Goal: Use online tool/utility: Use online tool/utility

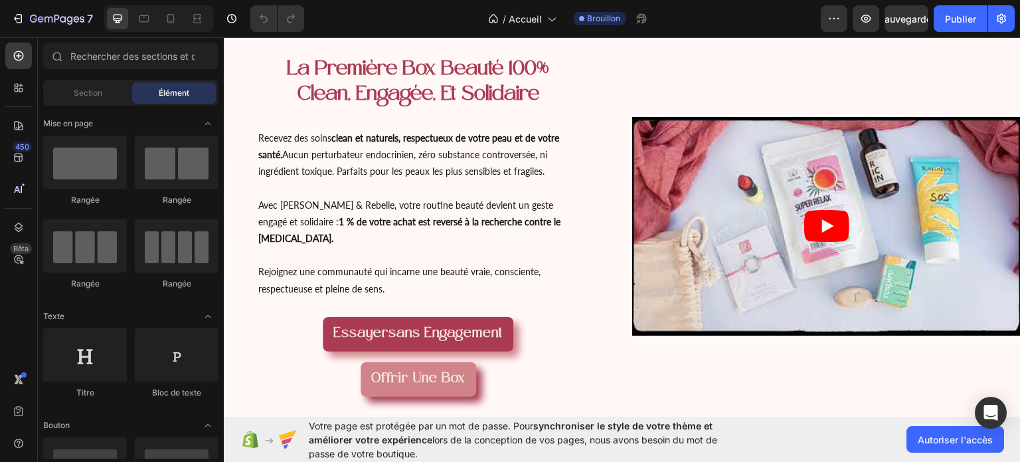
scroll to position [81, 0]
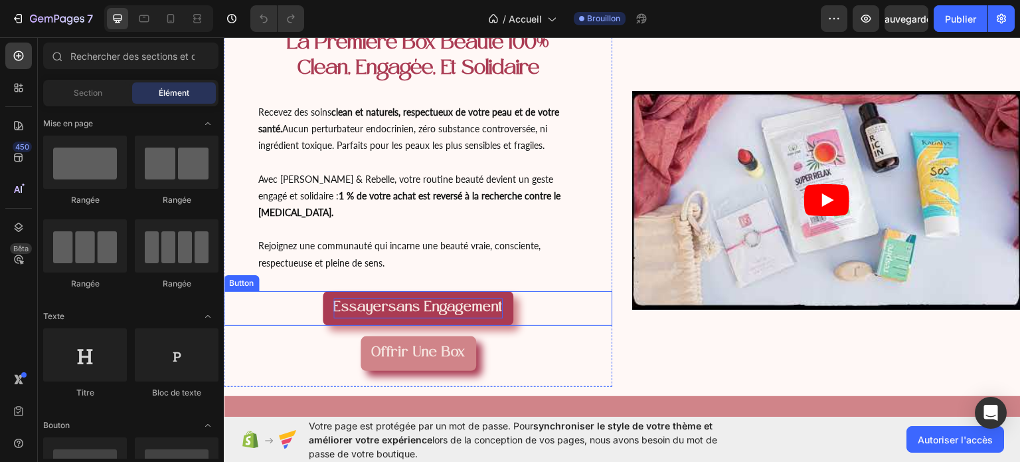
click at [427, 300] on strong "sans engagement" at bounding box center [445, 307] width 114 height 14
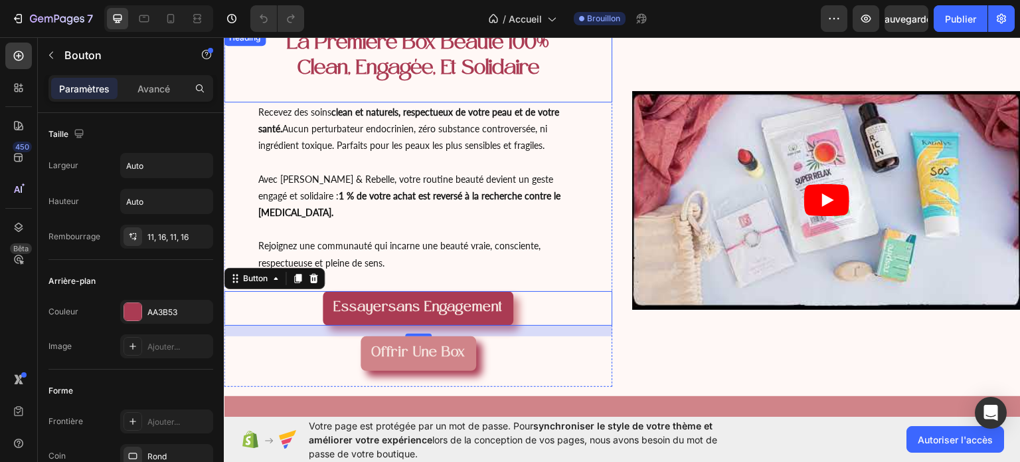
click at [351, 52] on span "la première box beauté 100% clean, engagée, et solidaire" at bounding box center [418, 56] width 262 height 46
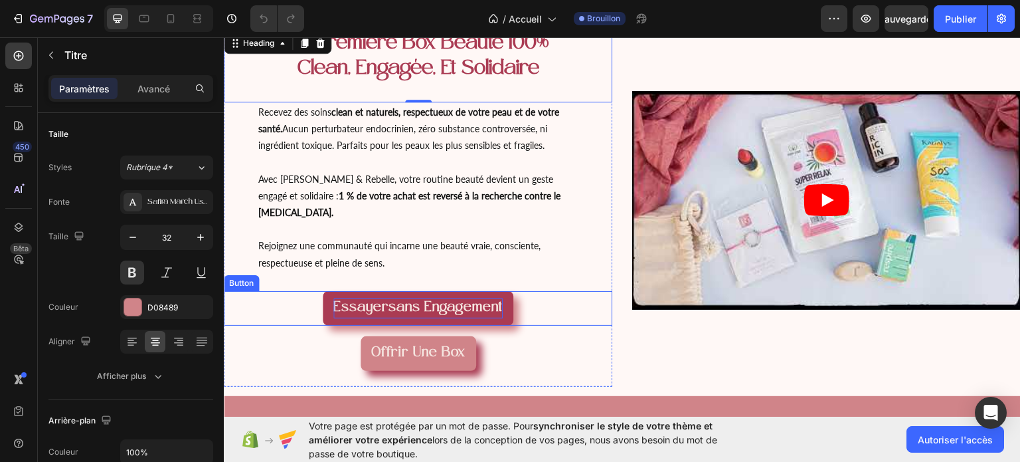
click at [399, 300] on strong "sans engagement" at bounding box center [445, 307] width 114 height 14
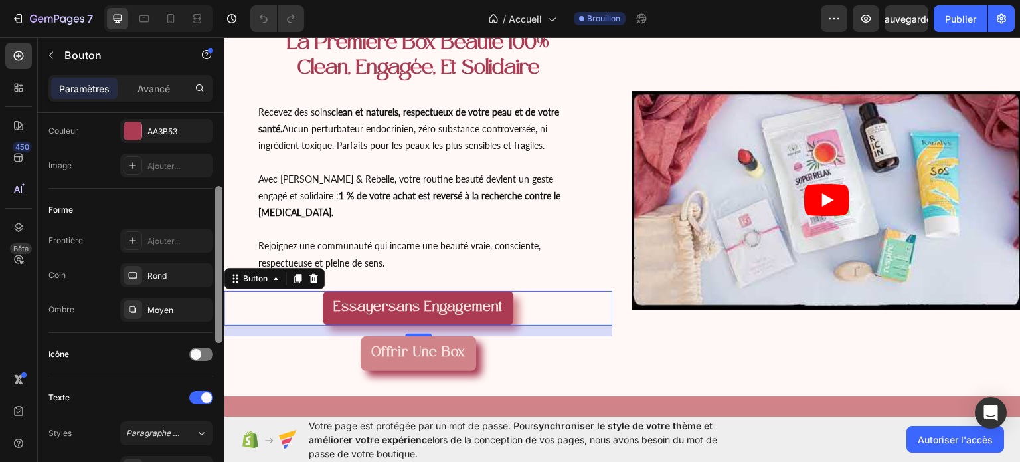
scroll to position [246, 0]
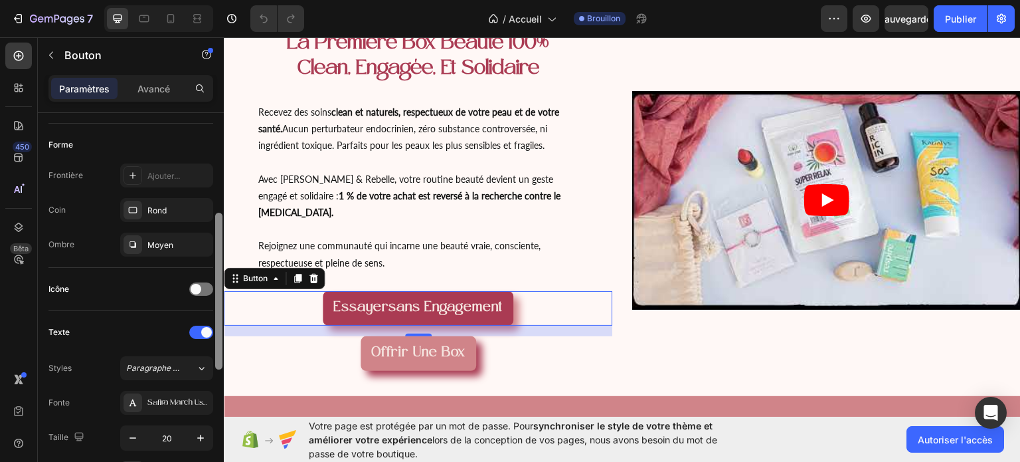
drag, startPoint x: 444, startPoint y: 162, endPoint x: 229, endPoint y: 297, distance: 253.9
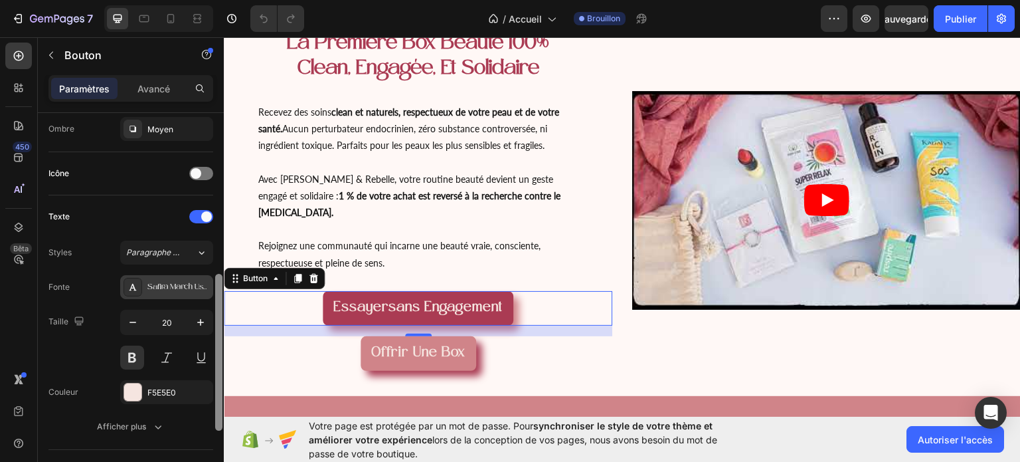
scroll to position [373, 0]
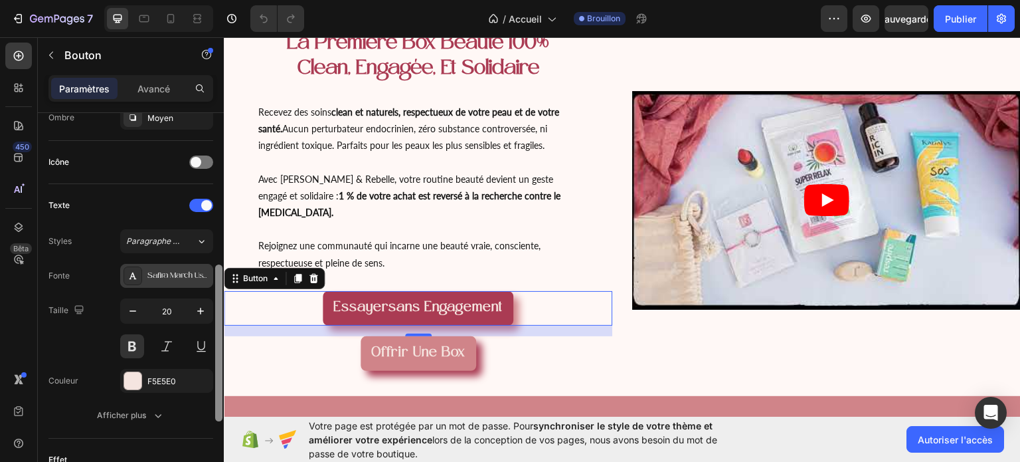
click at [183, 278] on font "Safira March Usage personnel uniquement" at bounding box center [221, 276] width 148 height 9
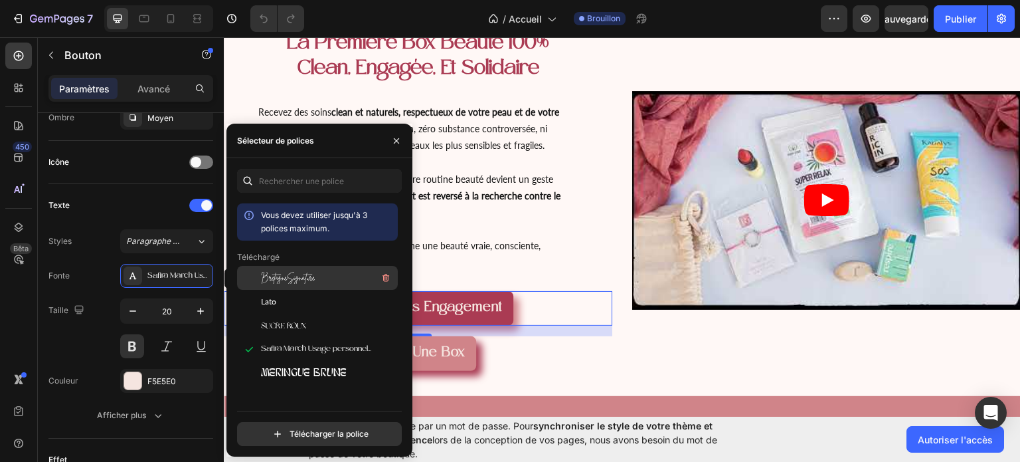
click at [293, 285] on div "BretagneSignature" at bounding box center [328, 278] width 134 height 16
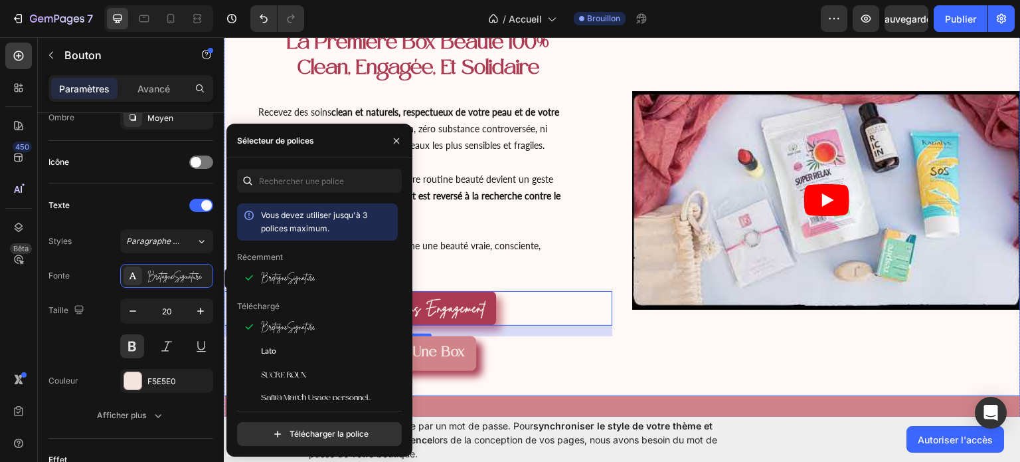
click at [697, 344] on div "Video" at bounding box center [826, 199] width 388 height 373
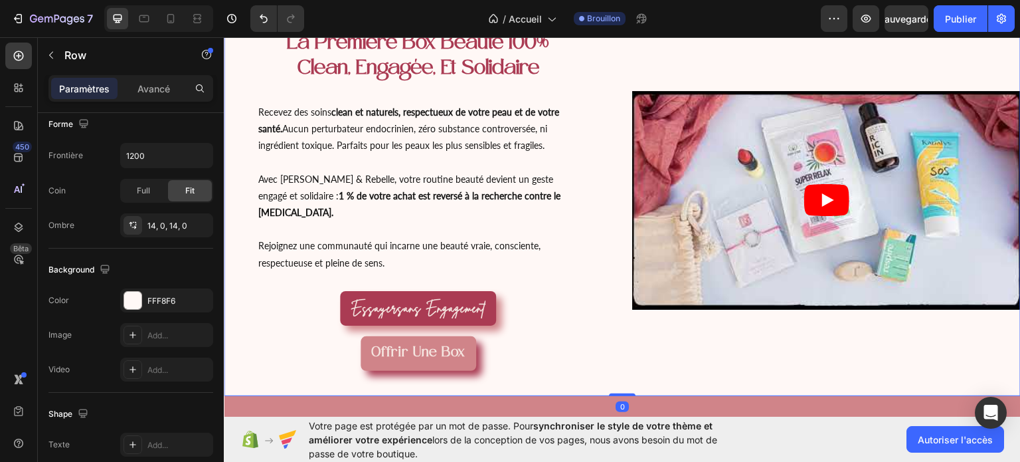
scroll to position [0, 0]
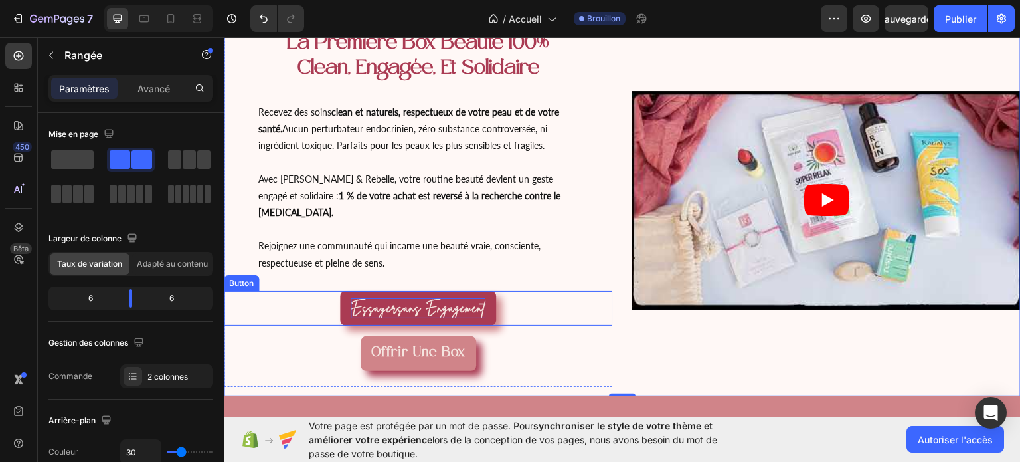
click at [456, 298] on strong "sans engagement" at bounding box center [442, 307] width 88 height 18
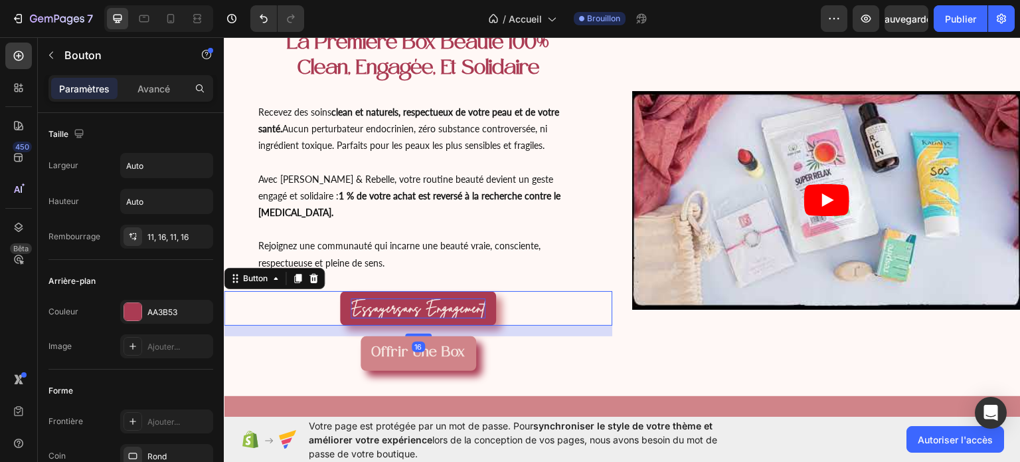
click at [471, 298] on strong "sans engagement" at bounding box center [442, 307] width 88 height 18
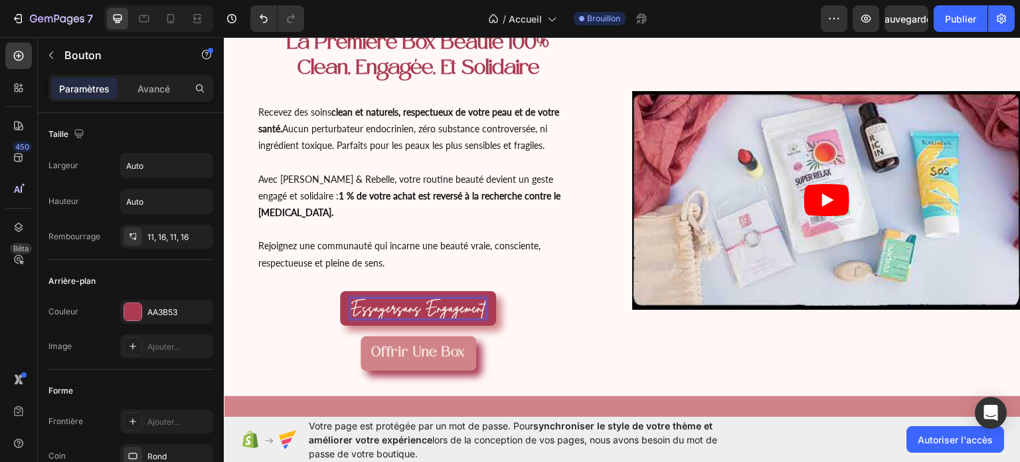
click at [471, 298] on strong "sans engagement" at bounding box center [442, 307] width 88 height 18
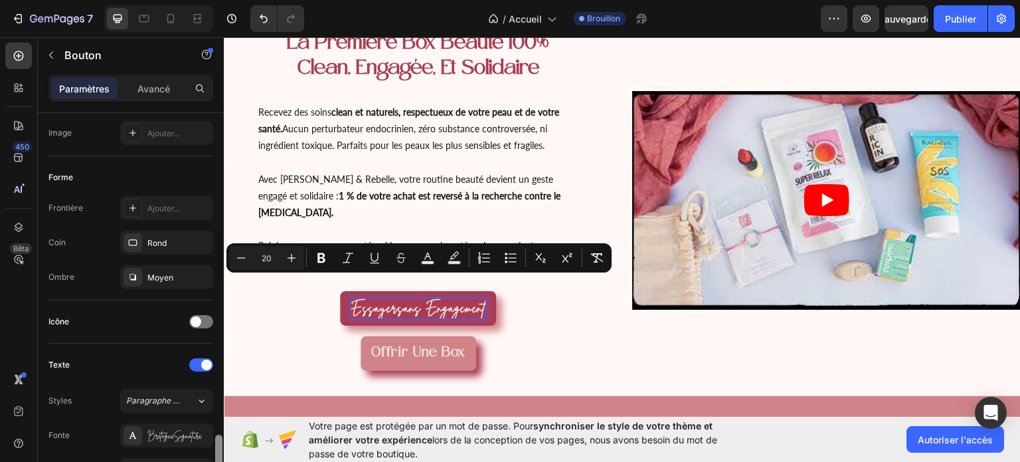
scroll to position [436, 0]
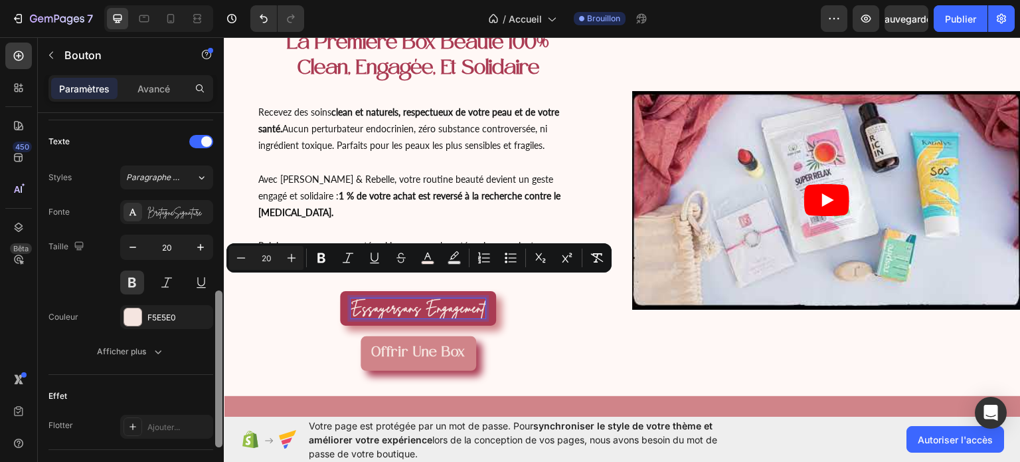
drag, startPoint x: 218, startPoint y: 191, endPoint x: 222, endPoint y: 369, distance: 178.0
click at [222, 369] on div at bounding box center [218, 368] width 7 height 157
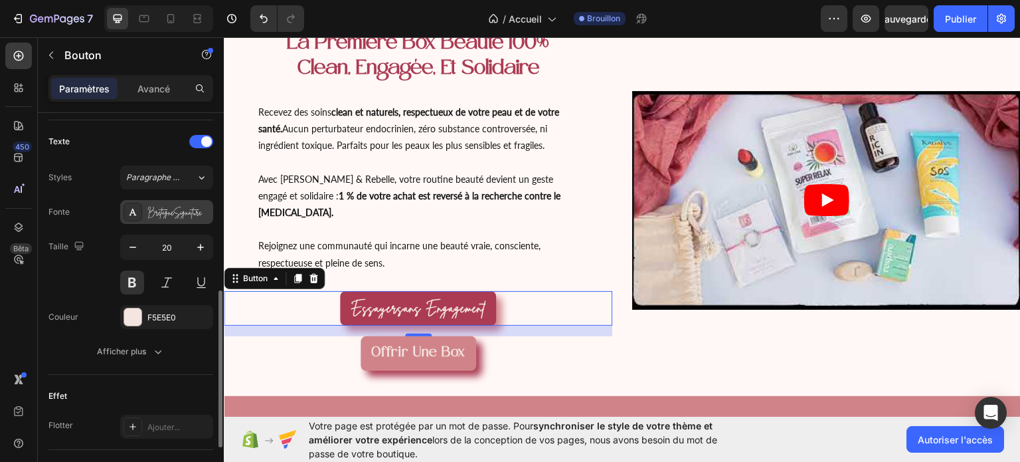
click at [160, 209] on font "BretagneSignature" at bounding box center [174, 212] width 54 height 11
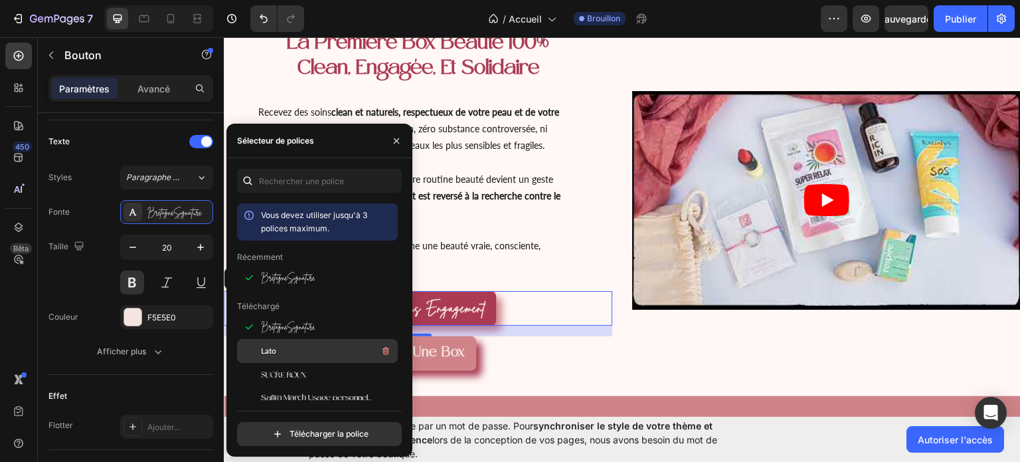
click at [266, 355] on font "Lato" at bounding box center [268, 350] width 15 height 10
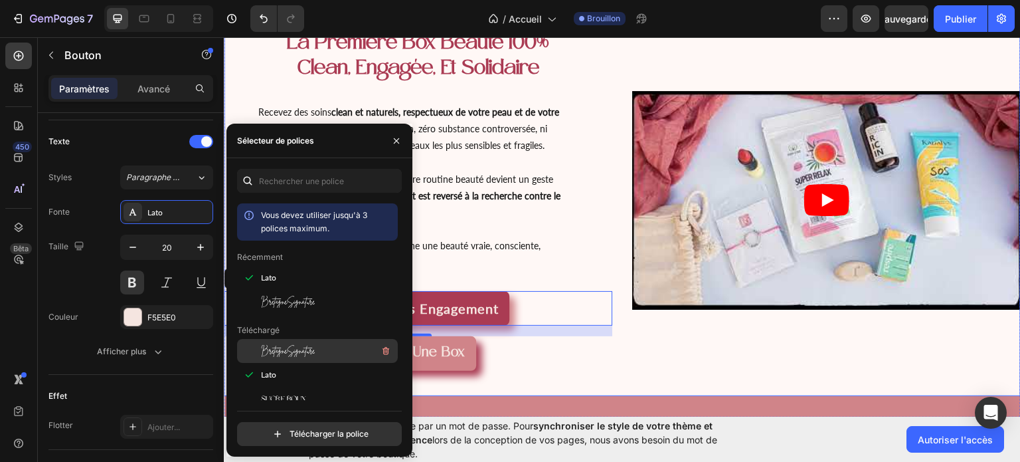
click at [944, 323] on div "Video" at bounding box center [826, 199] width 388 height 373
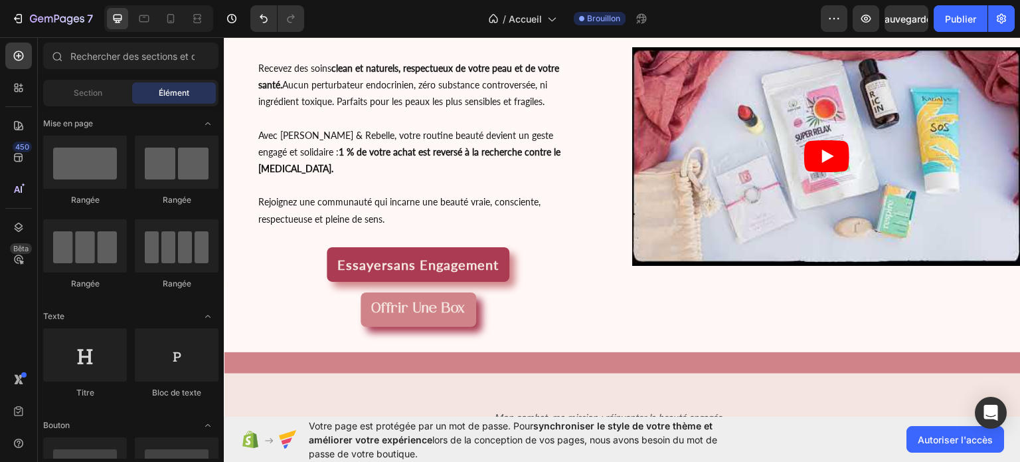
scroll to position [129, 0]
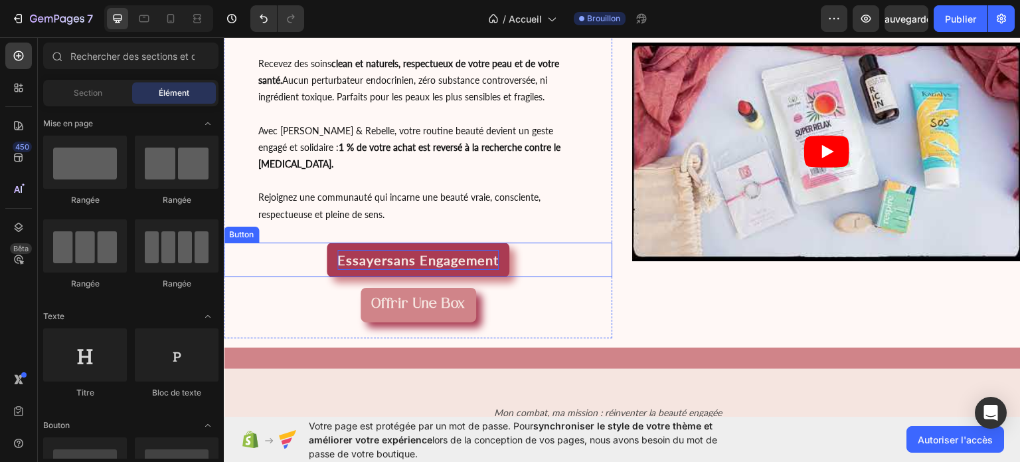
click at [375, 251] on span "Essayer sans engagement" at bounding box center [417, 259] width 161 height 16
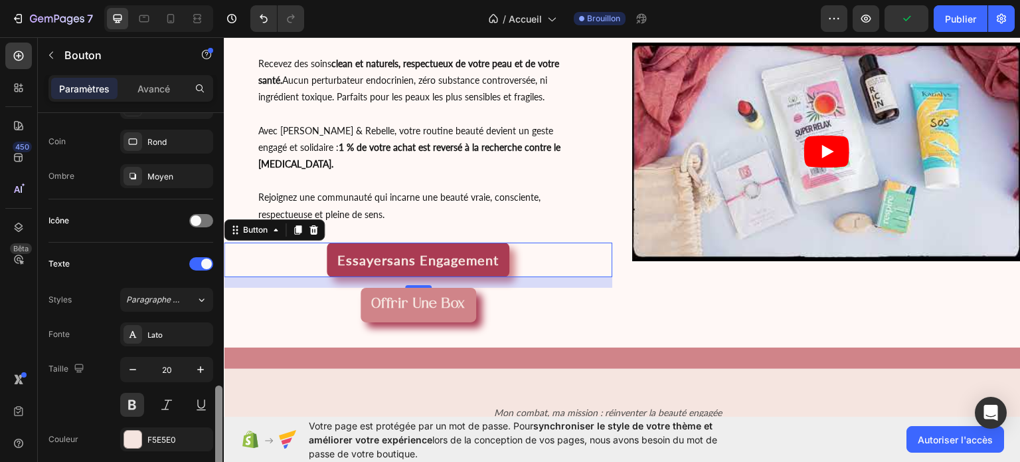
scroll to position [417, 0]
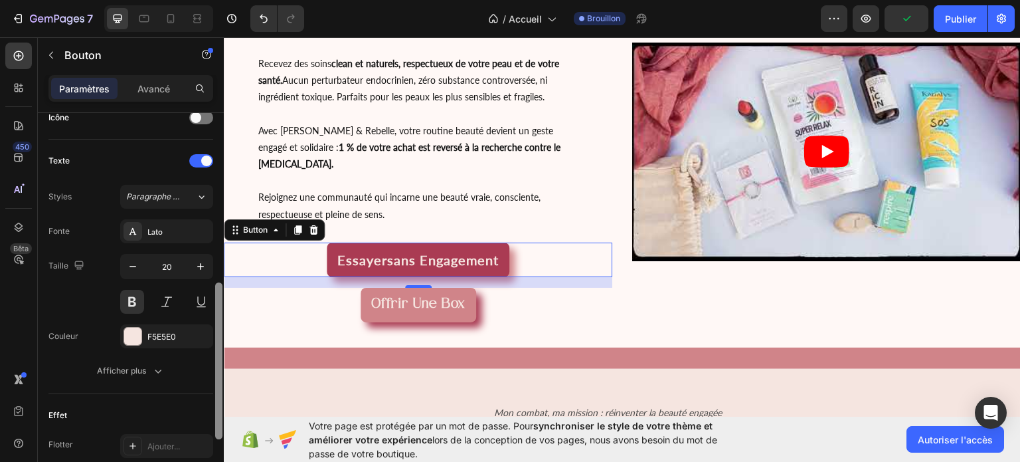
drag, startPoint x: 216, startPoint y: 212, endPoint x: 195, endPoint y: 382, distance: 171.3
click at [195, 382] on div "Taille Largeur Auto Hauteur Auto Rembourrage 11, 16, 11, 16 Arrière-plan Couleu…" at bounding box center [131, 306] width 186 height 386
click at [171, 226] on div "Lato" at bounding box center [178, 232] width 62 height 12
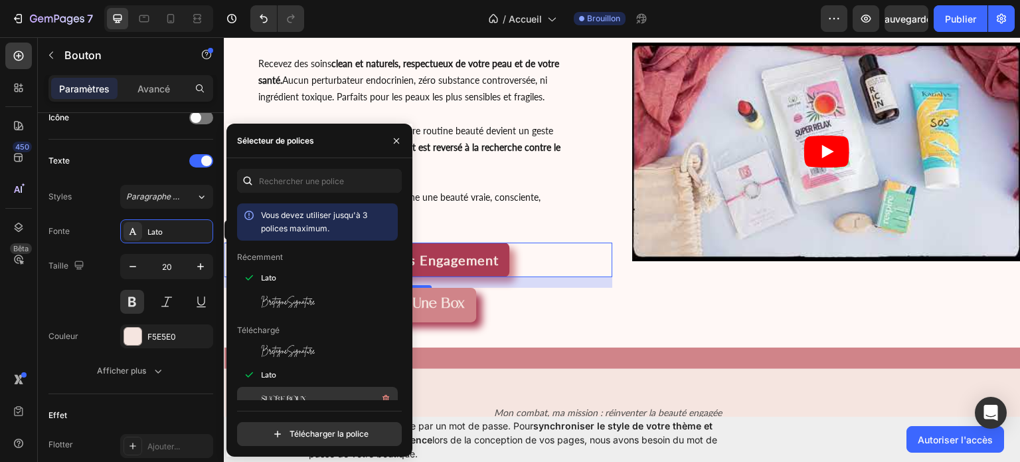
click at [322, 394] on div "sucre roux" at bounding box center [328, 398] width 134 height 16
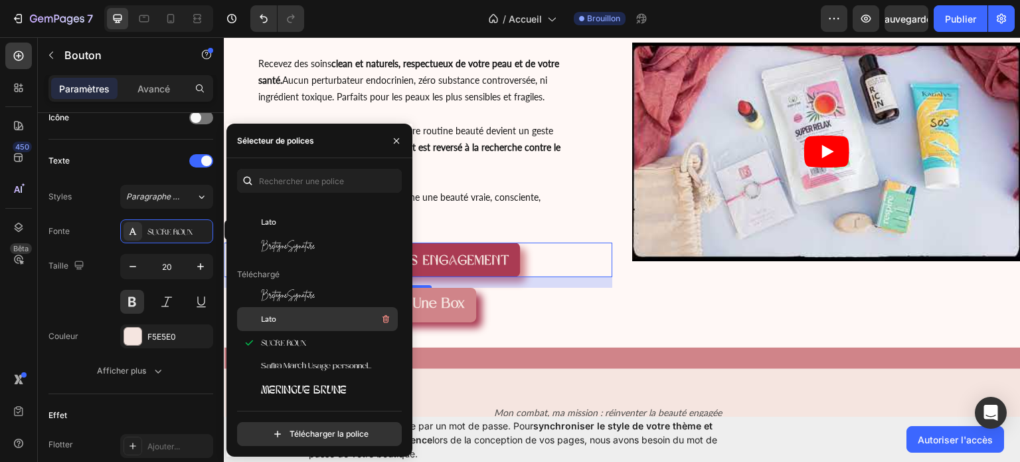
scroll to position [106, 0]
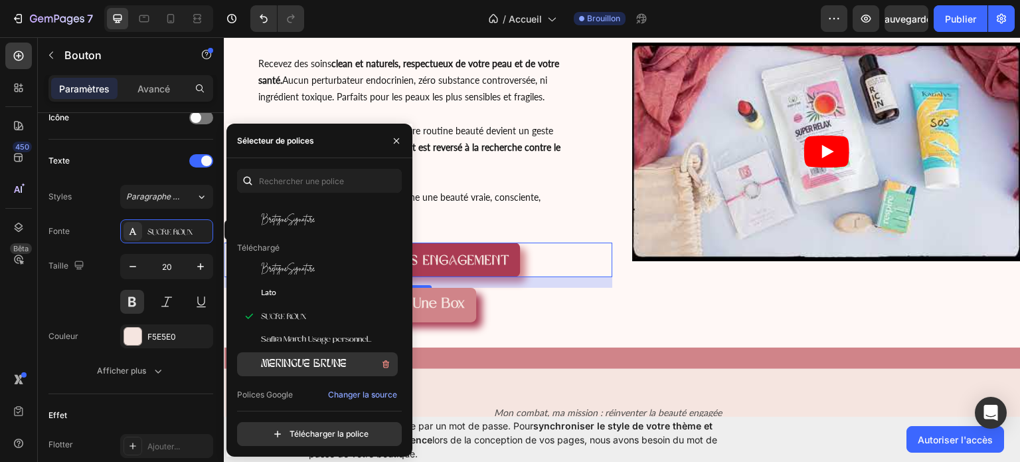
click at [331, 369] on font "MERINGUE BRUNE" at bounding box center [304, 364] width 86 height 11
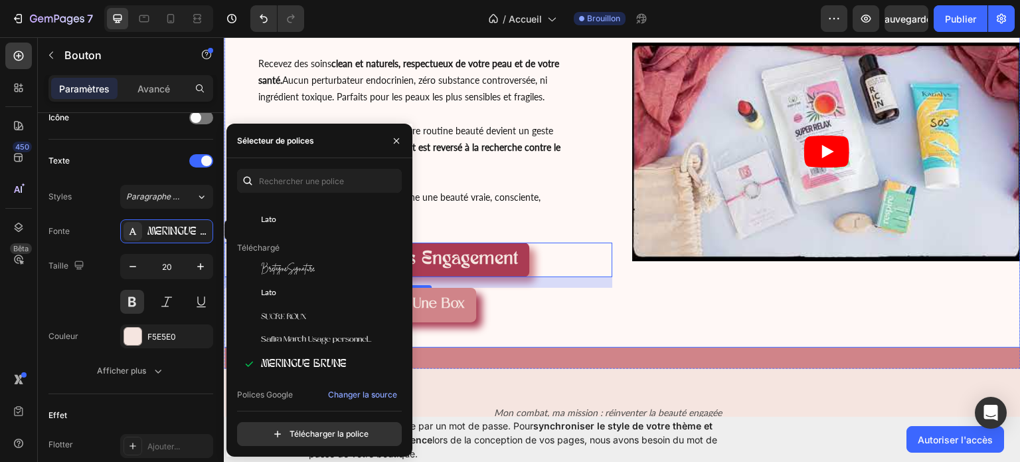
click at [768, 277] on div "Video" at bounding box center [826, 151] width 388 height 373
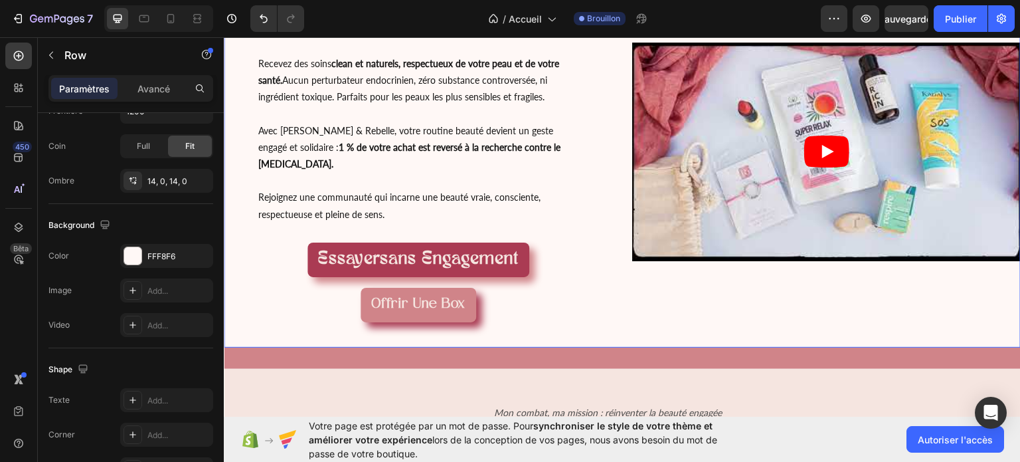
scroll to position [0, 0]
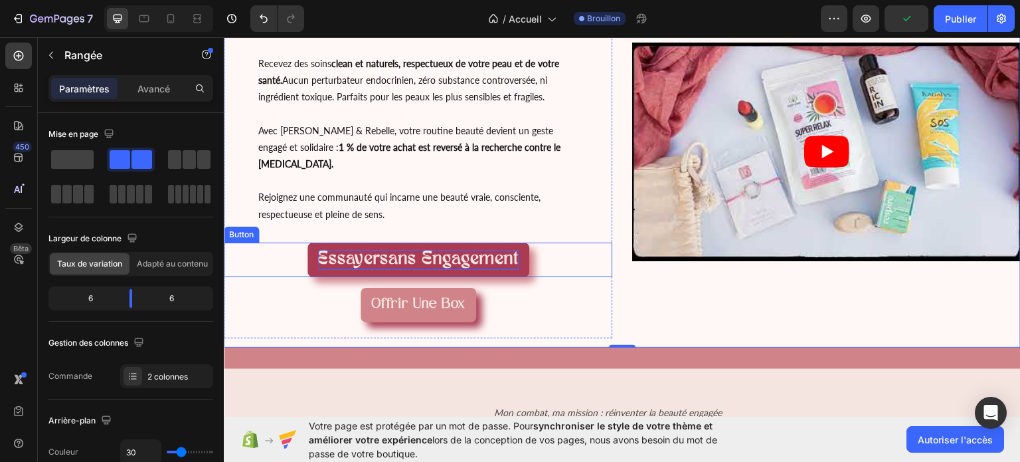
click at [398, 250] on strong "sans engagement" at bounding box center [449, 259] width 139 height 18
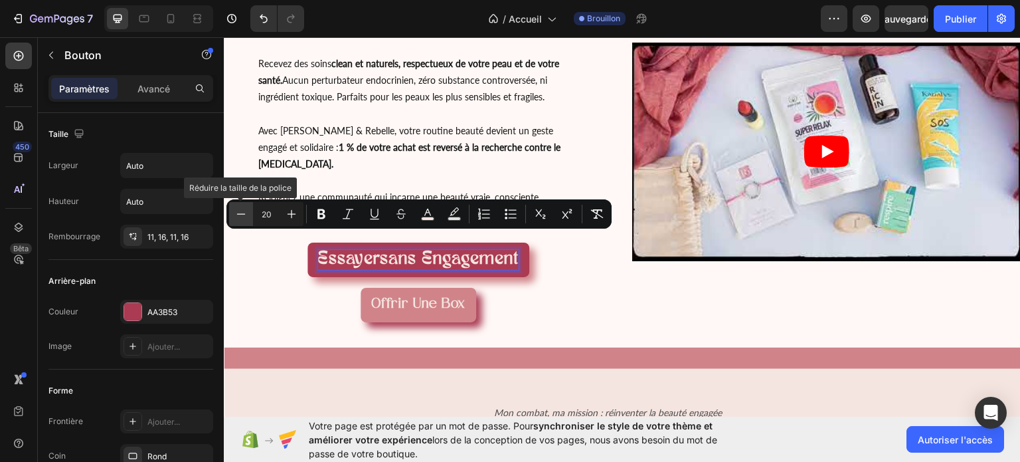
click at [240, 217] on icon "Barre d'outils contextuelle de l'éditeur" at bounding box center [240, 213] width 13 height 13
type input "18"
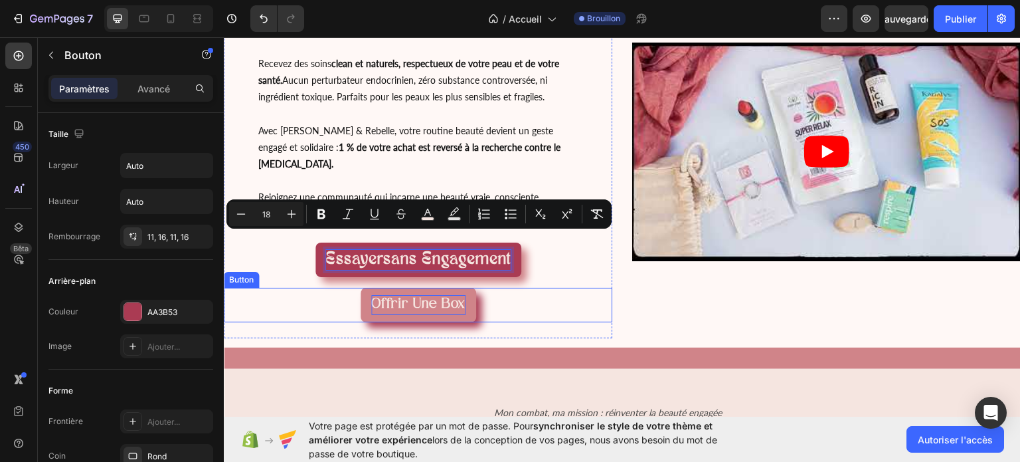
click at [444, 297] on span "Offrir une box" at bounding box center [418, 304] width 94 height 14
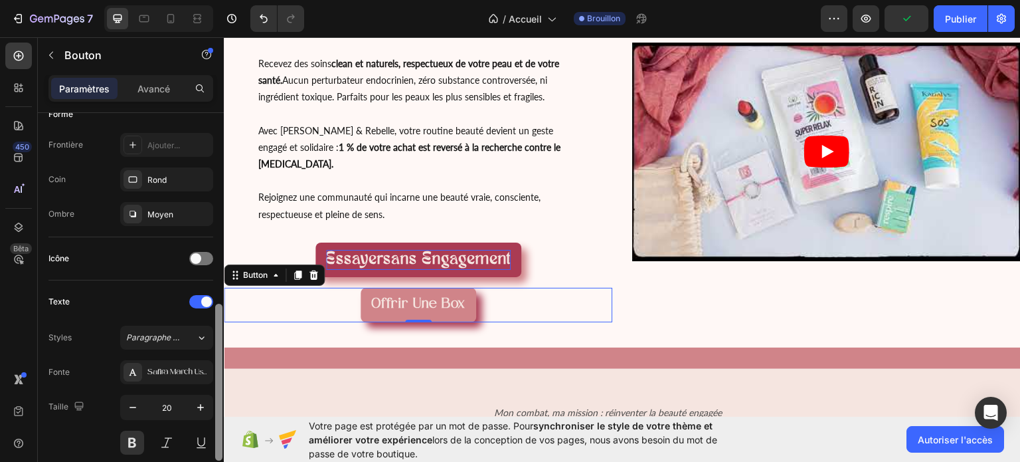
scroll to position [353, 0]
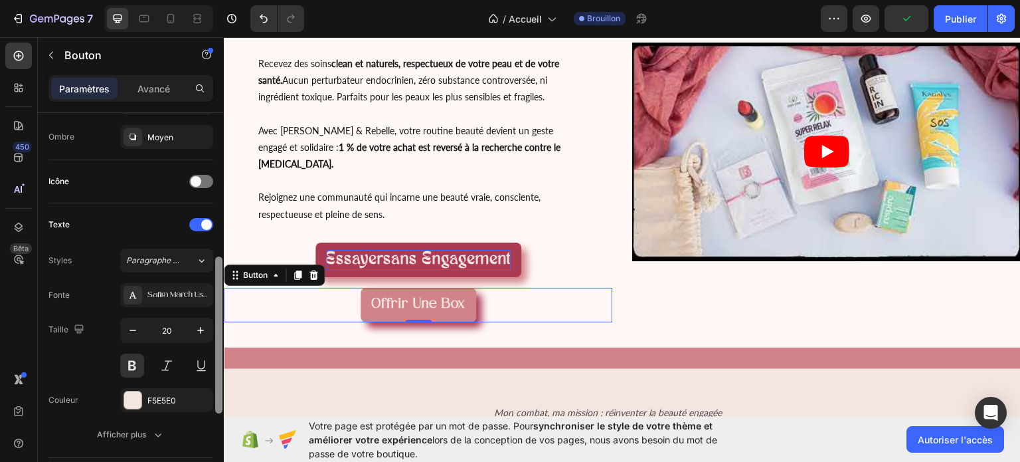
drag, startPoint x: 218, startPoint y: 234, endPoint x: 215, endPoint y: 379, distance: 144.1
click at [215, 379] on div at bounding box center [218, 334] width 7 height 157
click at [132, 331] on icon "button" at bounding box center [132, 329] width 13 height 13
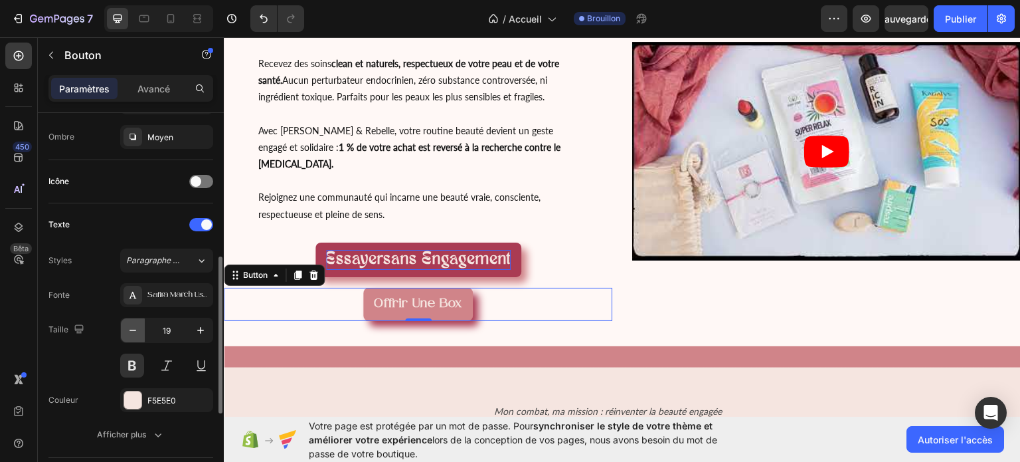
click at [132, 331] on icon "button" at bounding box center [132, 329] width 13 height 13
type input "18"
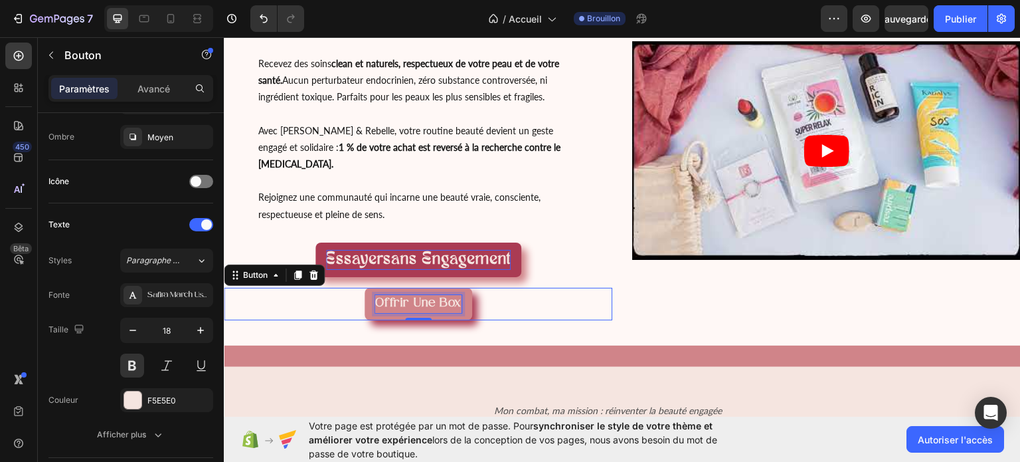
click at [452, 296] on span "Offrir une box" at bounding box center [418, 302] width 86 height 13
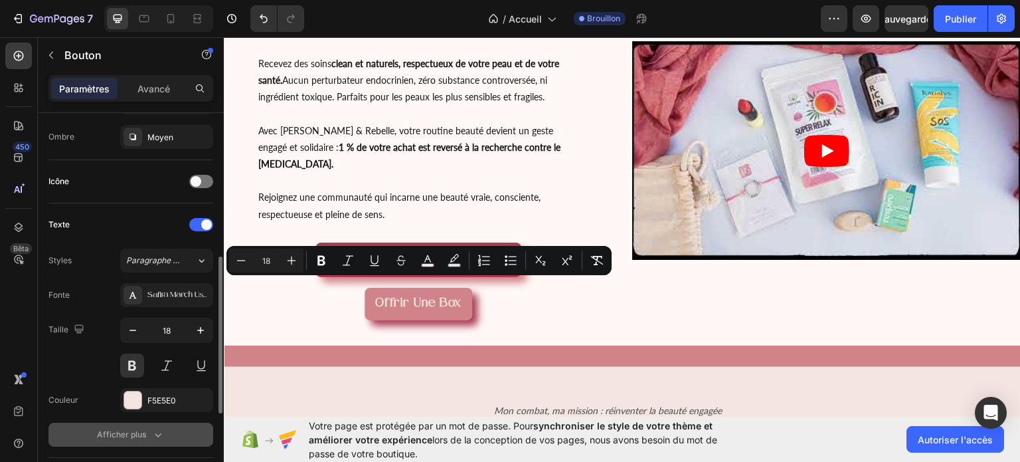
click at [157, 430] on icon "button" at bounding box center [157, 434] width 13 height 13
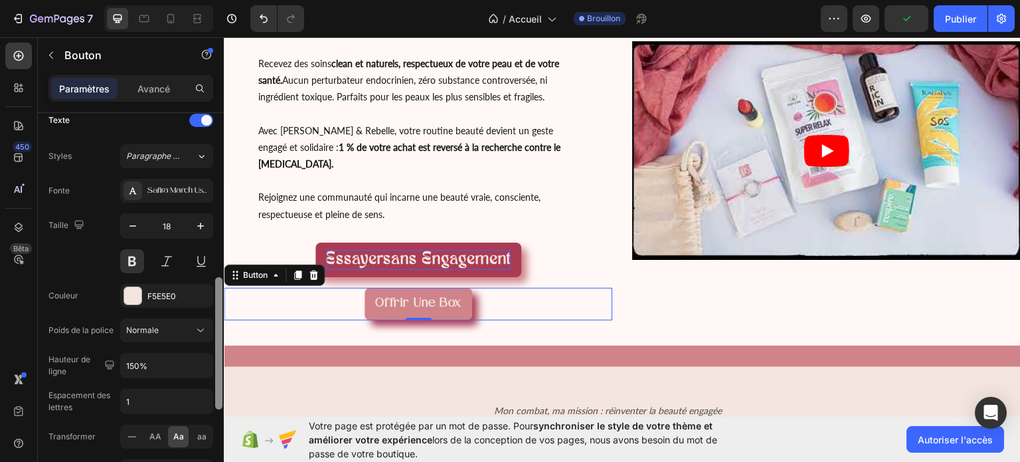
drag, startPoint x: 219, startPoint y: 311, endPoint x: 220, endPoint y: 356, distance: 44.5
click at [220, 356] on div at bounding box center [218, 343] width 7 height 132
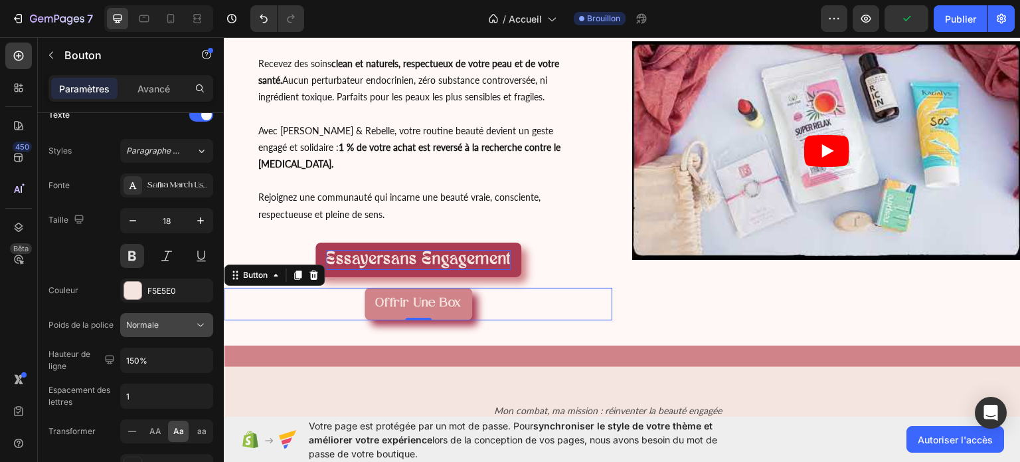
click at [195, 321] on icon at bounding box center [200, 324] width 13 height 13
click at [170, 359] on input "150%" at bounding box center [167, 360] width 92 height 24
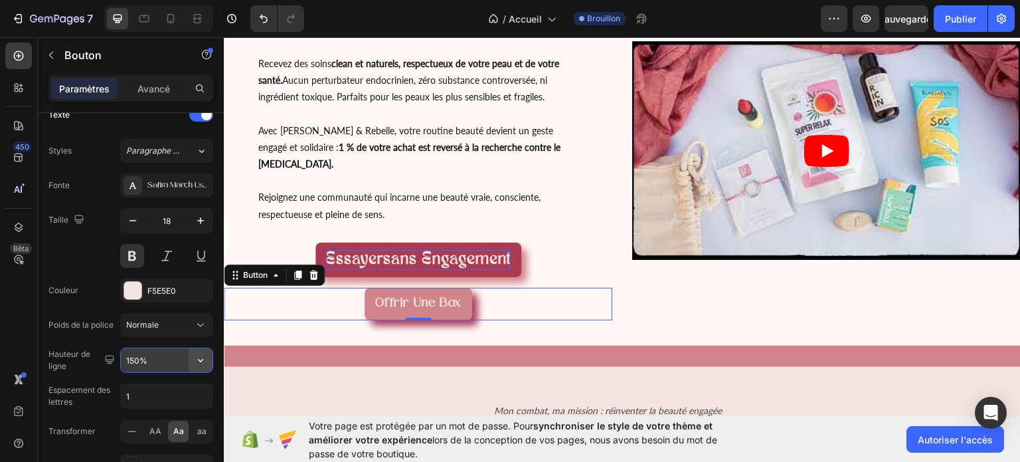
click at [194, 358] on icon "button" at bounding box center [200, 359] width 13 height 13
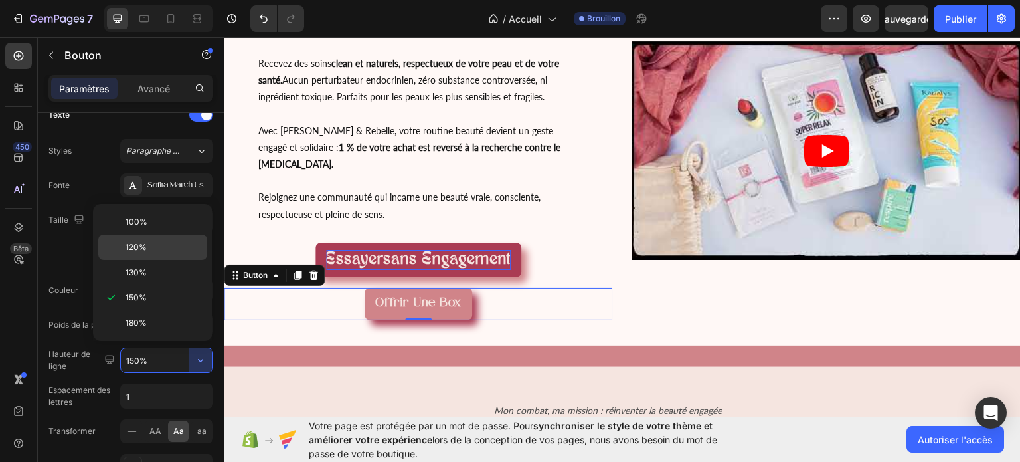
click at [180, 250] on p "120%" at bounding box center [164, 247] width 76 height 12
type input "120%"
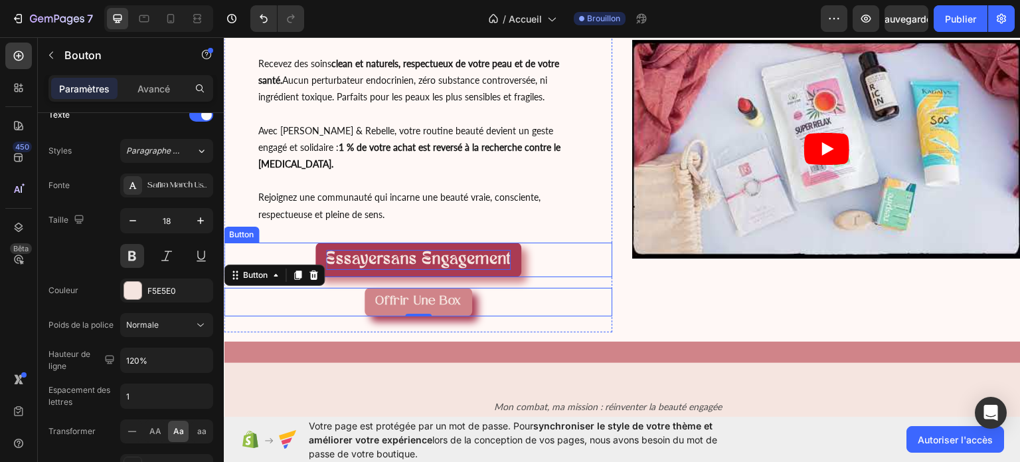
click at [446, 242] on button "Essayer sans engagement" at bounding box center [418, 259] width 206 height 35
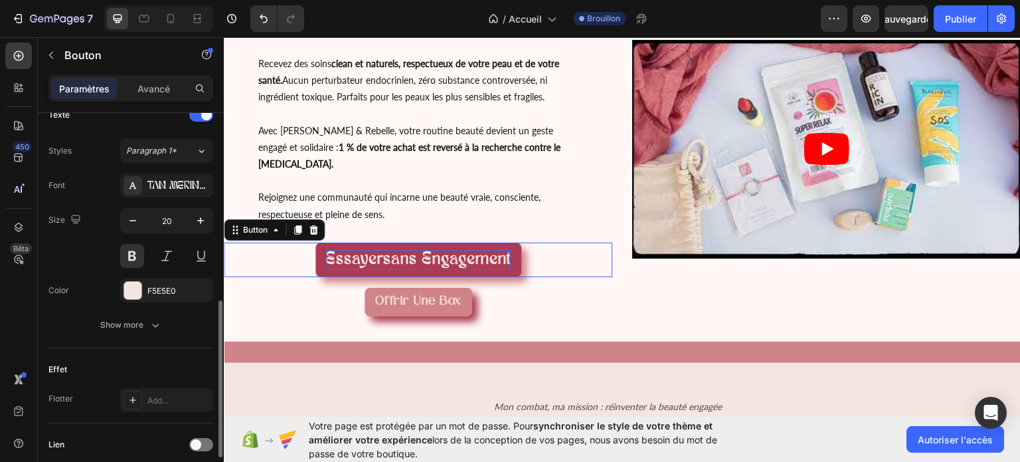
scroll to position [462, 0]
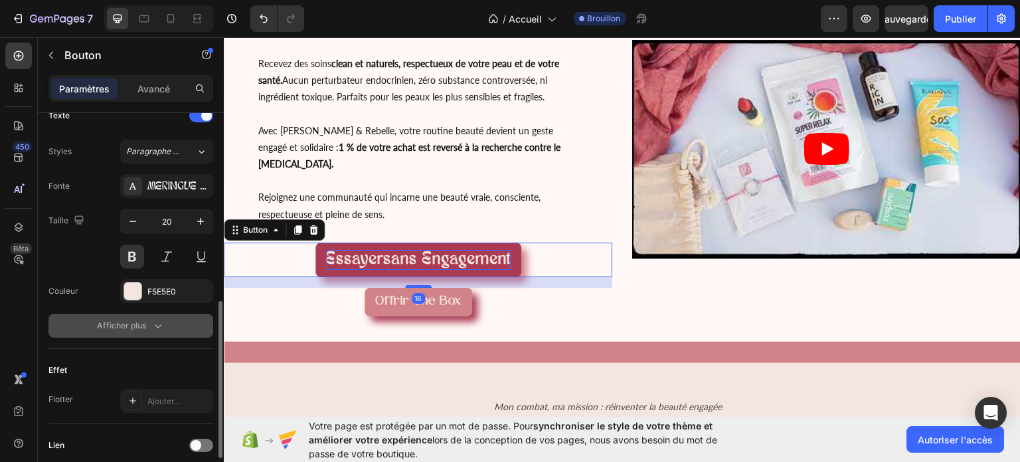
click at [163, 319] on icon "button" at bounding box center [157, 325] width 13 height 13
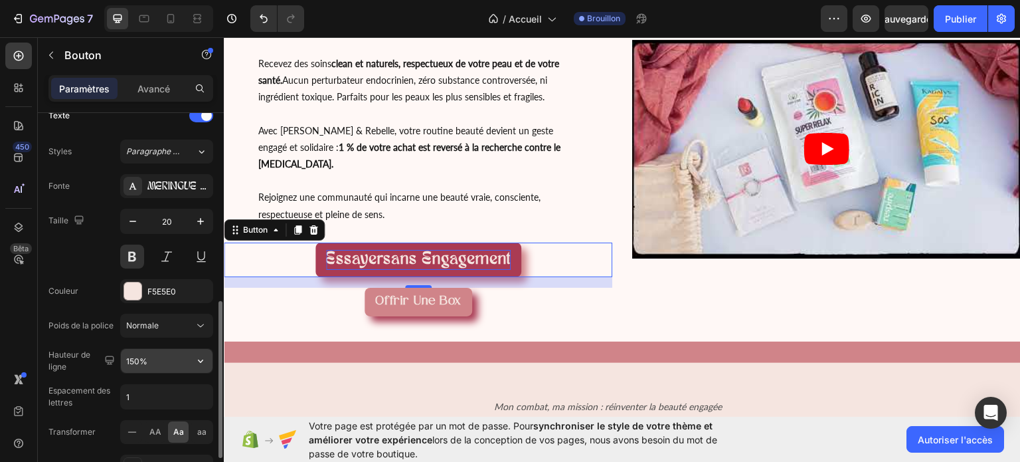
click at [179, 356] on input "150%" at bounding box center [167, 361] width 92 height 24
click at [199, 356] on icon "button" at bounding box center [200, 360] width 13 height 13
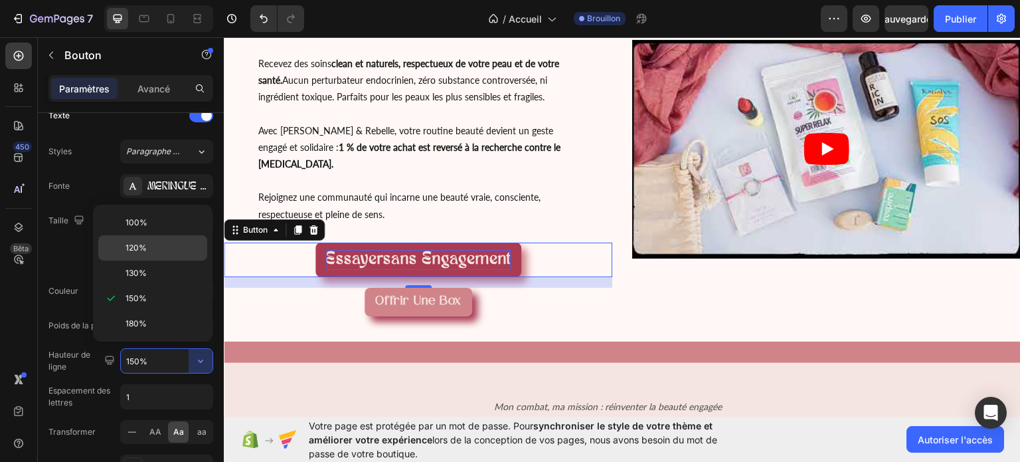
click at [185, 260] on div "120%" at bounding box center [152, 272] width 109 height 25
type input "120%"
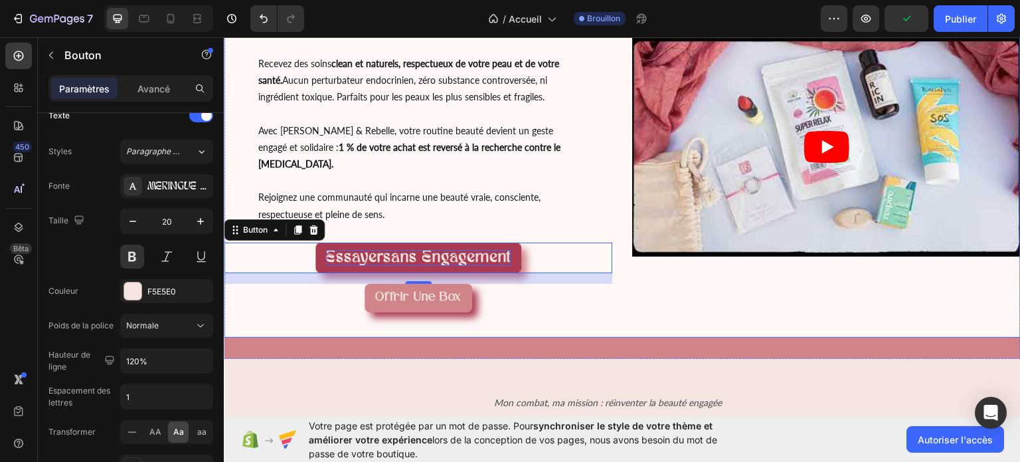
click at [884, 277] on div "Video" at bounding box center [826, 146] width 388 height 363
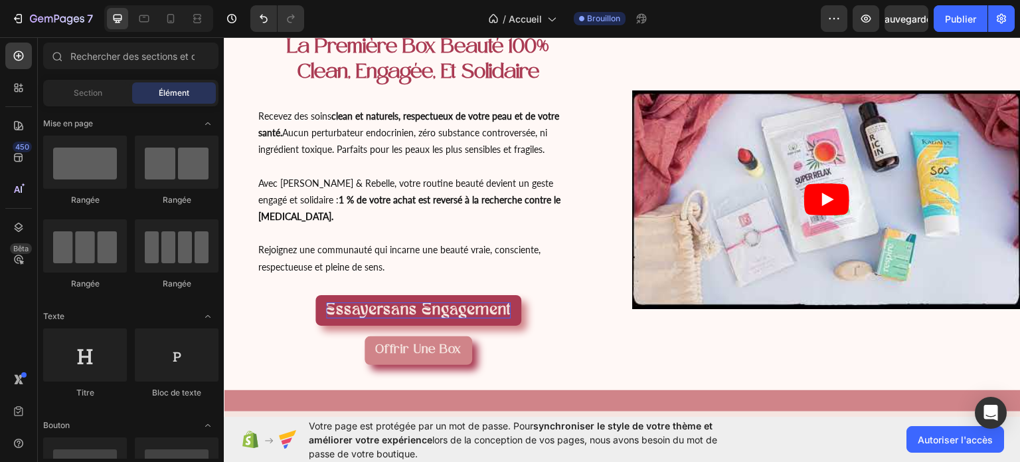
scroll to position [50, 0]
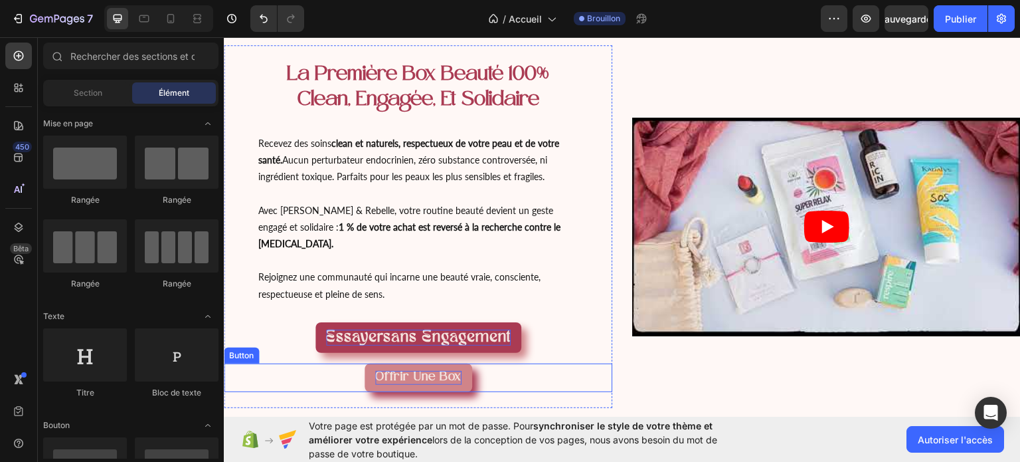
click at [395, 370] on span "Offrir une box" at bounding box center [418, 376] width 86 height 13
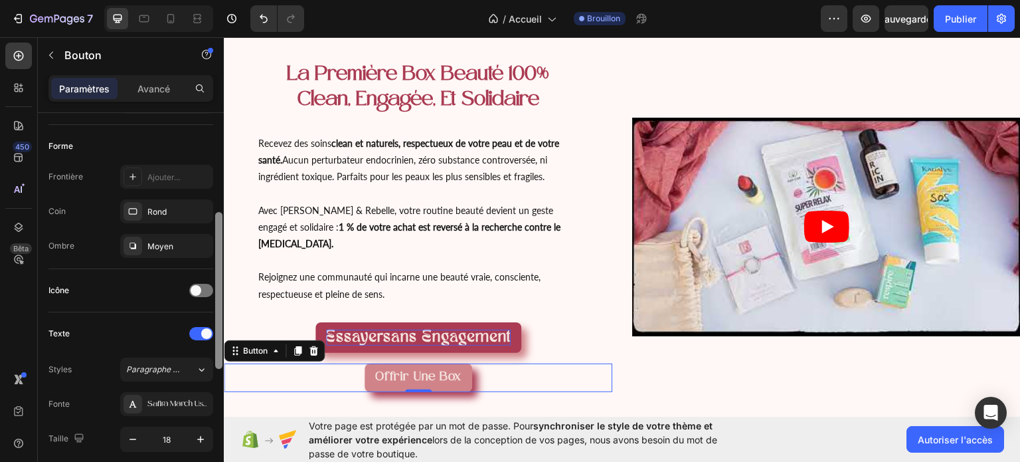
drag, startPoint x: 218, startPoint y: 236, endPoint x: 212, endPoint y: 337, distance: 101.1
click at [212, 337] on div "Taille Largeur Auto Hauteur Auto Rembourrage 11, 16, 11, 16 Arrière-plan Couleu…" at bounding box center [131, 306] width 186 height 386
click at [180, 396] on div "Safira March Usage personnel uniquement" at bounding box center [178, 402] width 62 height 12
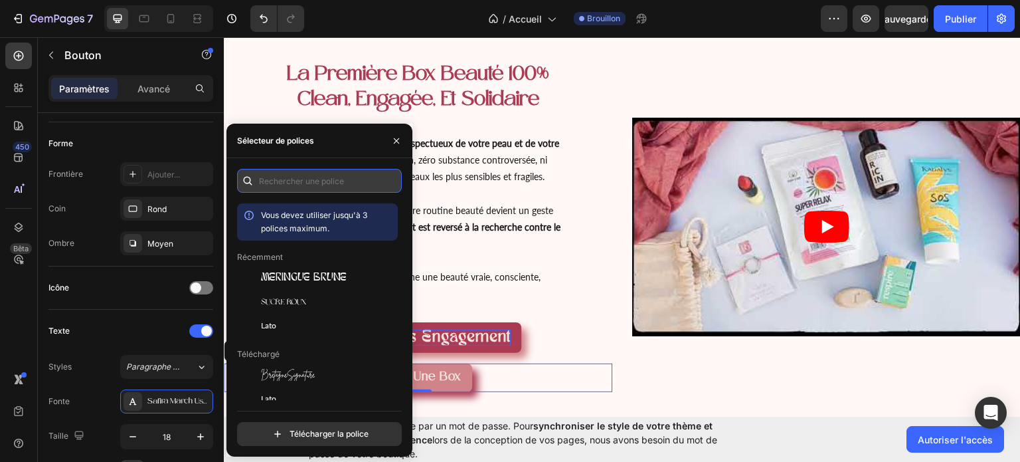
click at [266, 183] on input "text" at bounding box center [319, 181] width 165 height 24
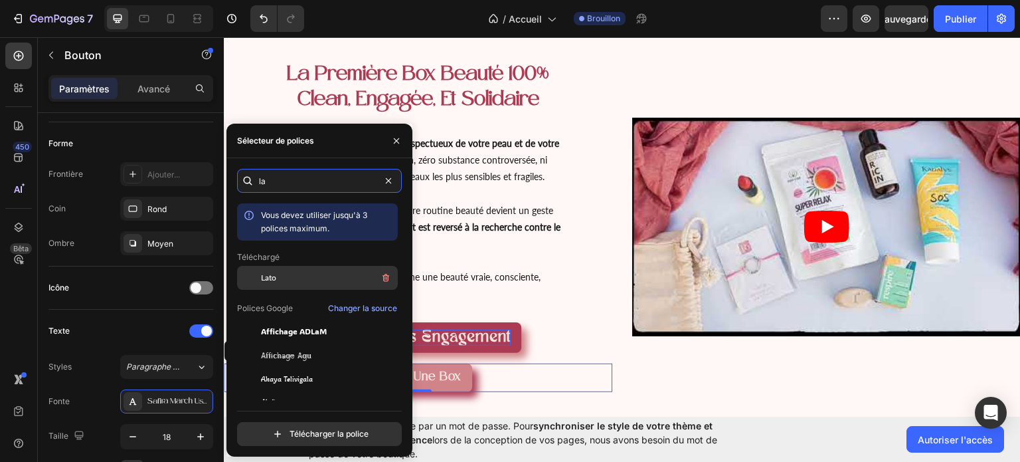
type input "la"
click at [284, 271] on div "Lato" at bounding box center [328, 278] width 134 height 16
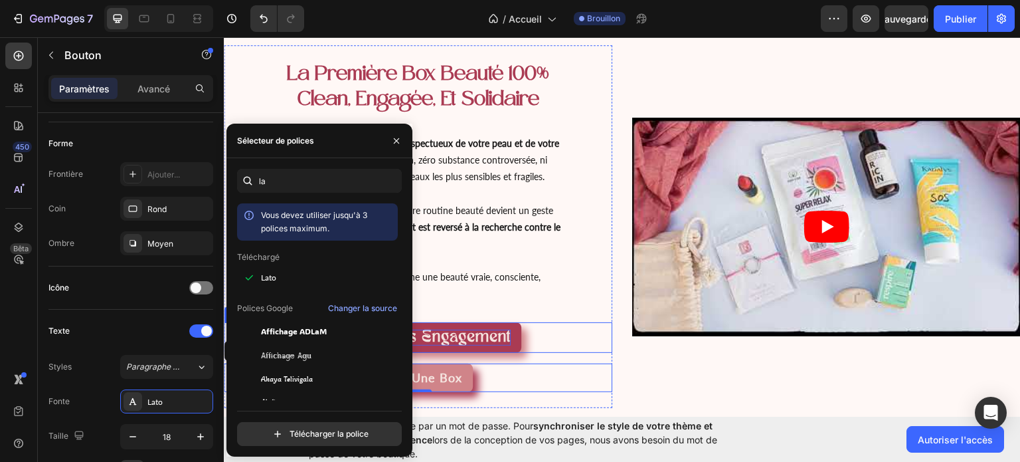
click at [574, 321] on div "Essayer sans engagement Button" at bounding box center [418, 336] width 388 height 31
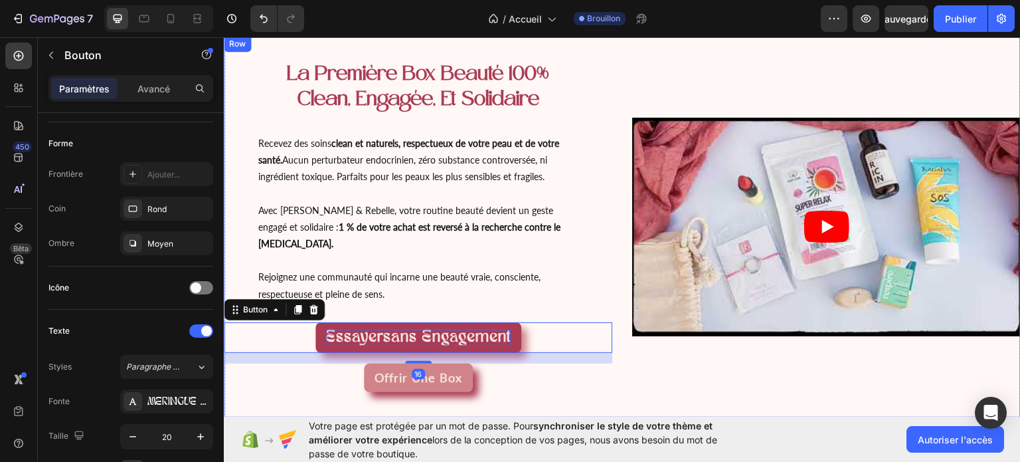
click at [709, 342] on div "Video" at bounding box center [826, 225] width 388 height 363
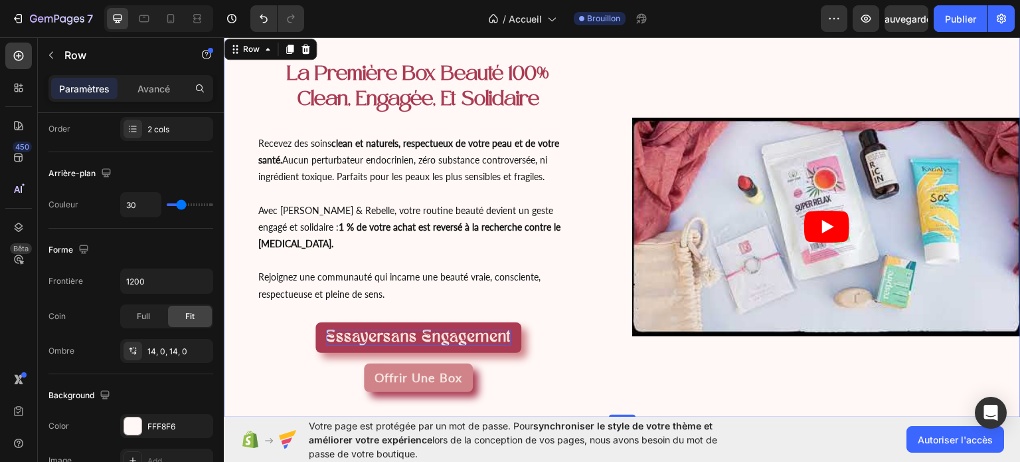
scroll to position [0, 0]
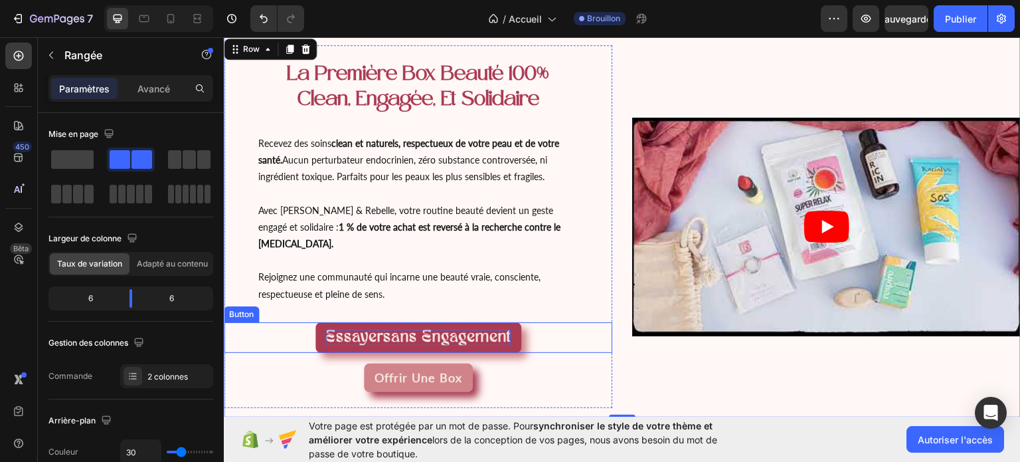
click at [430, 321] on button "Essayer sans engagement" at bounding box center [418, 336] width 206 height 31
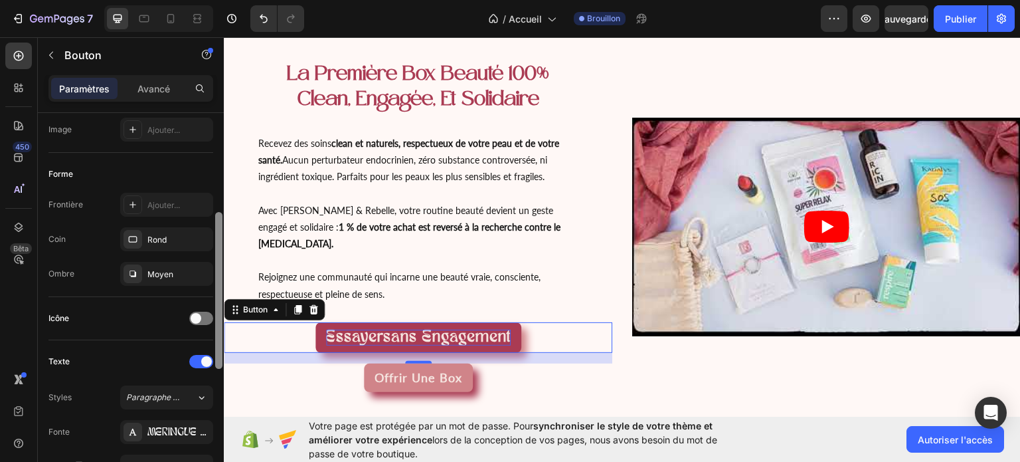
scroll to position [228, 0]
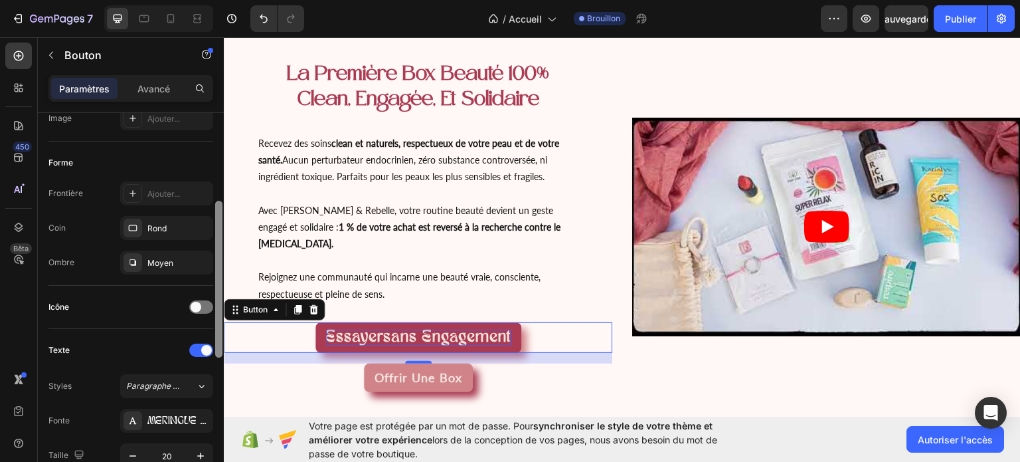
drag, startPoint x: 218, startPoint y: 197, endPoint x: 210, endPoint y: 290, distance: 93.4
click at [210, 290] on div "Taille Largeur Auto Hauteur Auto Rembourrage 11, 16, 11, 16 Arrière-plan Couleu…" at bounding box center [131, 306] width 186 height 386
click at [177, 418] on font "MERINGUE BRUNE" at bounding box center [190, 421] width 86 height 11
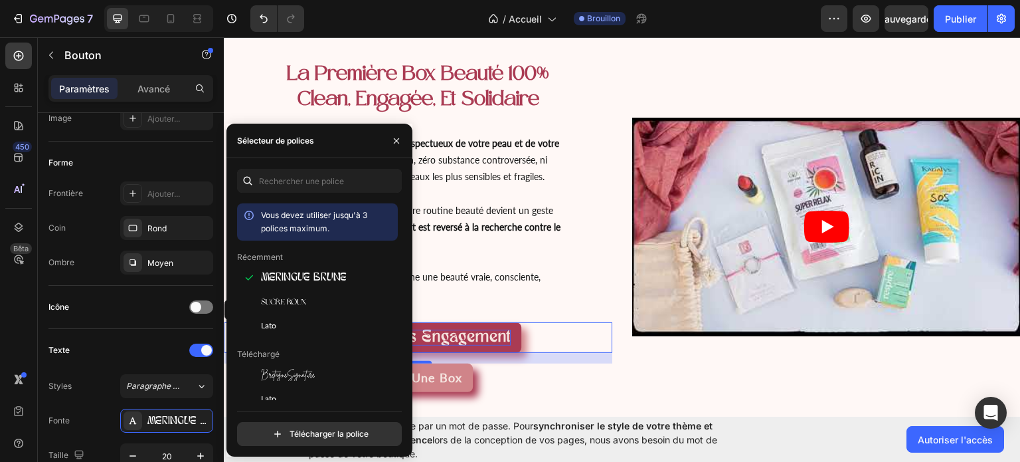
scroll to position [80, 0]
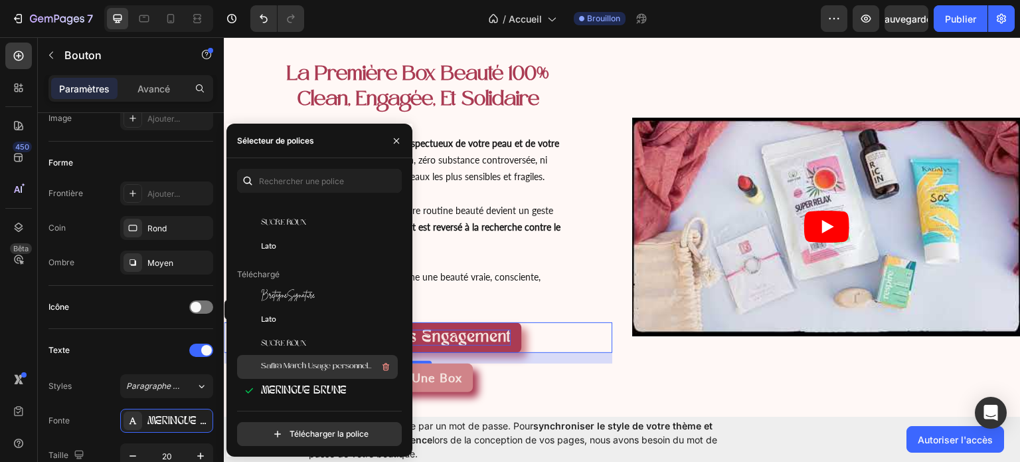
click at [348, 374] on div "Safira March Usage personnel uniquement" at bounding box center [328, 367] width 134 height 16
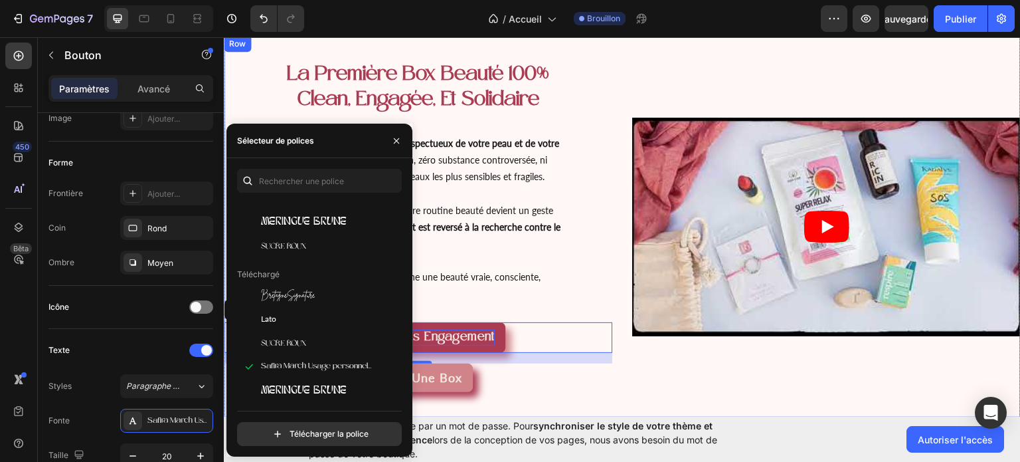
click at [794, 351] on div "Video" at bounding box center [826, 225] width 388 height 363
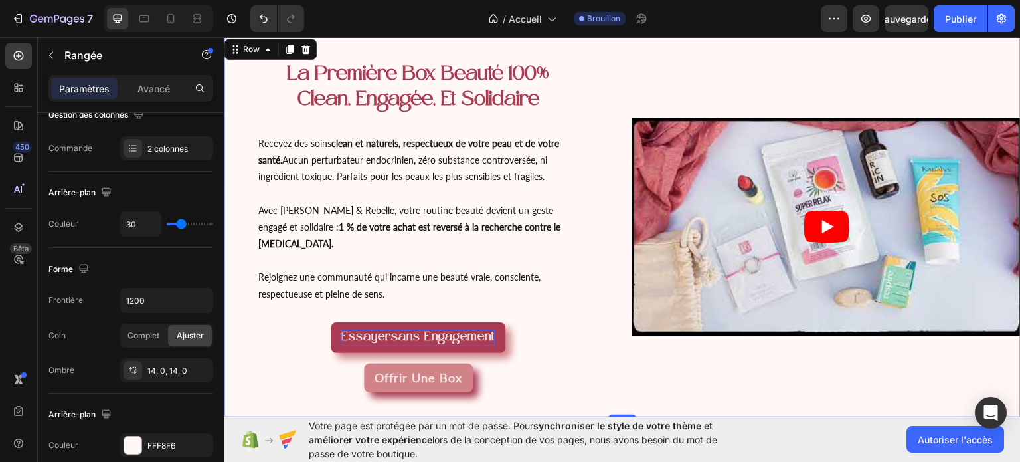
scroll to position [0, 0]
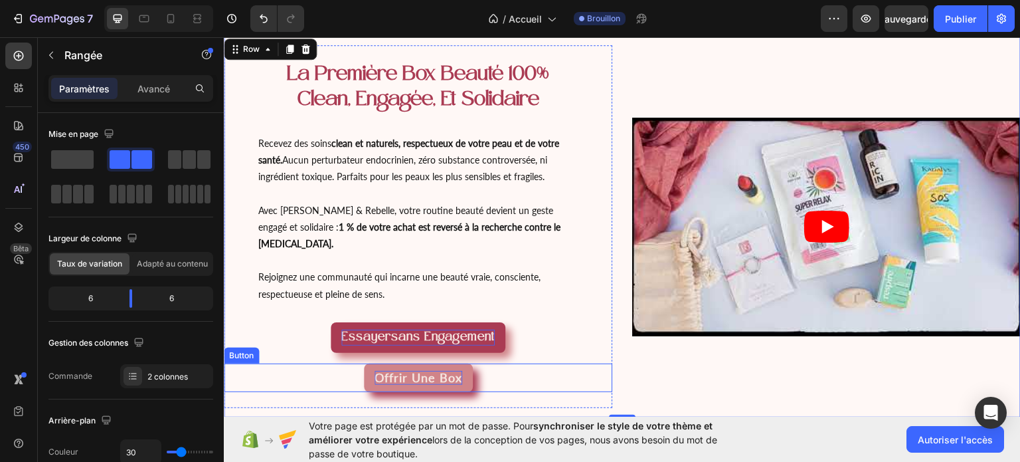
click at [416, 369] on span "Offrir une box" at bounding box center [419, 376] width 88 height 15
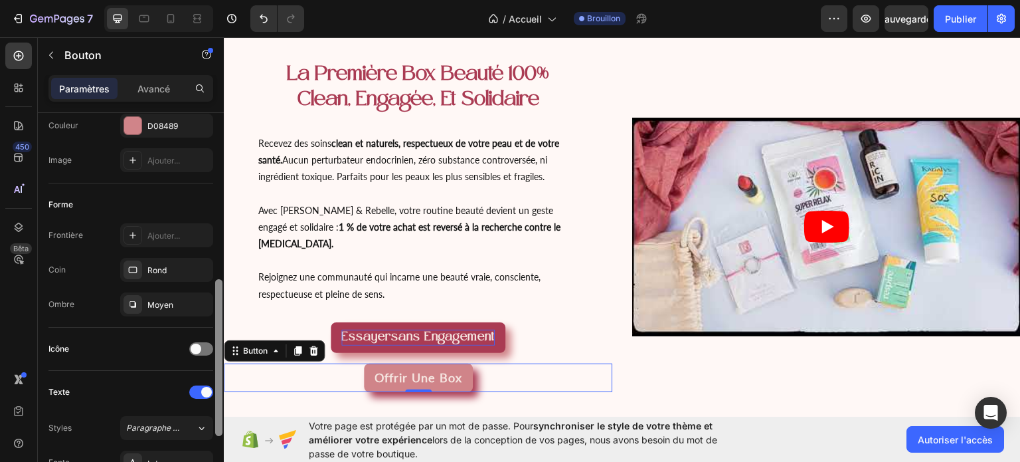
scroll to position [264, 0]
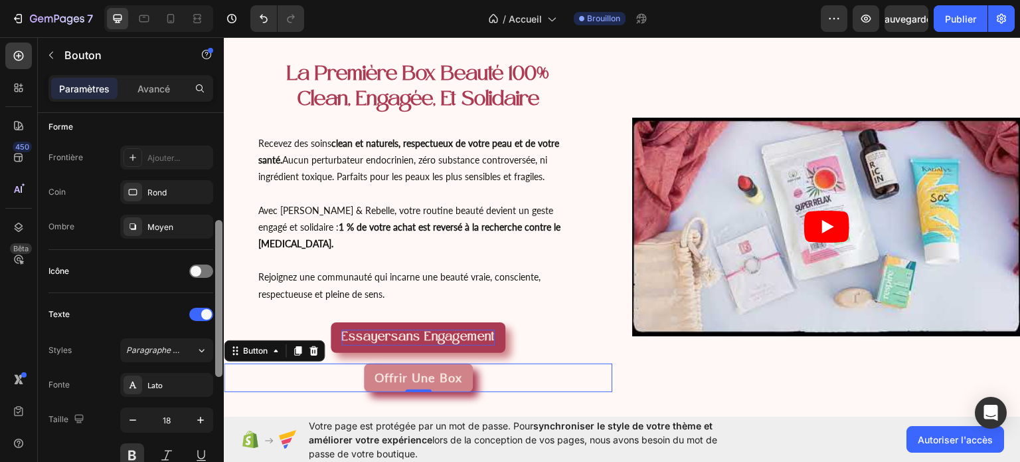
drag, startPoint x: 215, startPoint y: 253, endPoint x: 215, endPoint y: 361, distance: 107.6
click at [215, 361] on div at bounding box center [218, 298] width 7 height 157
click at [165, 390] on div "Lato" at bounding box center [166, 385] width 93 height 24
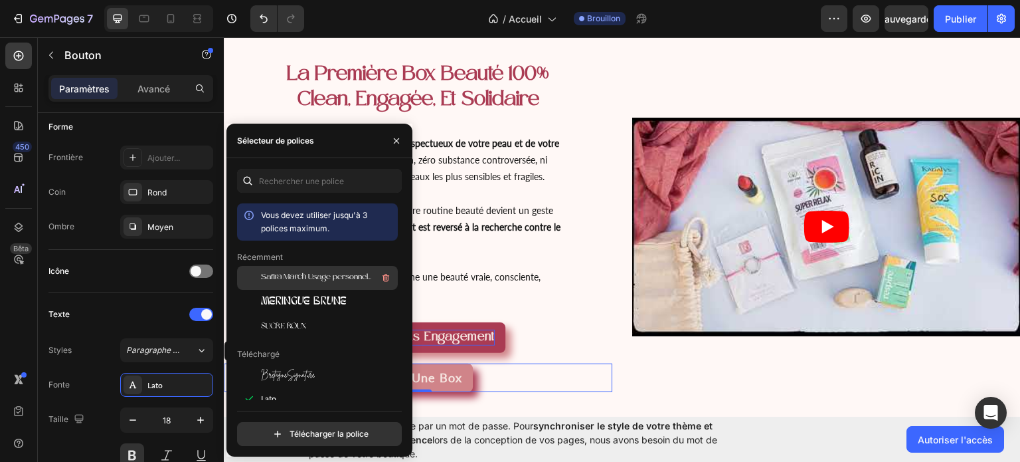
click at [305, 271] on div "Safira March Usage personnel uniquement" at bounding box center [328, 278] width 134 height 16
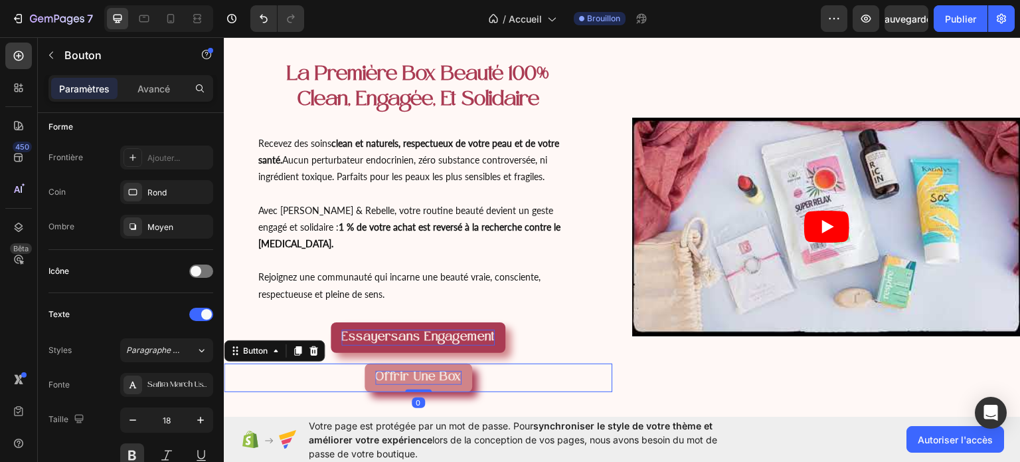
drag, startPoint x: 420, startPoint y: 374, endPoint x: 420, endPoint y: 364, distance: 10.0
click at [420, 364] on div "Offrir une box Button 0" at bounding box center [418, 377] width 388 height 29
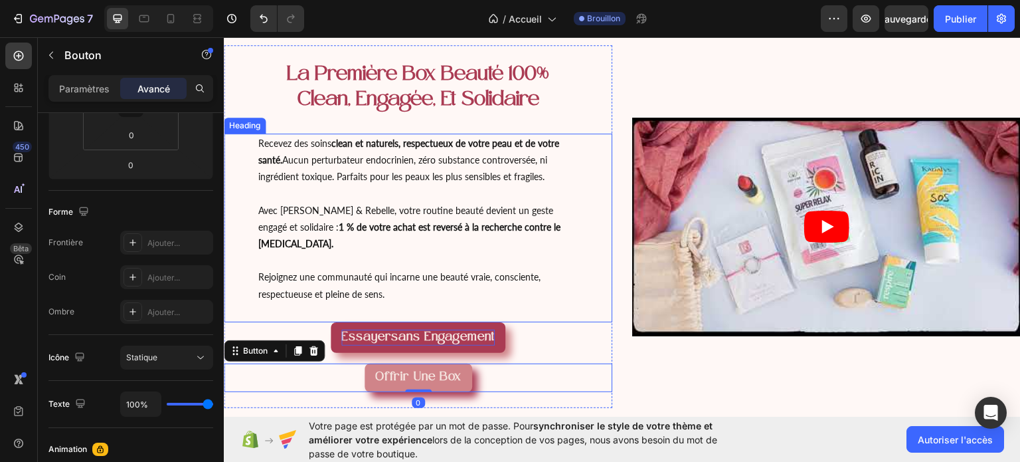
click at [572, 292] on h1 "Recevez des soins clean et naturels, respectueux de votre peau et de votre sant…" at bounding box center [418, 227] width 322 height 189
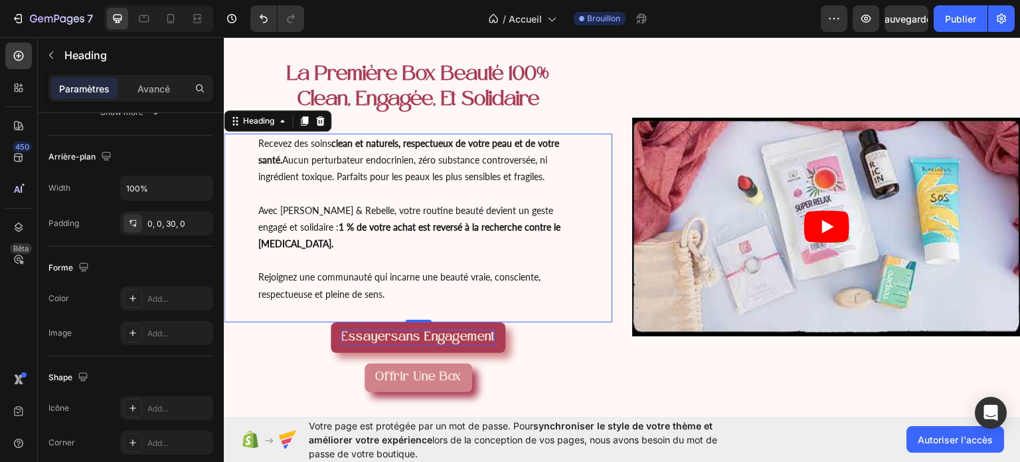
scroll to position [0, 0]
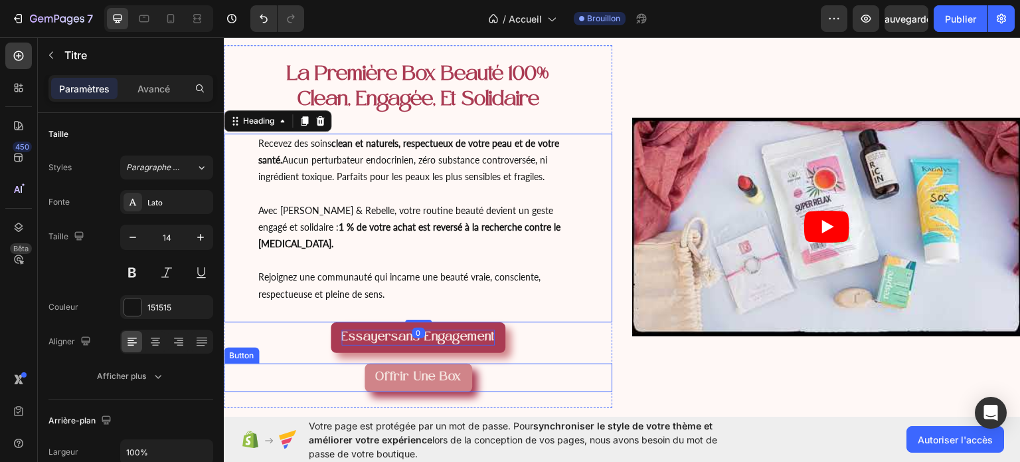
click at [461, 363] on button "Offrir une box" at bounding box center [419, 377] width 108 height 29
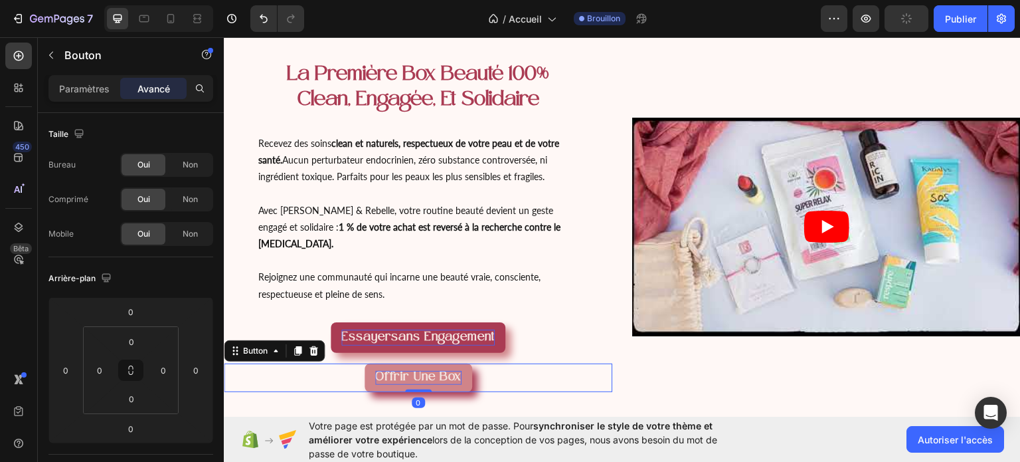
drag, startPoint x: 410, startPoint y: 372, endPoint x: 408, endPoint y: 353, distance: 18.7
click at [408, 363] on div "Offrir une box Button 0" at bounding box center [418, 377] width 388 height 29
click at [761, 384] on div "Video" at bounding box center [826, 225] width 388 height 363
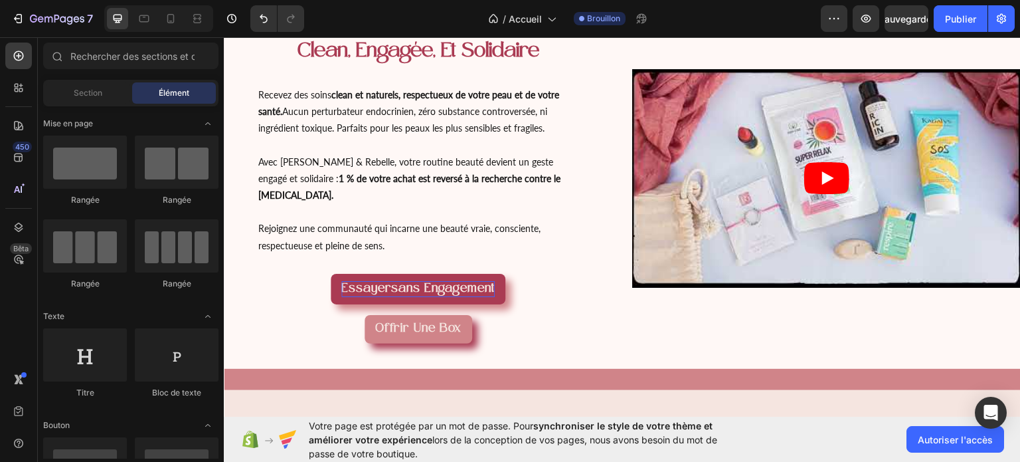
scroll to position [109, 0]
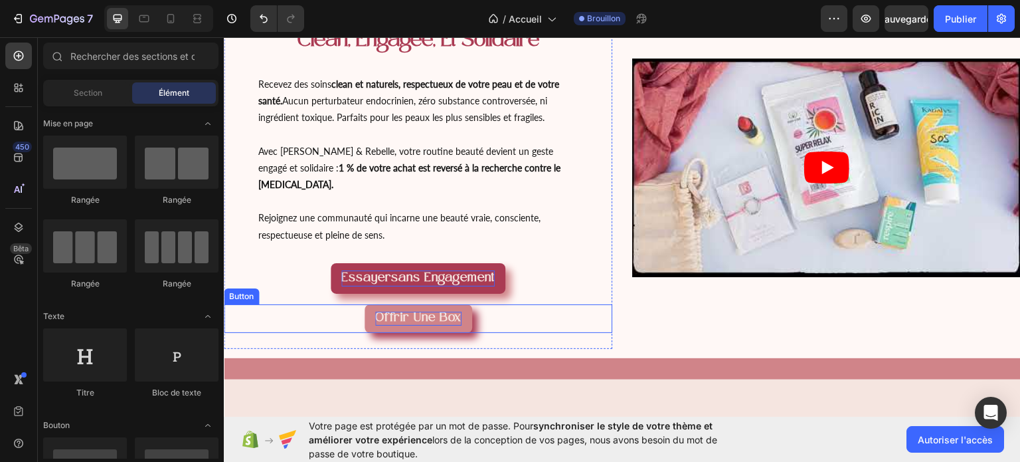
click at [456, 311] on span "Offrir une box" at bounding box center [418, 317] width 86 height 13
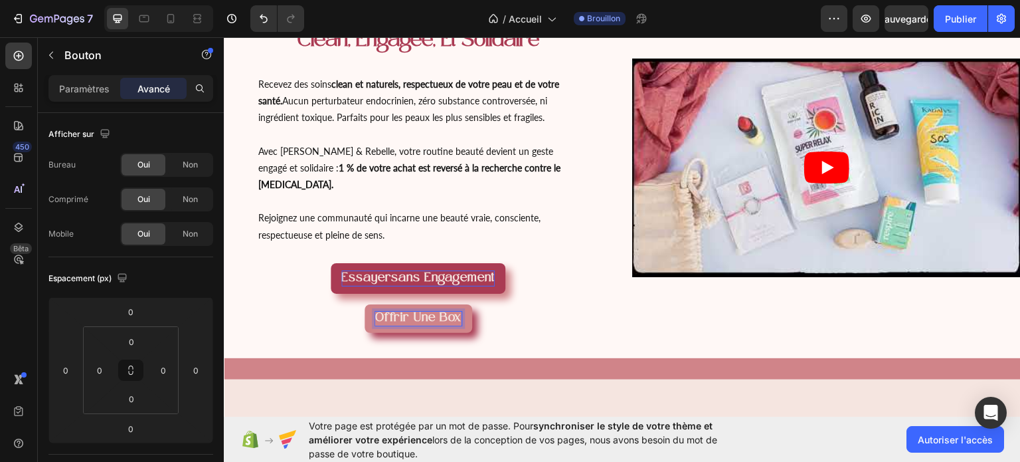
click at [428, 311] on span "Offrir une box" at bounding box center [418, 317] width 86 height 13
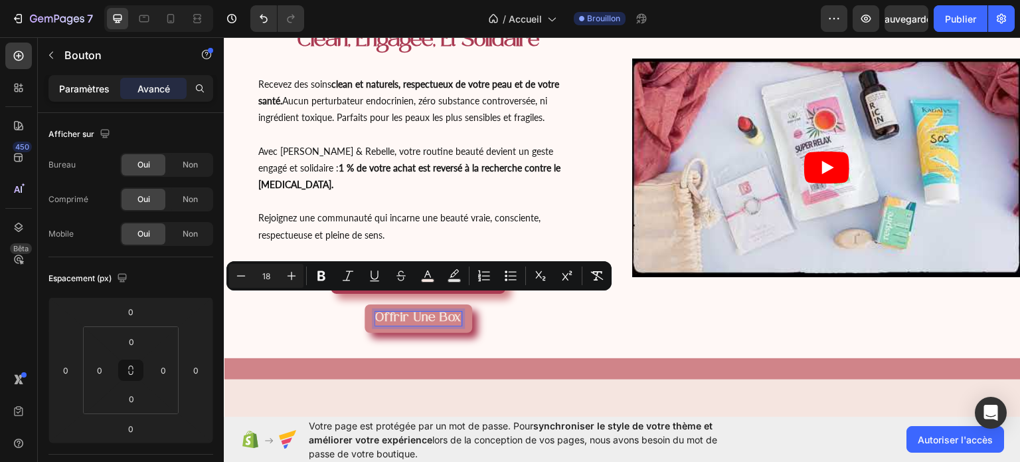
click at [74, 92] on font "Paramètres" at bounding box center [84, 88] width 50 height 11
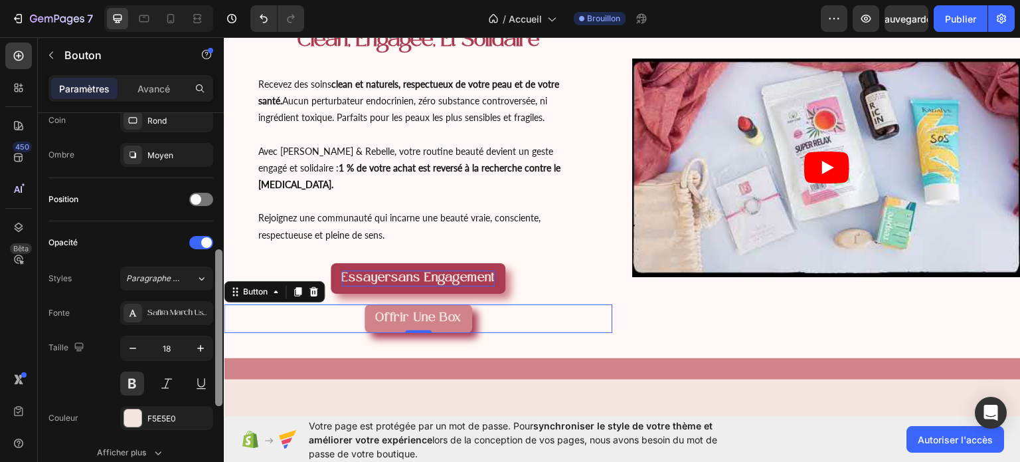
scroll to position [353, 0]
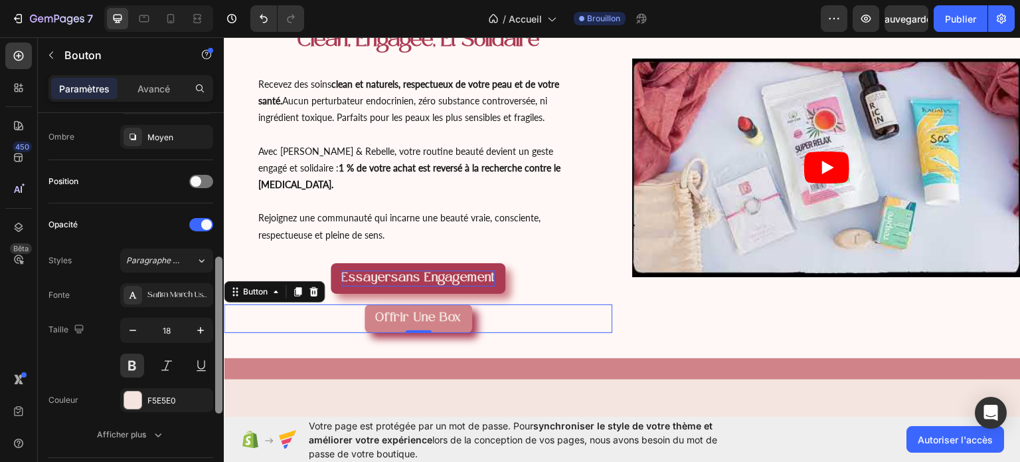
drag, startPoint x: 218, startPoint y: 230, endPoint x: 220, endPoint y: 374, distance: 144.1
click at [220, 374] on div at bounding box center [218, 334] width 7 height 157
click at [126, 358] on button at bounding box center [132, 365] width 24 height 24
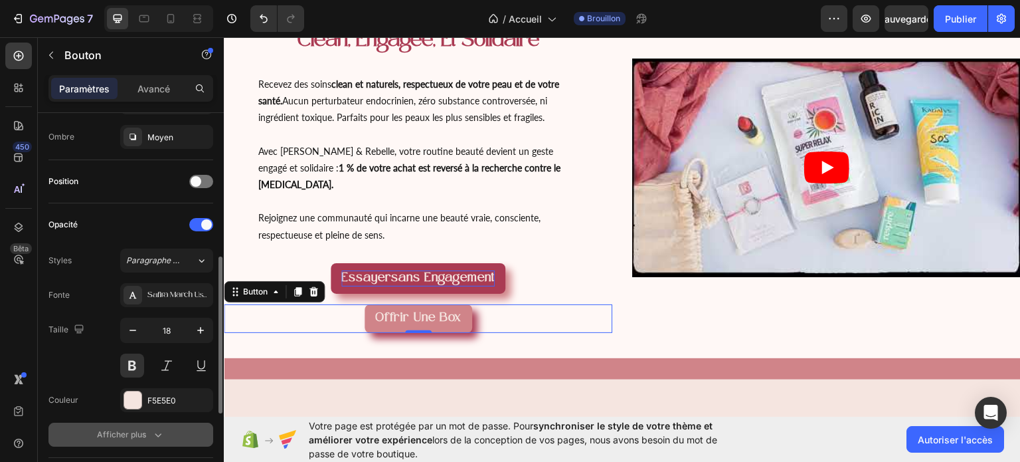
click at [149, 428] on div "Afficher plus" at bounding box center [131, 434] width 68 height 13
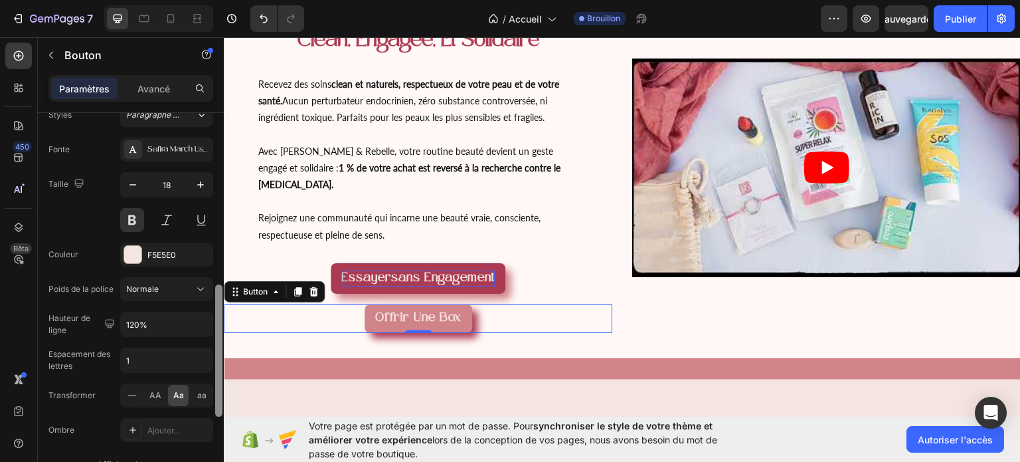
scroll to position [500, 0]
drag, startPoint x: 218, startPoint y: 355, endPoint x: 217, endPoint y: 415, distance: 59.8
click at [217, 415] on div at bounding box center [218, 351] width 7 height 132
click at [154, 393] on font "AA" at bounding box center [155, 393] width 12 height 10
click at [185, 395] on div "Aa" at bounding box center [178, 393] width 21 height 21
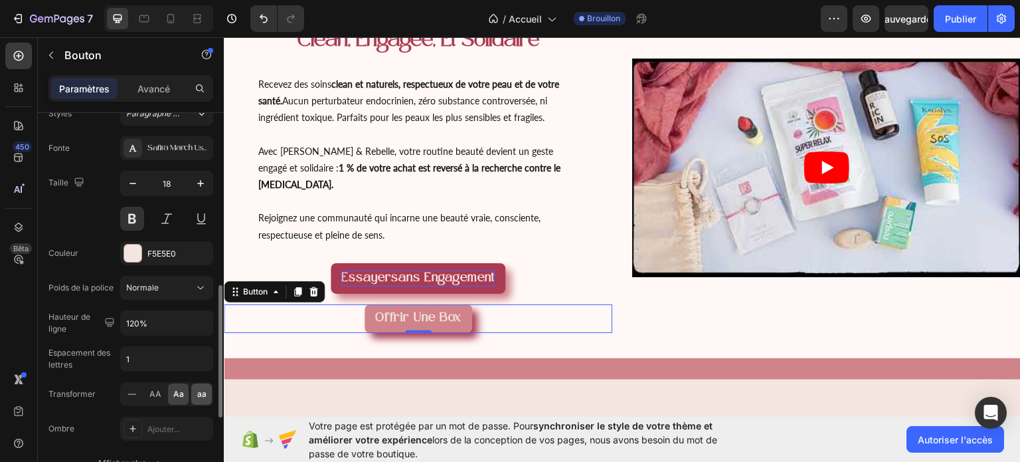
click at [205, 394] on font "aa" at bounding box center [201, 393] width 9 height 10
click at [176, 394] on font "Aa" at bounding box center [178, 393] width 11 height 10
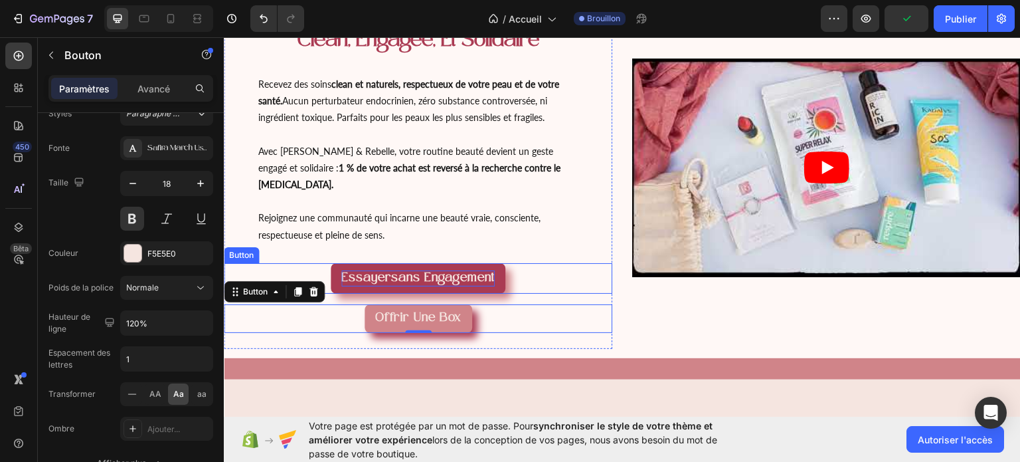
click at [440, 271] on strong "sans engagement" at bounding box center [443, 277] width 104 height 13
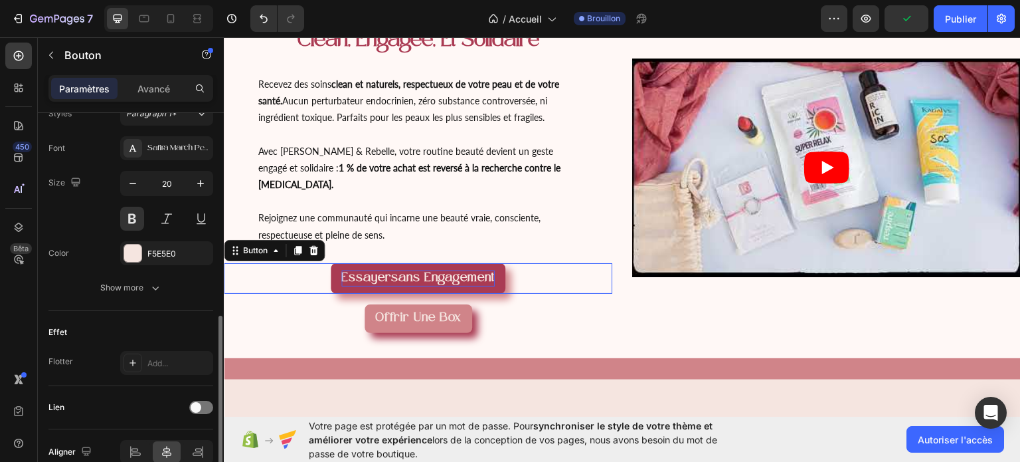
scroll to position [499, 0]
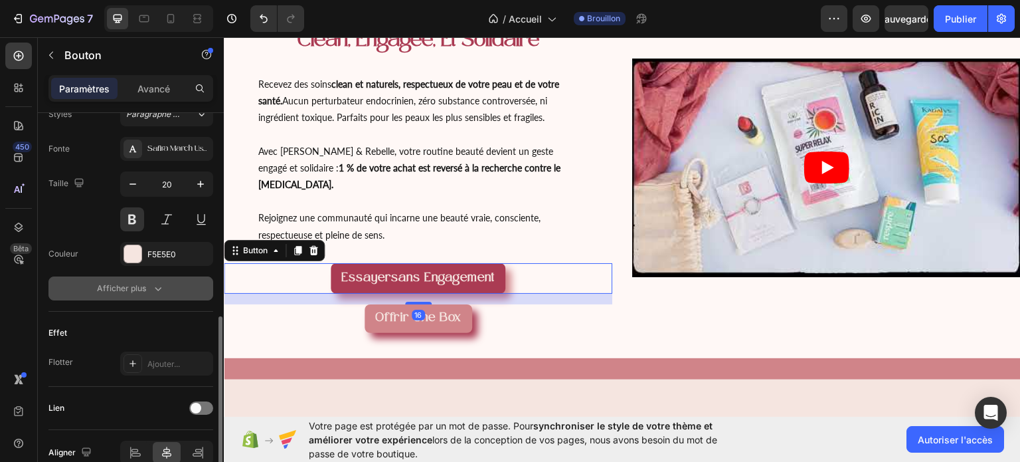
click at [129, 286] on font "Afficher plus" at bounding box center [121, 288] width 49 height 10
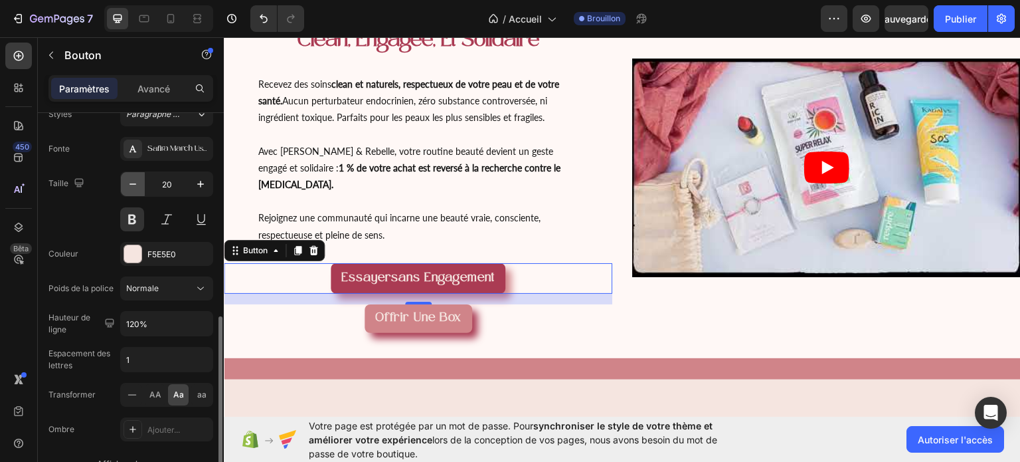
click at [137, 183] on icon "button" at bounding box center [132, 183] width 13 height 13
type input "18"
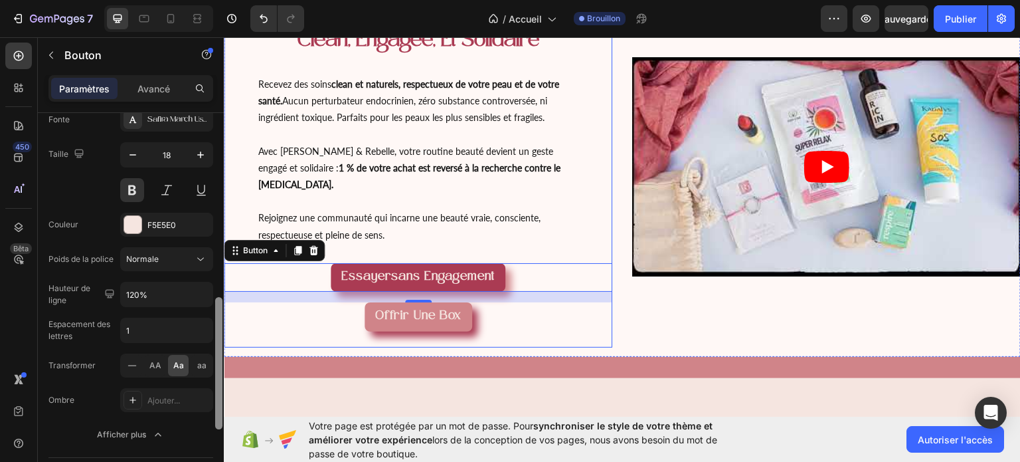
scroll to position [531, 0]
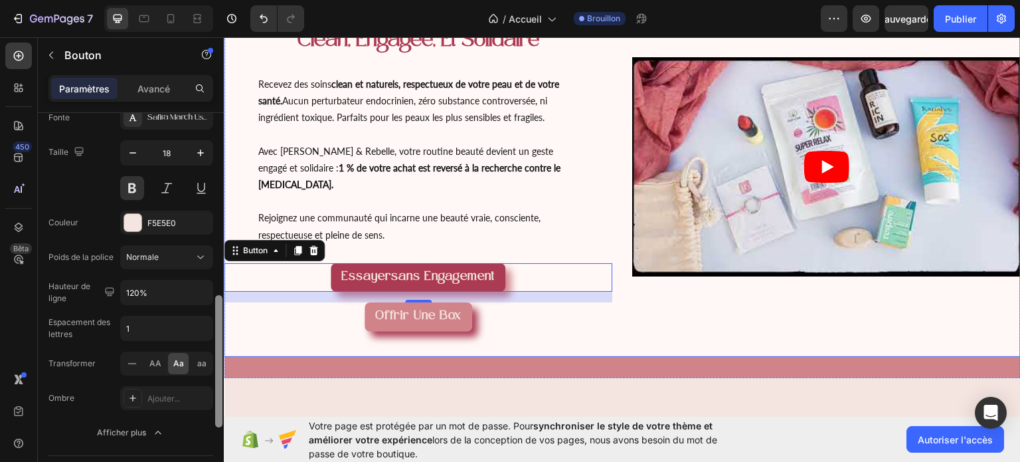
drag, startPoint x: 442, startPoint y: 333, endPoint x: 226, endPoint y: 329, distance: 215.9
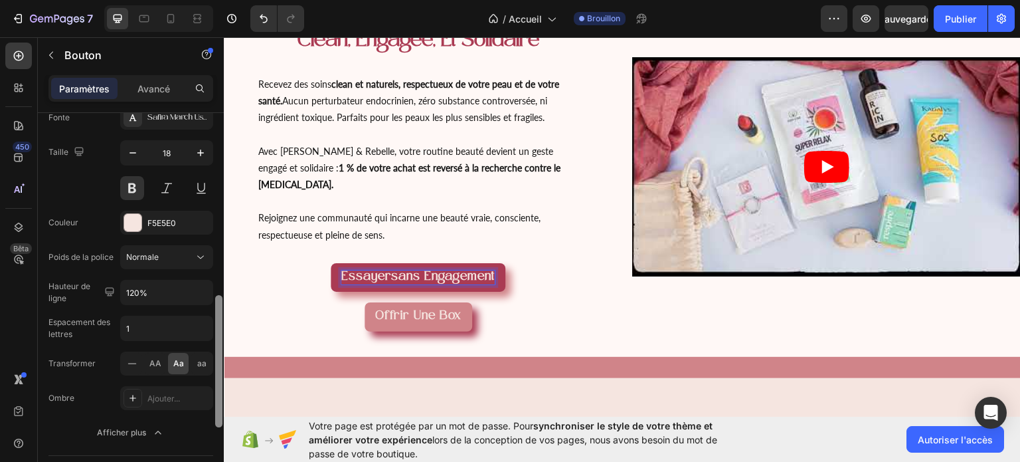
click at [465, 270] on strong "sans engagement" at bounding box center [443, 276] width 104 height 13
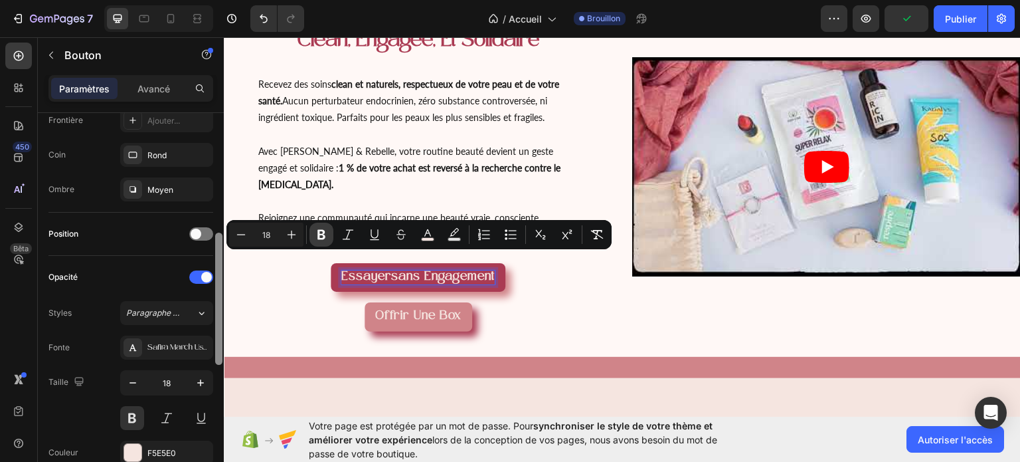
scroll to position [313, 0]
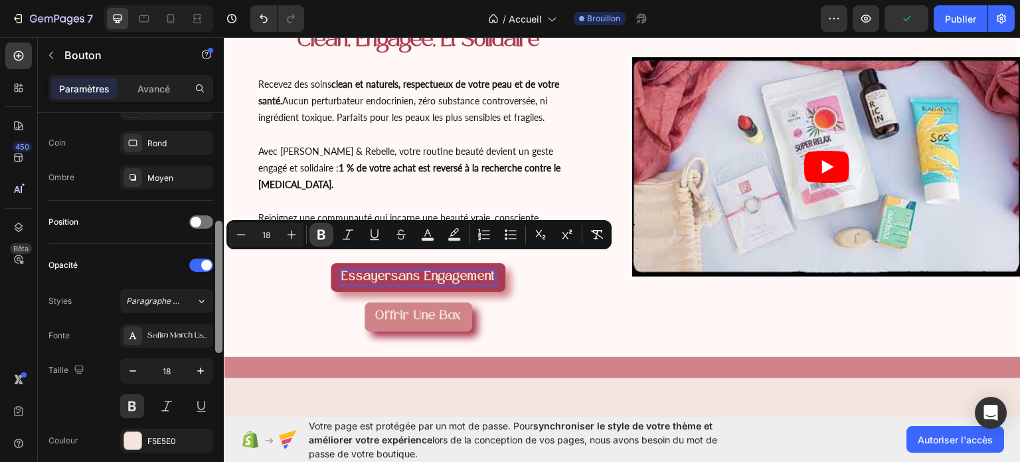
click at [324, 232] on icon "Editor contextual toolbar" at bounding box center [321, 235] width 8 height 10
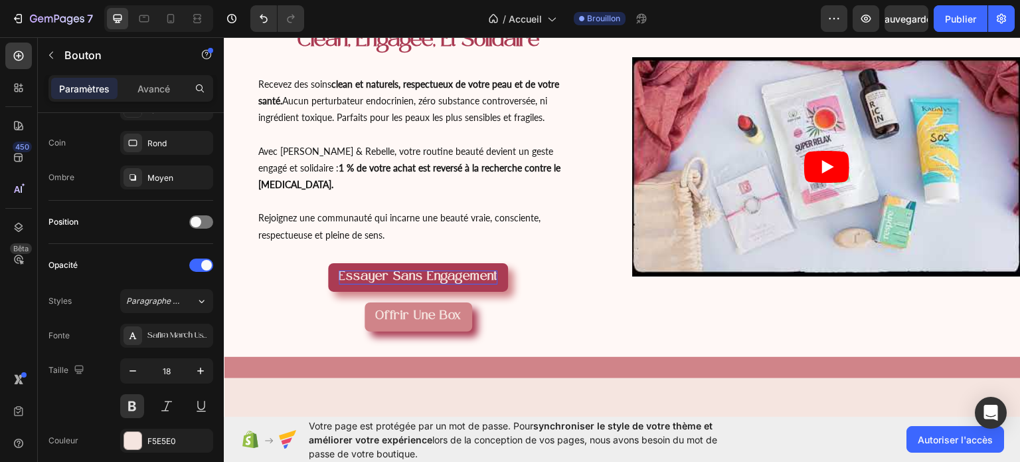
click at [483, 270] on strong "Essayer sans engagement" at bounding box center [418, 276] width 159 height 13
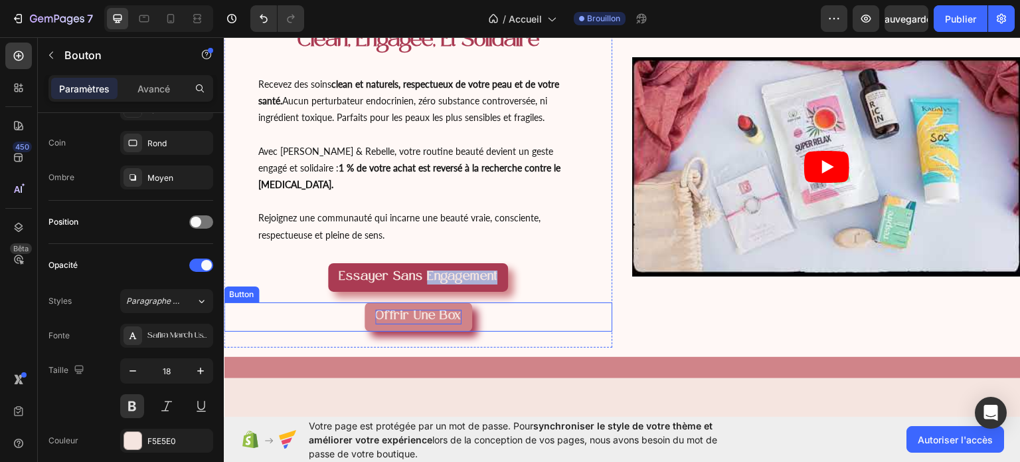
click at [434, 309] on span "Offrir une box" at bounding box center [418, 315] width 86 height 13
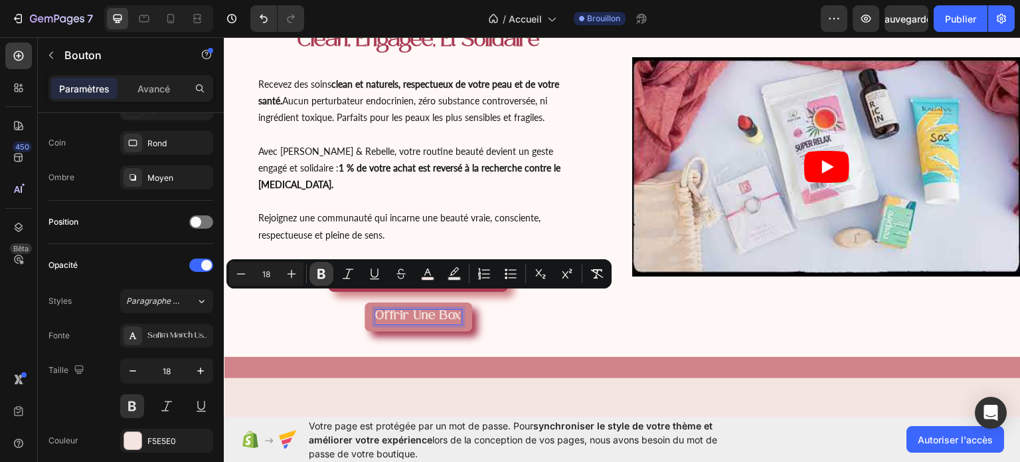
click at [321, 271] on icon "Editor contextual toolbar" at bounding box center [321, 273] width 13 height 13
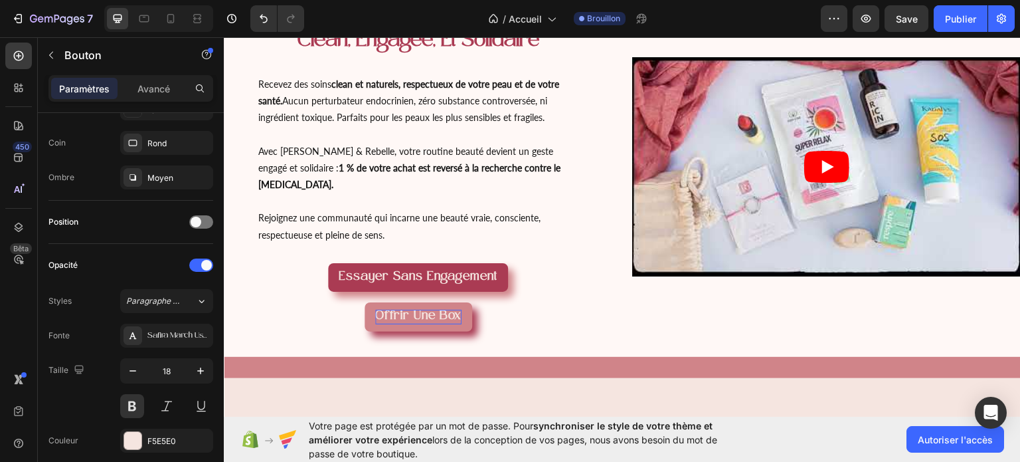
click at [324, 301] on div "Offrir une box Button 0" at bounding box center [418, 315] width 388 height 29
click at [481, 269] on button "Essayer sans engagement" at bounding box center [418, 276] width 180 height 29
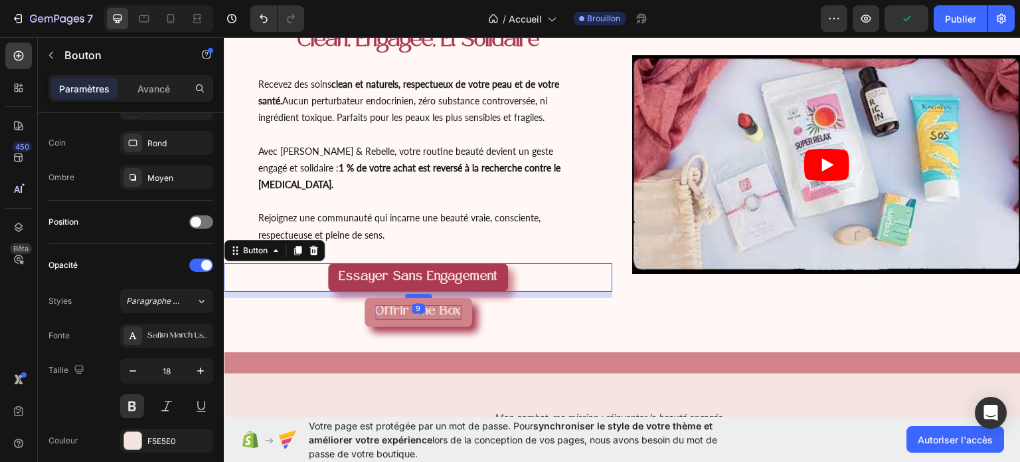
click at [412, 293] on div at bounding box center [418, 295] width 27 height 4
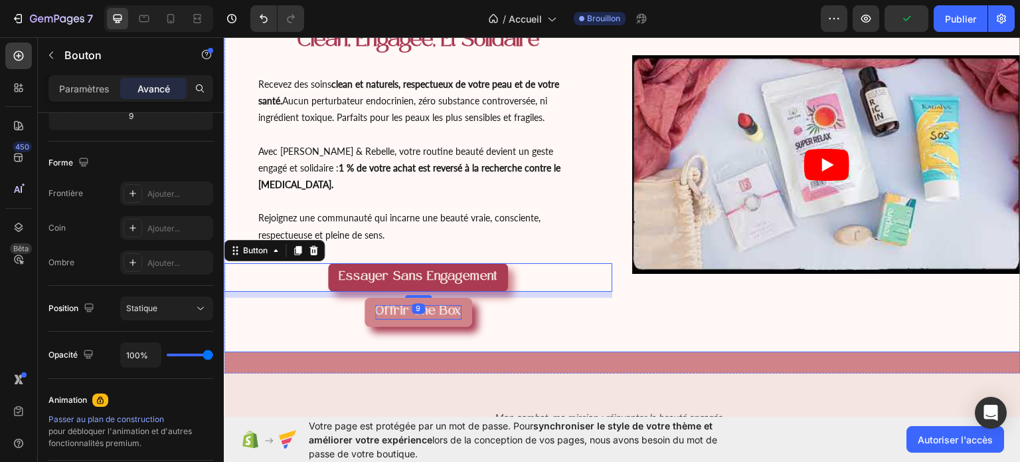
click at [863, 286] on div "Video" at bounding box center [826, 163] width 388 height 357
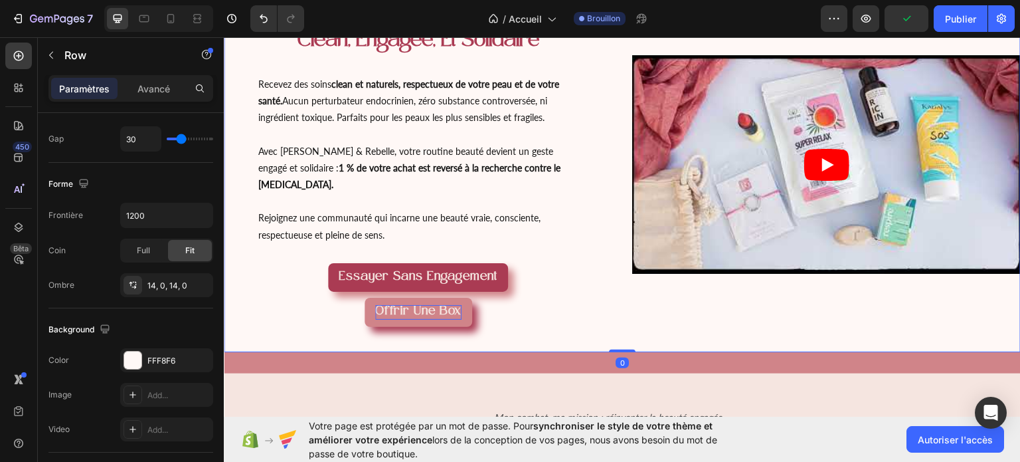
scroll to position [0, 0]
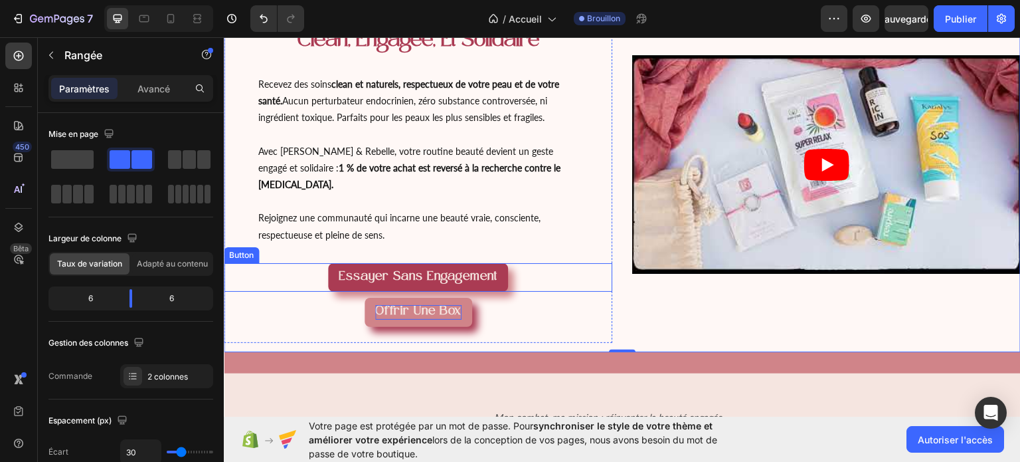
click at [403, 270] on button "Essayer sans engagement" at bounding box center [418, 276] width 180 height 29
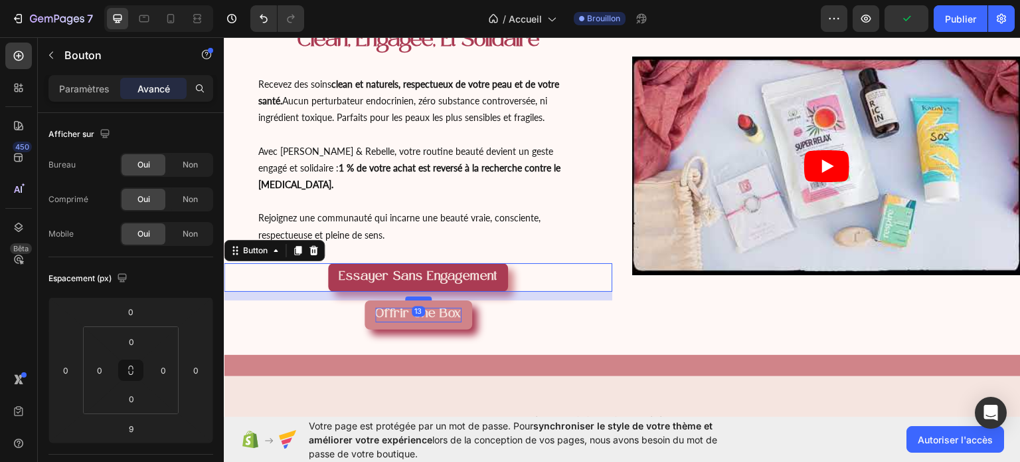
click at [412, 296] on div at bounding box center [418, 298] width 27 height 4
type input "13"
click at [636, 315] on div "Video" at bounding box center [826, 164] width 388 height 359
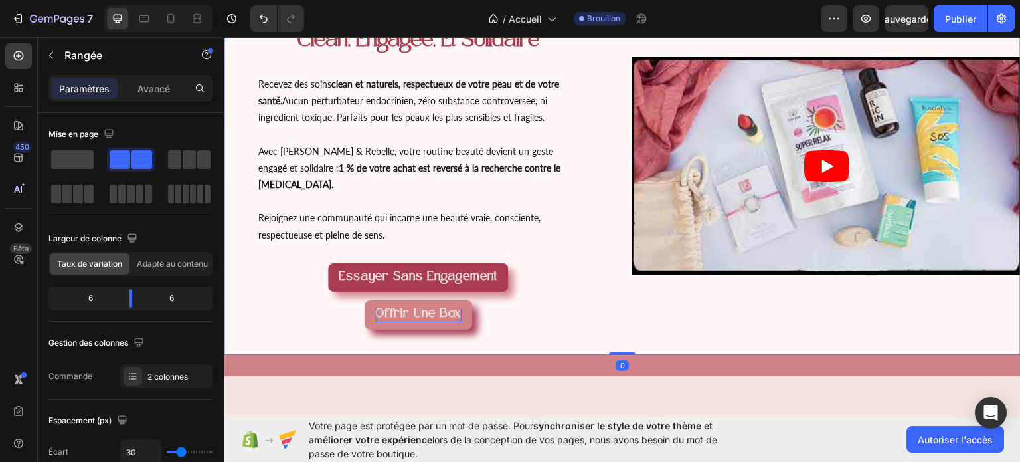
drag, startPoint x: 618, startPoint y: 337, endPoint x: 618, endPoint y: 327, distance: 10.6
click at [618, 319] on div "la première box beauté 100% clean, engagée, et solidaire Heading Recevez des so…" at bounding box center [622, 165] width 797 height 378
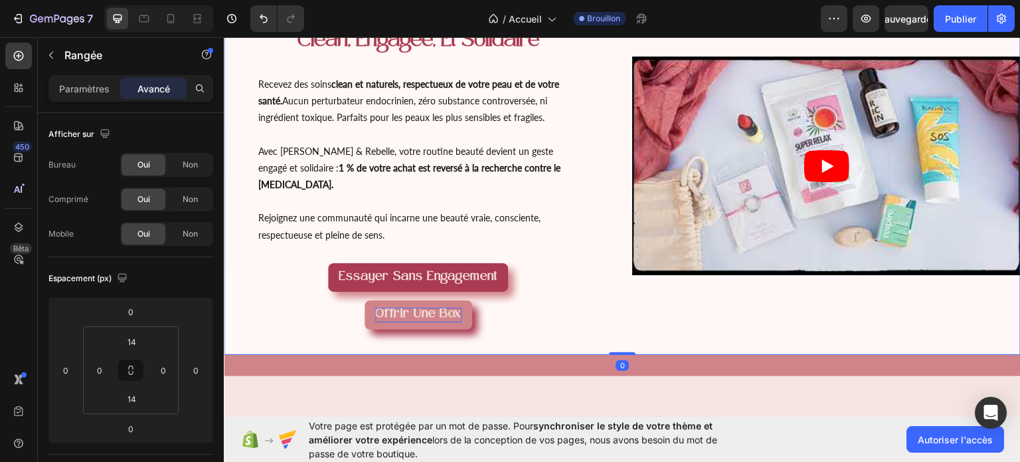
drag, startPoint x: 617, startPoint y: 335, endPoint x: 610, endPoint y: 302, distance: 34.0
click at [610, 302] on div "la première box beauté 100% clean, engagée, et solidaire Heading Recevez des so…" at bounding box center [622, 165] width 797 height 378
click at [448, 318] on div "la première box beauté 100% clean, engagée, et solidaire Heading Recevez des so…" at bounding box center [418, 164] width 388 height 359
drag, startPoint x: 415, startPoint y: 327, endPoint x: 416, endPoint y: 313, distance: 13.3
click at [416, 313] on div "la première box beauté 100% clean, engagée, et solidaire Heading Recevez des so…" at bounding box center [418, 164] width 388 height 359
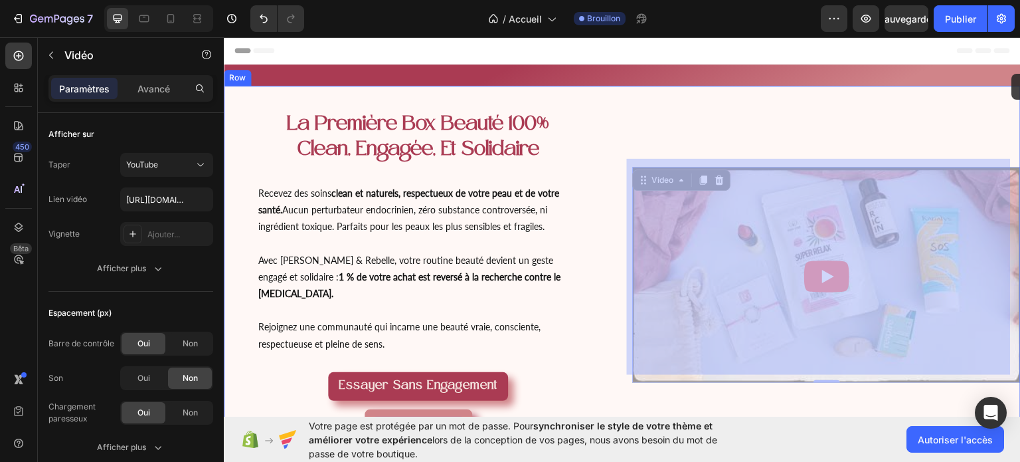
drag, startPoint x: 1009, startPoint y: 82, endPoint x: 1012, endPoint y: 74, distance: 8.4
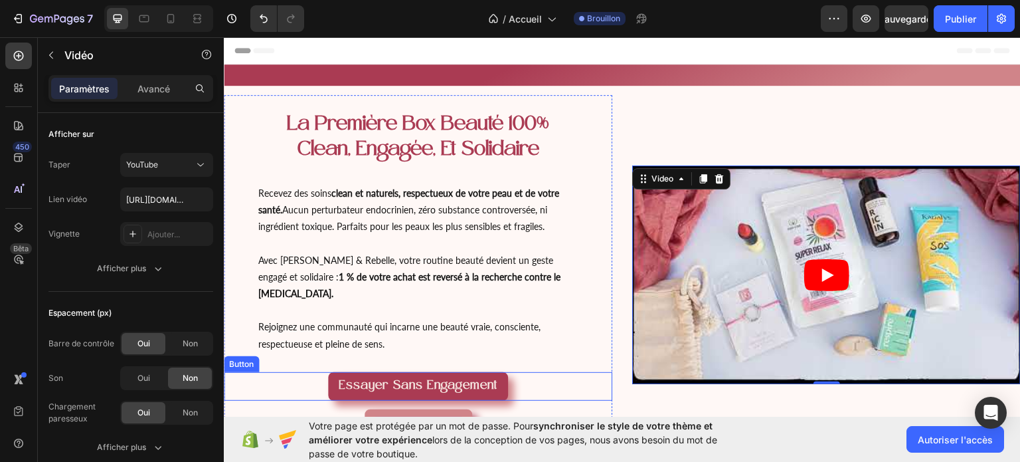
click at [477, 371] on button "Essayer sans engagement" at bounding box center [418, 385] width 180 height 29
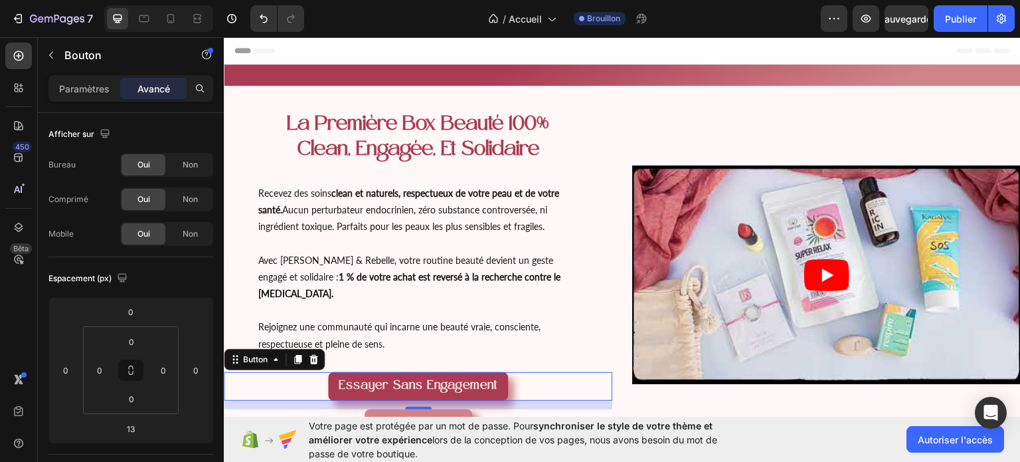
click at [65, 76] on div "Paramètres Avancé" at bounding box center [130, 88] width 165 height 27
click at [63, 91] on font "Paramètres" at bounding box center [84, 88] width 50 height 11
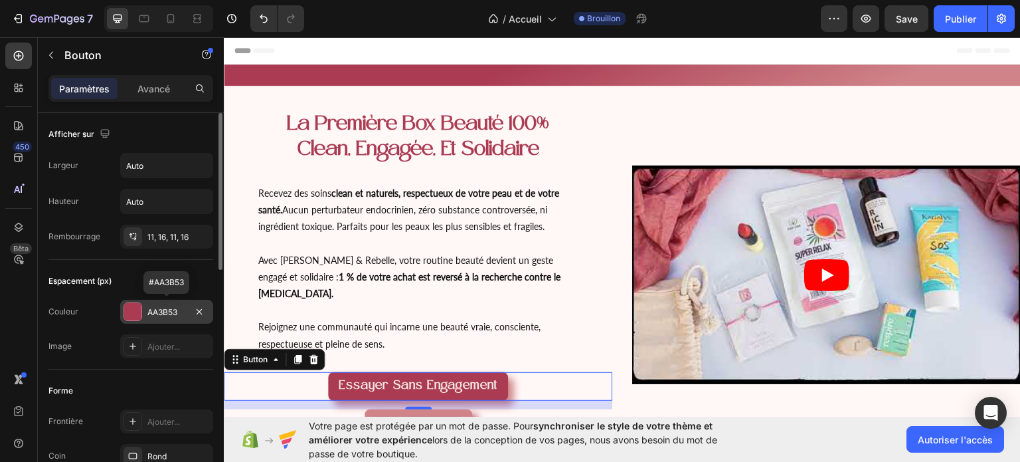
click at [143, 311] on div "AA3B53" at bounding box center [166, 311] width 93 height 24
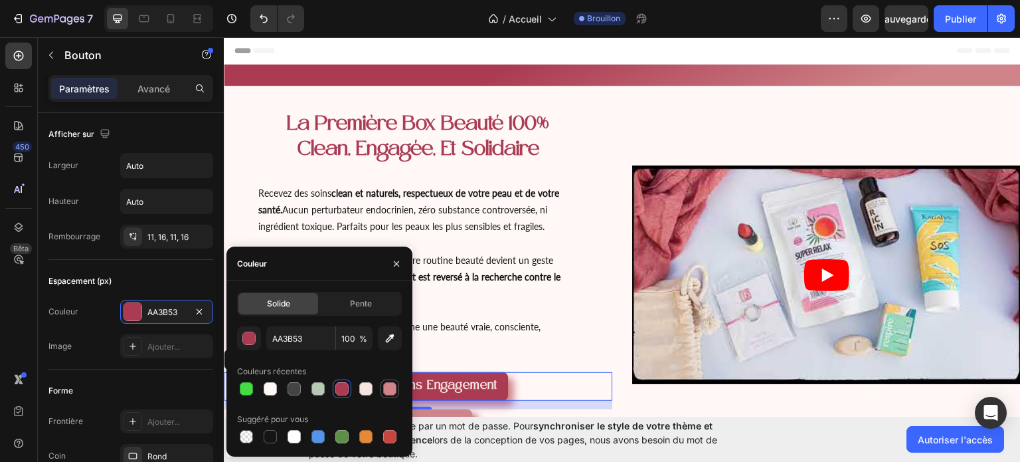
click at [383, 390] on div at bounding box center [389, 388] width 13 height 13
type input "D08489"
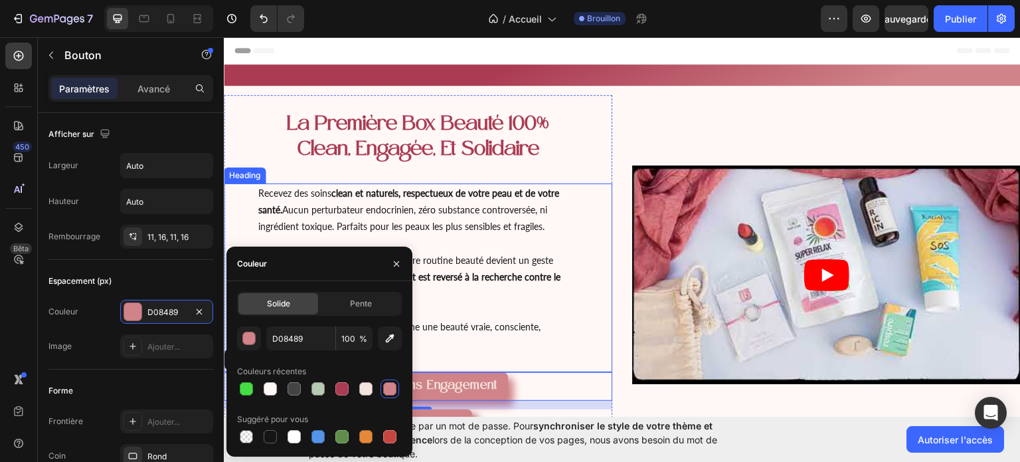
click at [579, 291] on div "Recevez des soins clean et naturels, respectueux de votre peau et de votre sant…" at bounding box center [418, 277] width 388 height 189
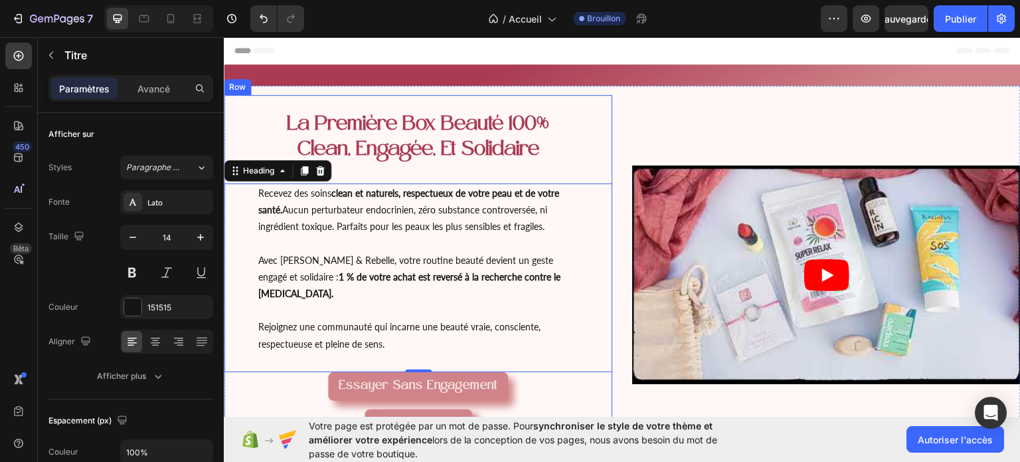
click at [505, 384] on div "Essayer sans engagement Button" at bounding box center [418, 385] width 388 height 29
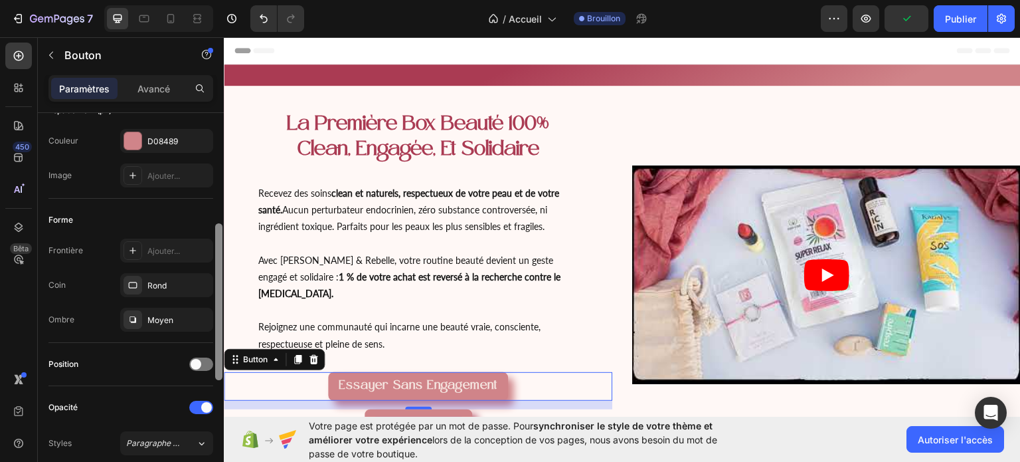
scroll to position [210, 0]
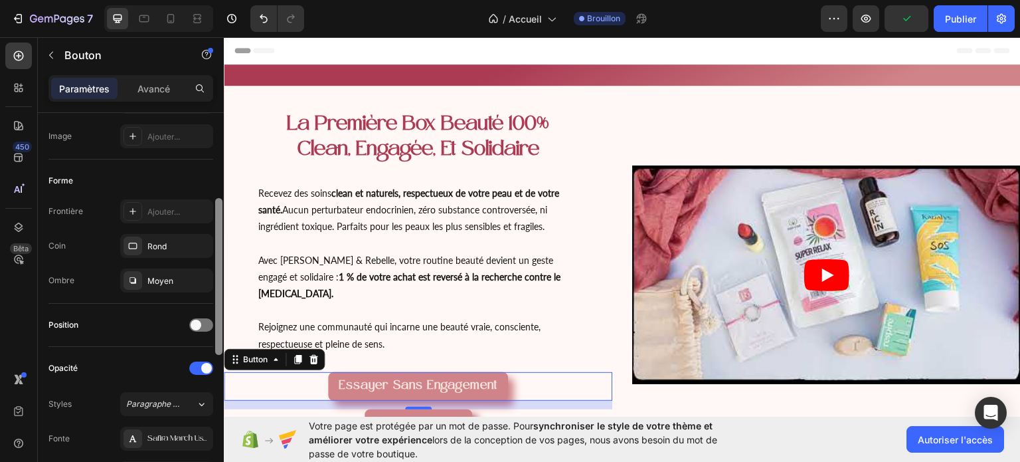
drag, startPoint x: 218, startPoint y: 252, endPoint x: 220, endPoint y: 337, distance: 85.7
click at [220, 337] on div at bounding box center [218, 276] width 7 height 157
click at [163, 281] on font "Moyen" at bounding box center [160, 281] width 26 height 10
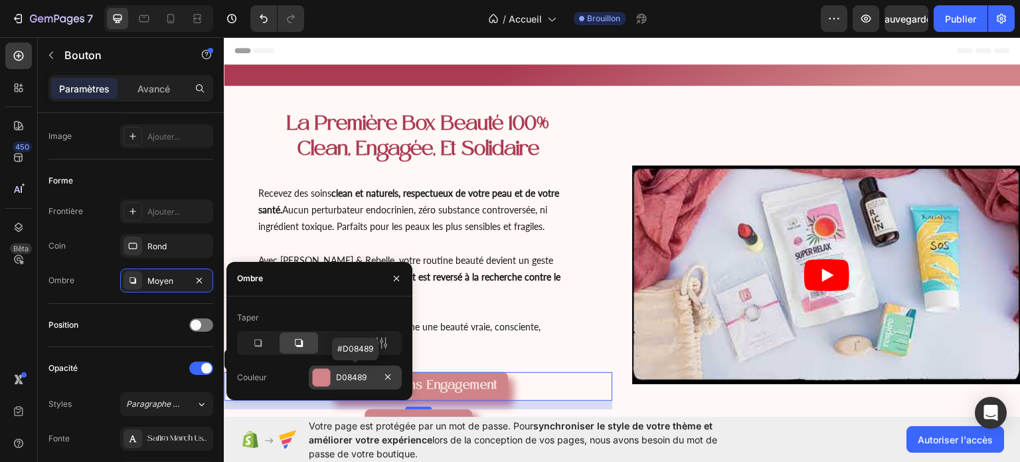
click at [351, 373] on font "D08489" at bounding box center [351, 377] width 31 height 10
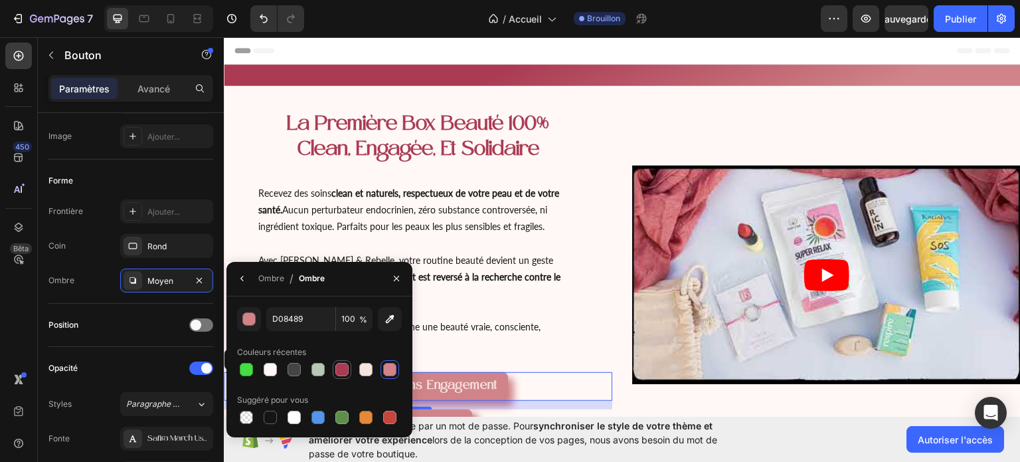
click at [345, 373] on div at bounding box center [341, 369] width 13 height 13
type input "AA3B53"
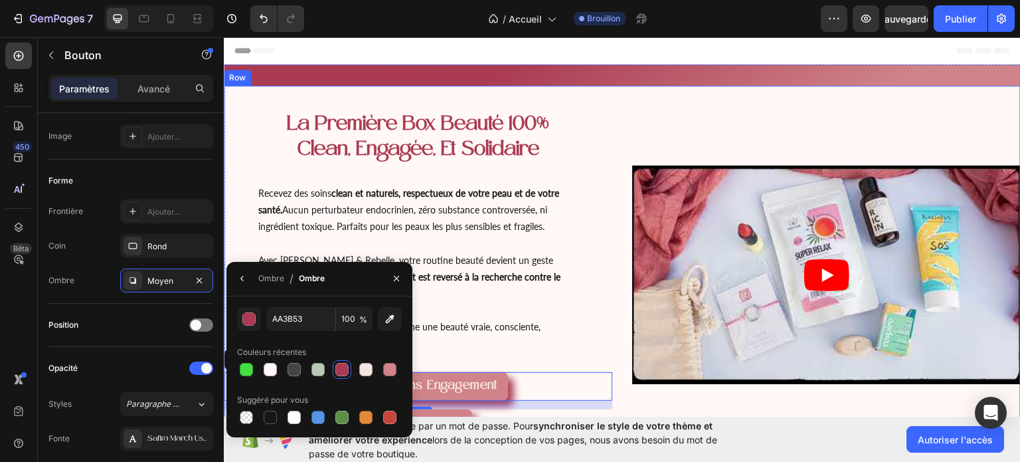
click at [774, 395] on div "Video" at bounding box center [826, 273] width 388 height 359
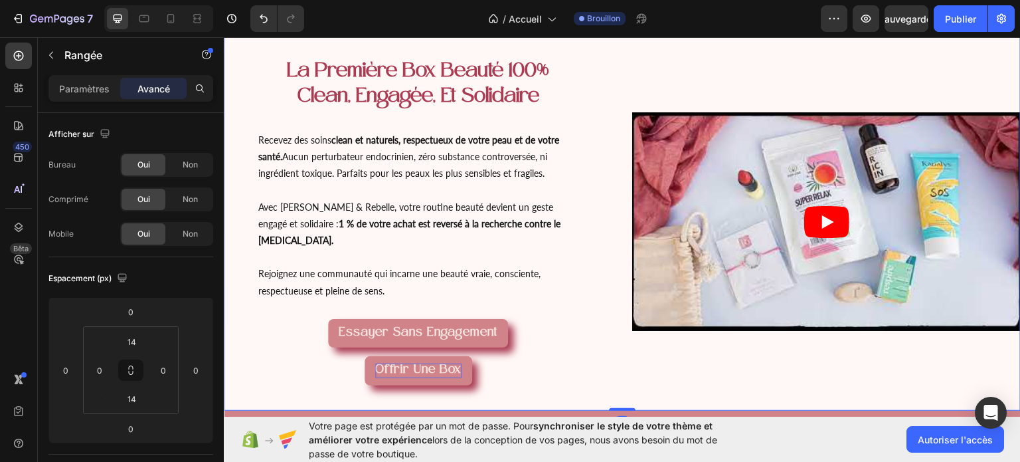
scroll to position [80, 0]
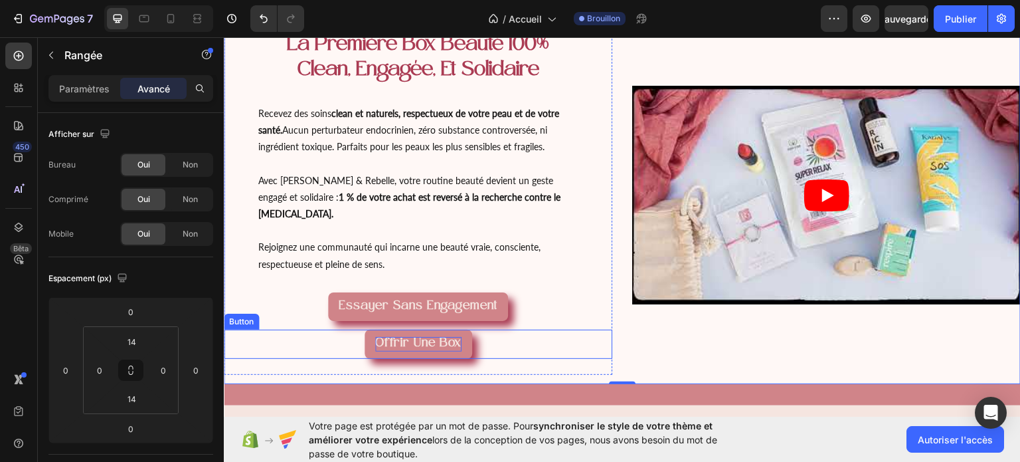
click at [423, 329] on button "Offrir une box" at bounding box center [419, 343] width 108 height 29
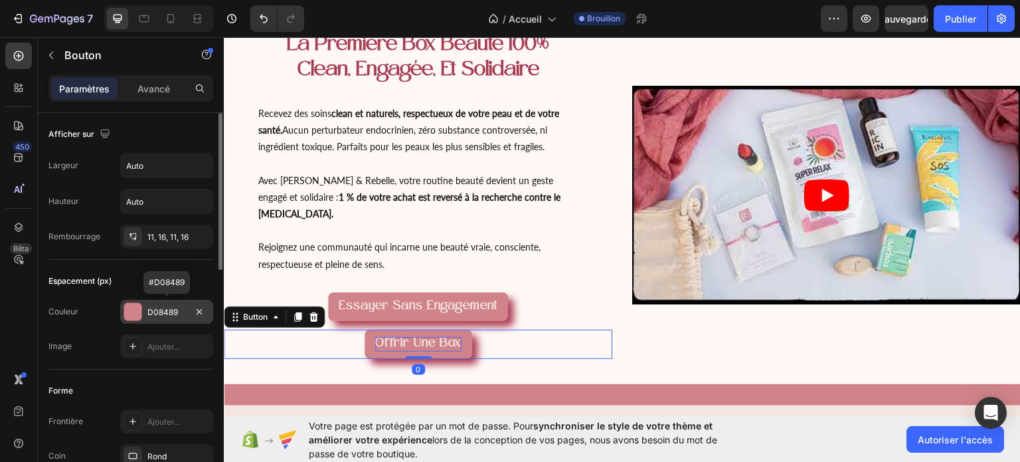
click at [157, 303] on div "D08489" at bounding box center [166, 311] width 93 height 24
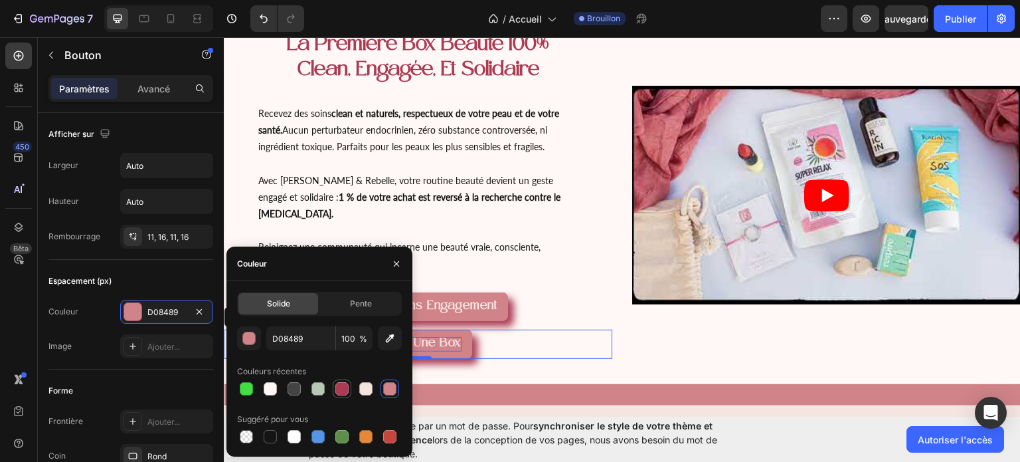
click at [341, 388] on div at bounding box center [341, 388] width 13 height 13
type input "AA3B53"
click at [841, 332] on div "Video" at bounding box center [826, 194] width 388 height 359
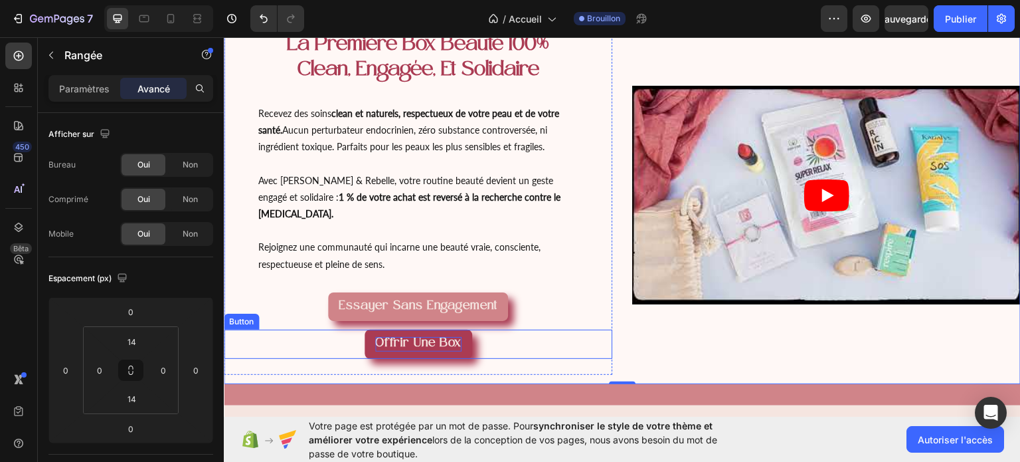
click at [462, 335] on button "Offrir une box" at bounding box center [419, 343] width 108 height 29
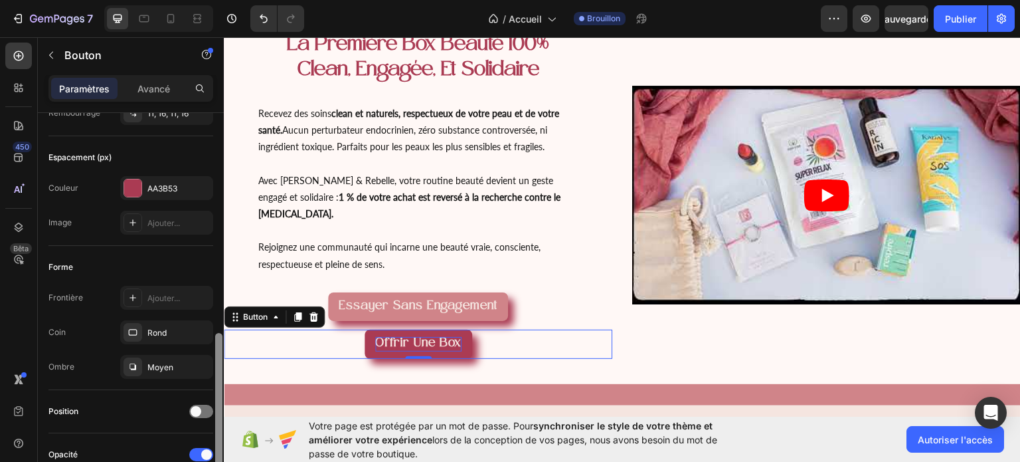
scroll to position [278, 0]
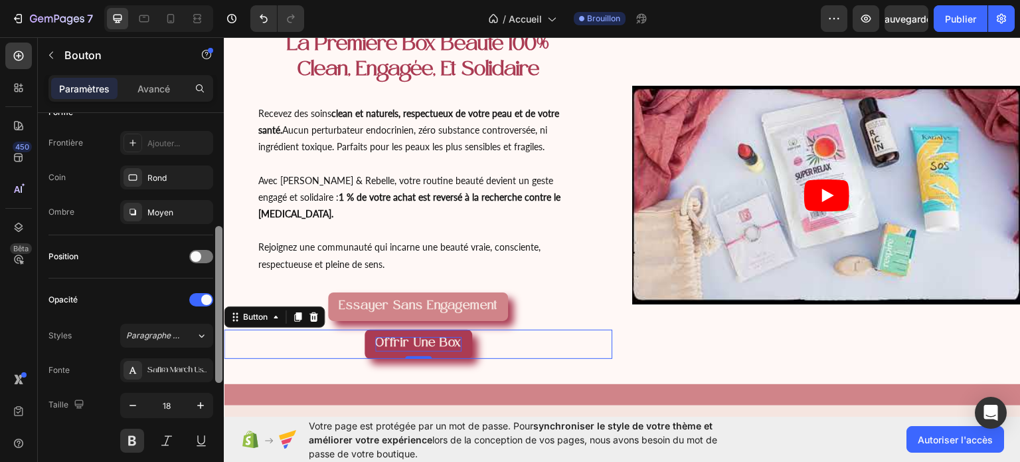
drag, startPoint x: 218, startPoint y: 238, endPoint x: 207, endPoint y: 352, distance: 114.1
click at [207, 352] on div "Afficher sur Largeur Auto Hauteur Auto Rembourrage 11, 16, 11, 16 Espacement (p…" at bounding box center [131, 306] width 186 height 386
click at [164, 219] on div "Moyen" at bounding box center [166, 212] width 93 height 24
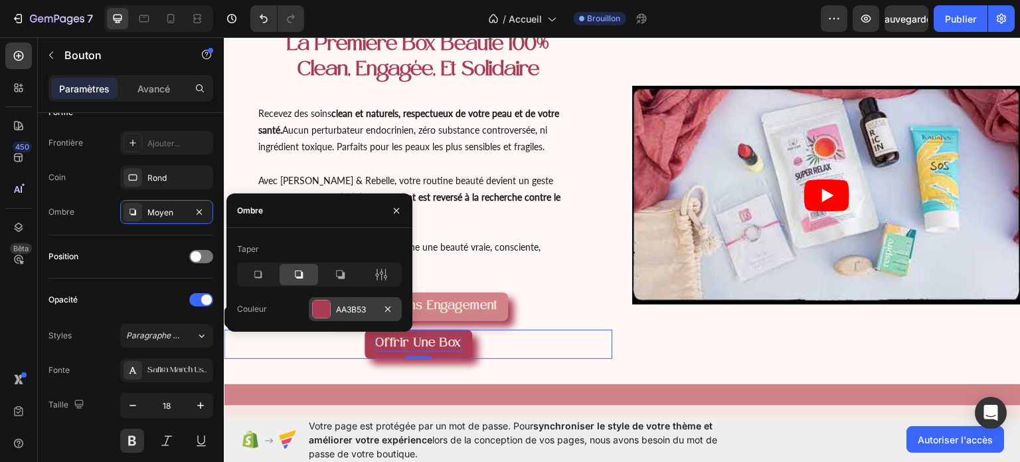
click at [352, 315] on div "AA3B53" at bounding box center [355, 309] width 39 height 12
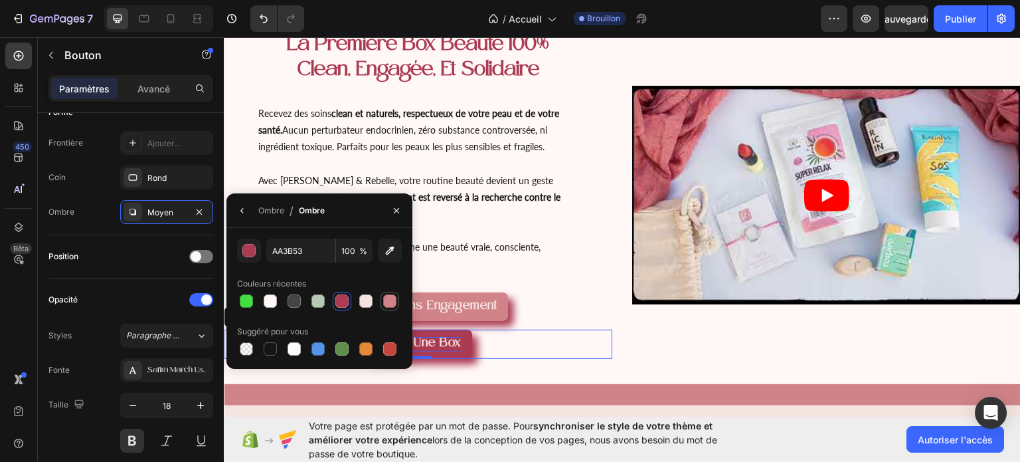
click at [395, 301] on div at bounding box center [389, 300] width 13 height 13
type input "D08489"
click at [858, 327] on div "Video" at bounding box center [826, 194] width 388 height 359
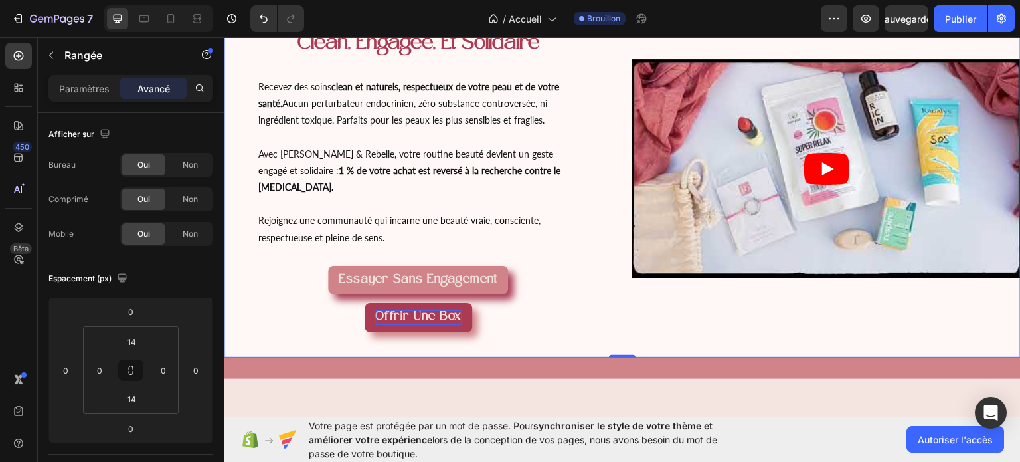
scroll to position [133, 0]
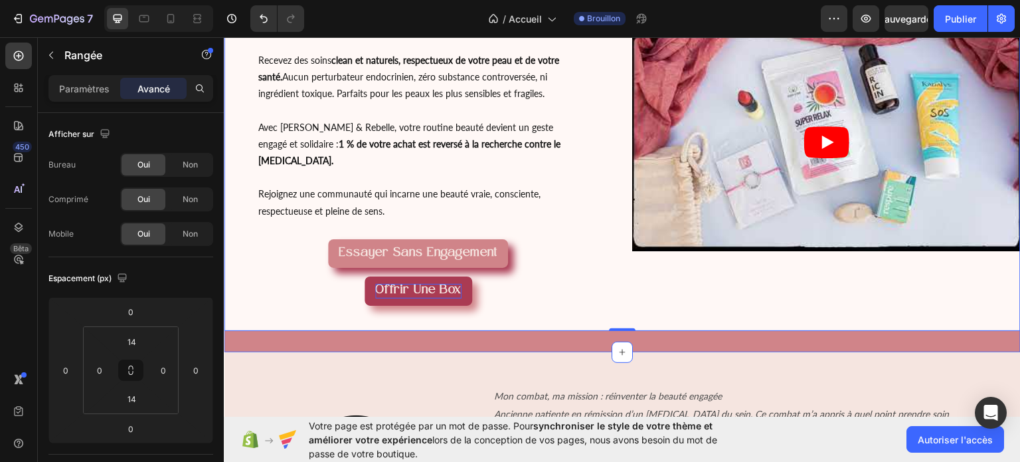
click at [694, 322] on div "la première box beauté 100% clean, engagée, et solidaire Heading Recevez des so…" at bounding box center [622, 141] width 797 height 420
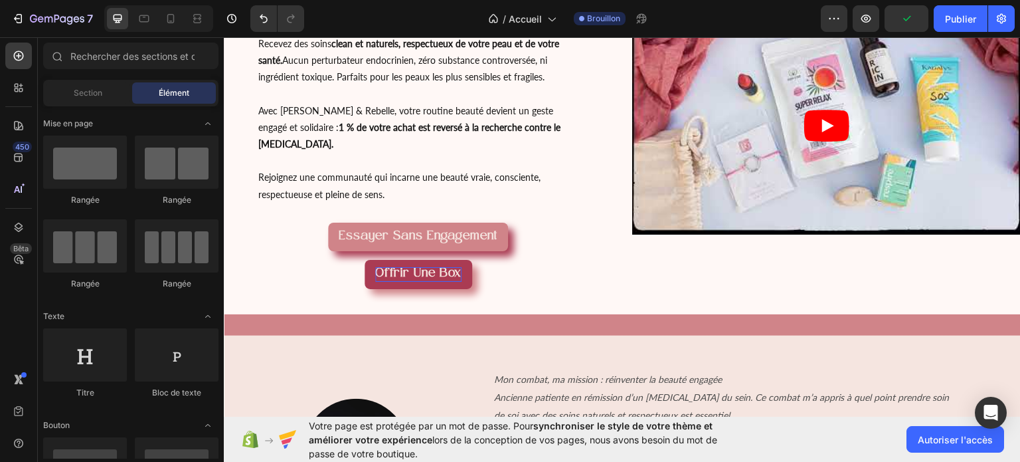
scroll to position [160, 0]
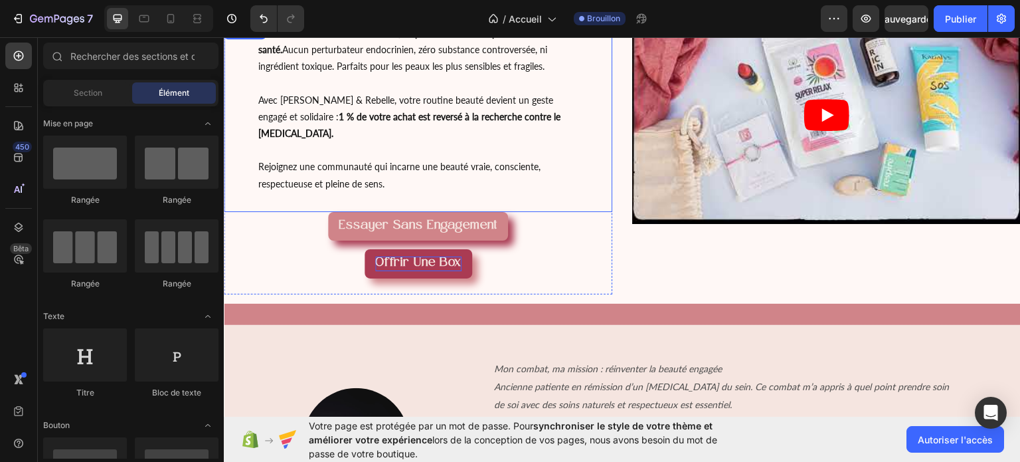
click at [411, 72] on h1 "Recevez des soins clean et naturels, respectueux de votre peau et de votre sant…" at bounding box center [418, 117] width 322 height 189
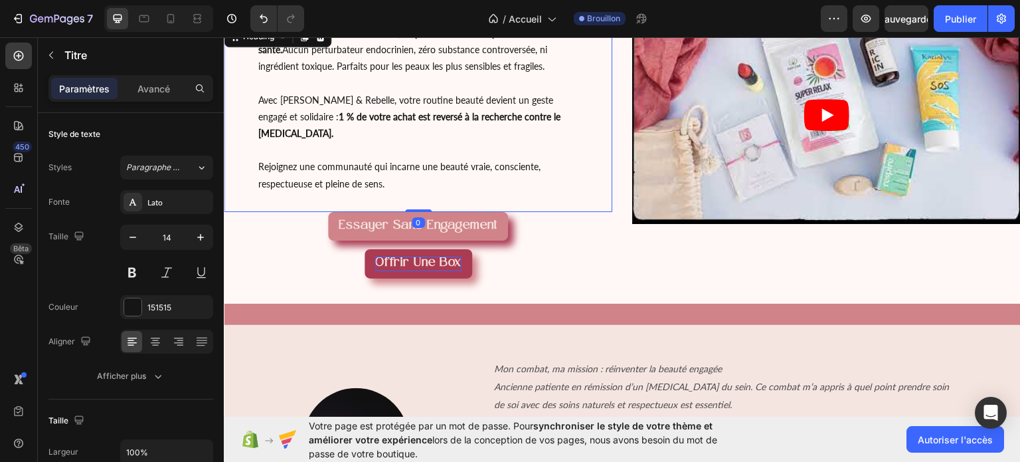
click at [412, 65] on h1 "Recevez des soins clean et naturels, respectueux de votre peau et de votre sant…" at bounding box center [418, 117] width 322 height 189
click at [412, 65] on p "Recevez des soins clean et naturels, respectueux de votre peau et de votre sant…" at bounding box center [417, 107] width 319 height 167
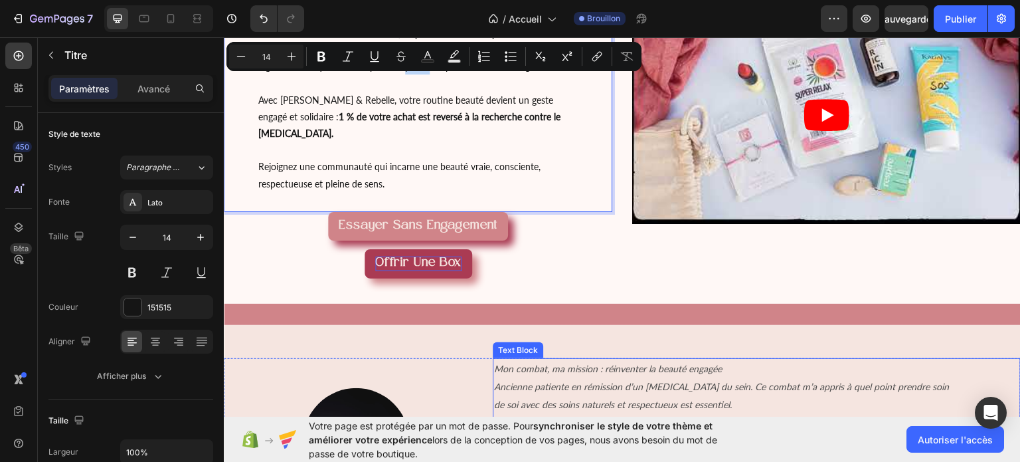
click at [580, 382] on p "Ancienne patiente en rémission d’un [MEDICAL_DATA] du sein. Ce combat m’a appri…" at bounding box center [724, 395] width 460 height 36
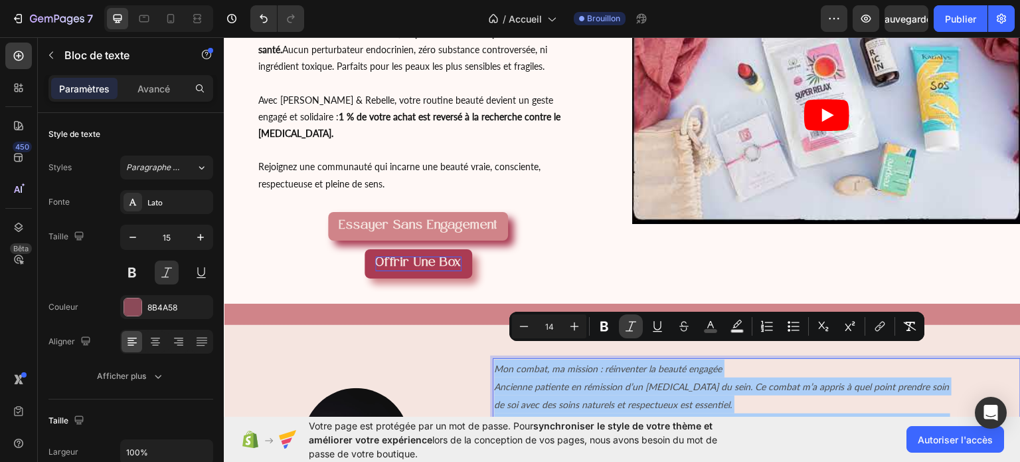
click at [626, 325] on icon "Editor contextual toolbar" at bounding box center [630, 325] width 13 height 13
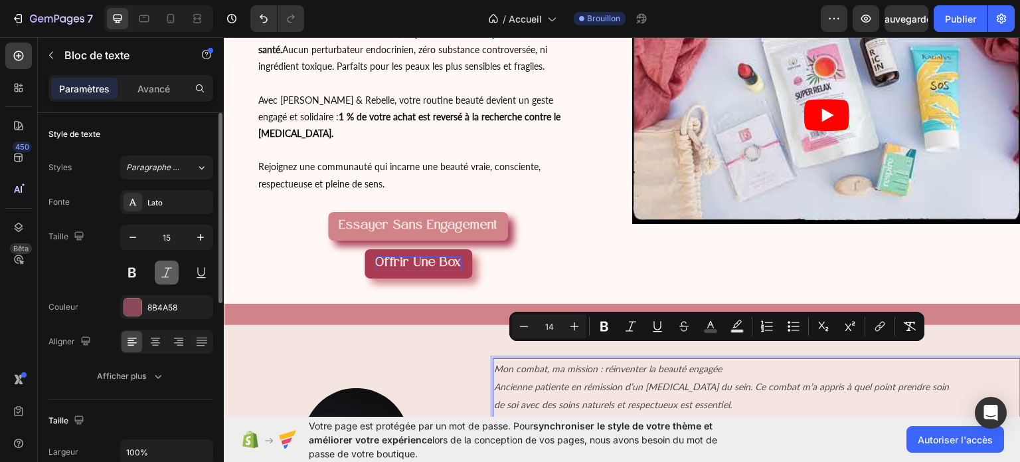
click at [165, 273] on button at bounding box center [167, 272] width 24 height 24
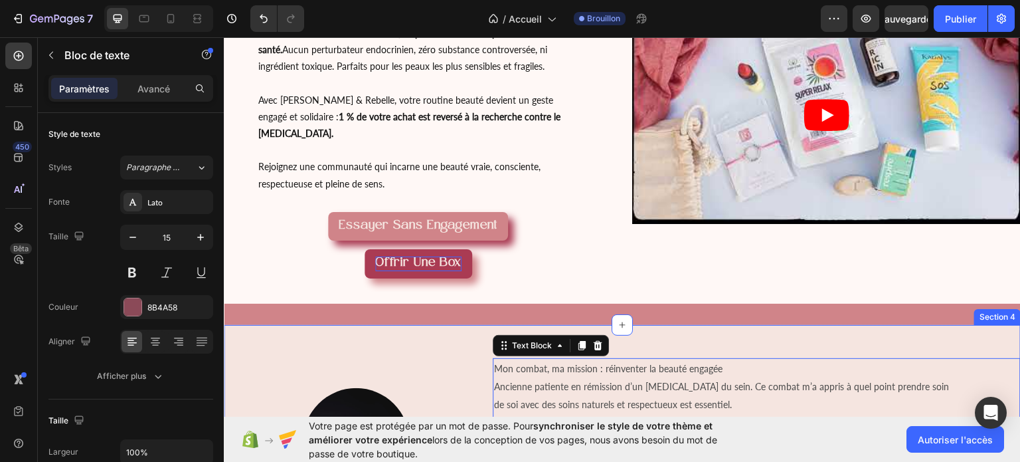
click at [400, 357] on div "Image" at bounding box center [356, 440] width 264 height 166
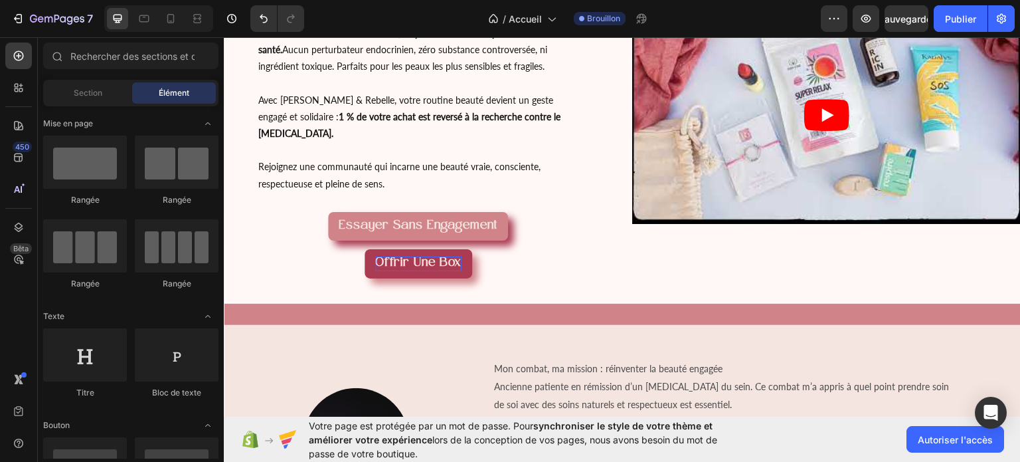
scroll to position [52, 0]
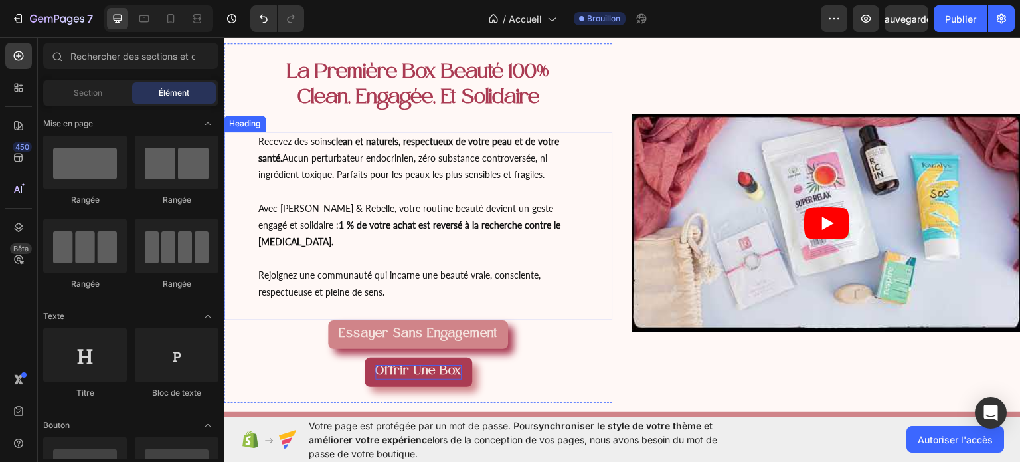
click at [372, 179] on p "Recevez des soins clean et naturels, respectueux de votre peau et de votre sant…" at bounding box center [417, 215] width 319 height 167
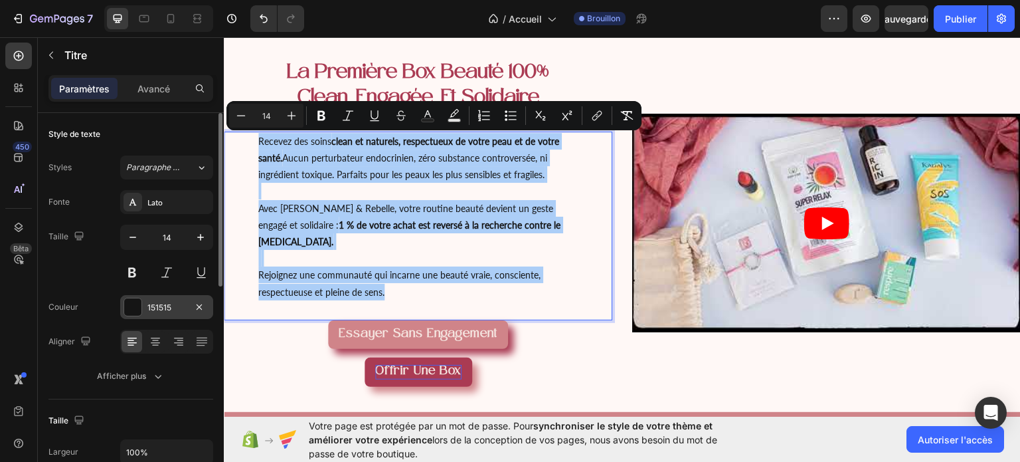
click at [186, 299] on div "151515" at bounding box center [166, 307] width 93 height 24
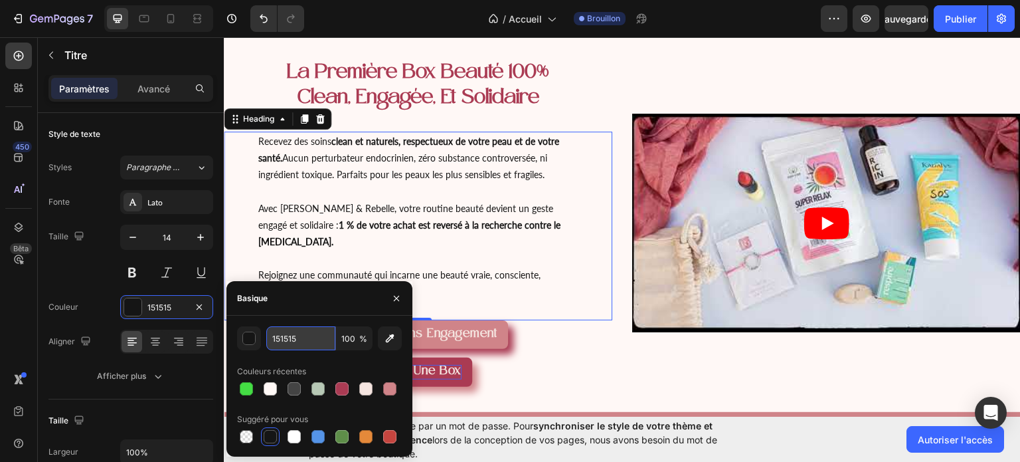
click at [304, 334] on input "151515" at bounding box center [300, 338] width 69 height 24
type input "4D4D4D"
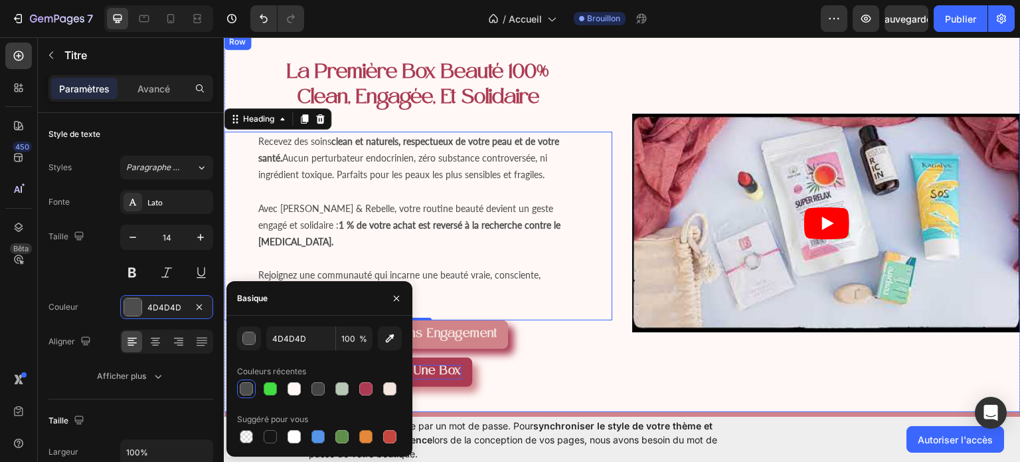
click at [722, 362] on div "Video" at bounding box center [826, 221] width 388 height 359
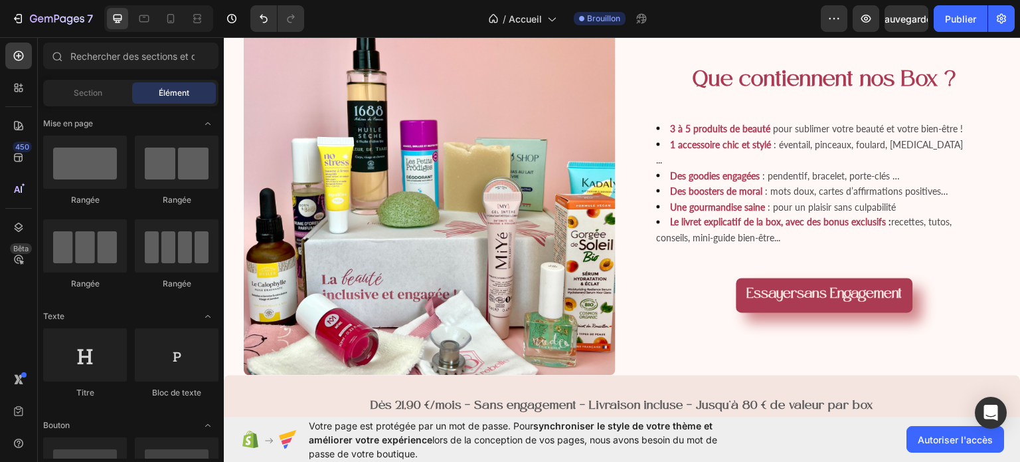
scroll to position [1057, 0]
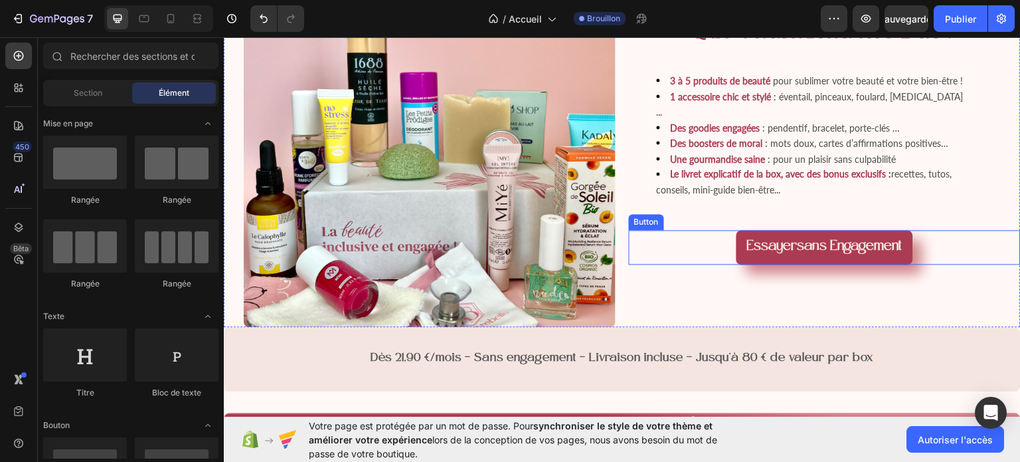
click at [750, 229] on button "Essayer sans engagement" at bounding box center [824, 246] width 177 height 35
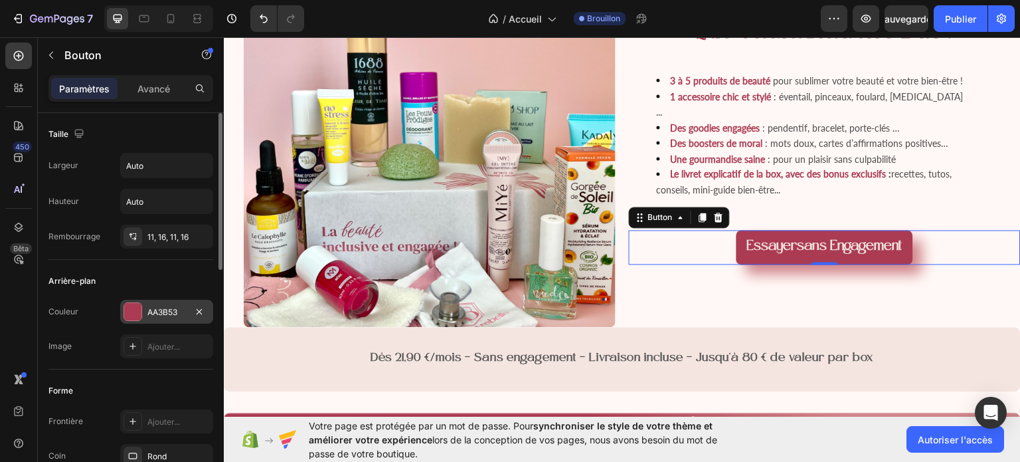
click at [157, 314] on font "AA3B53" at bounding box center [162, 312] width 30 height 10
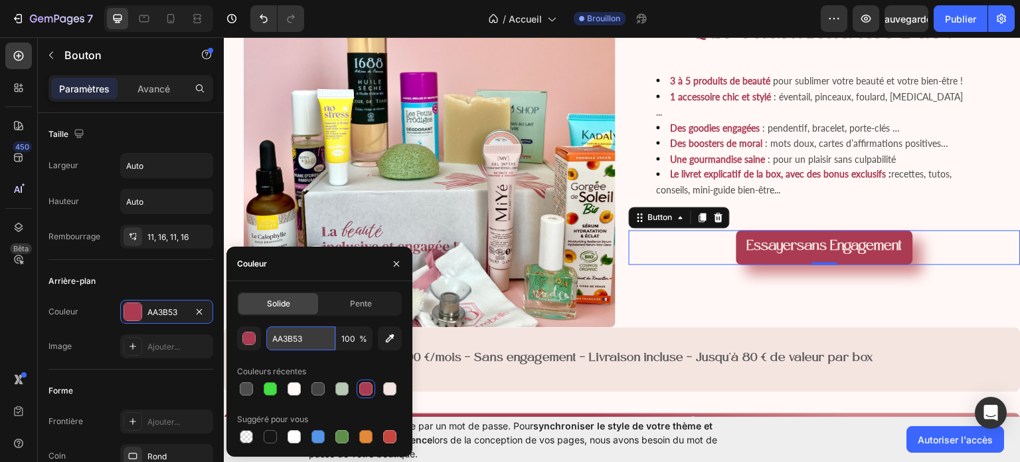
click at [286, 342] on input "AA3B53" at bounding box center [300, 338] width 69 height 24
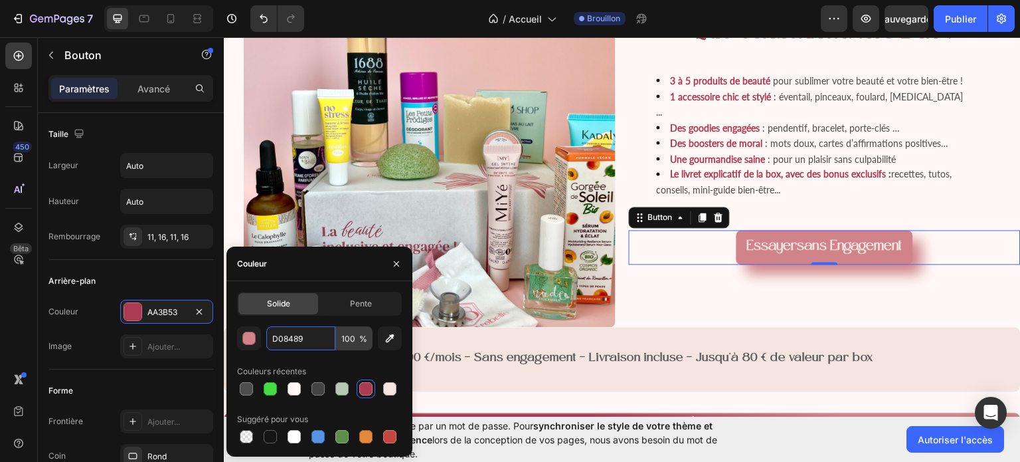
type input "D08489"
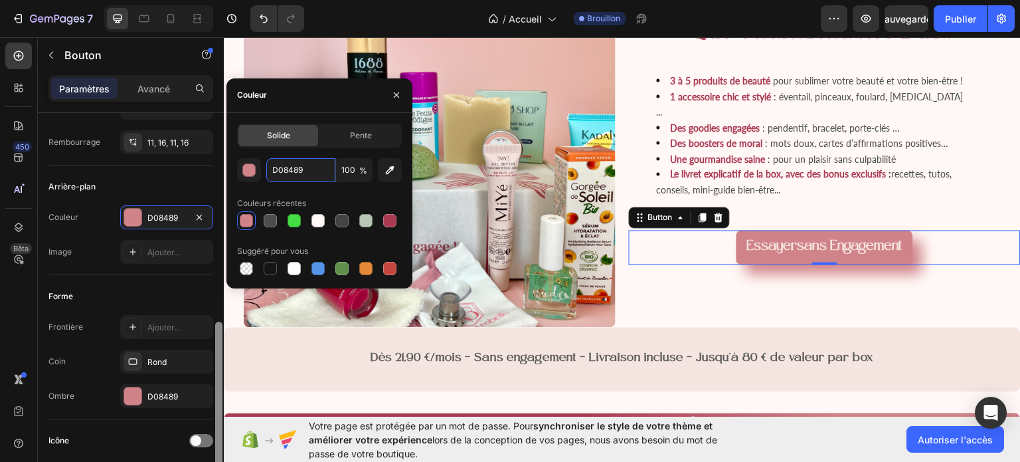
scroll to position [215, 0]
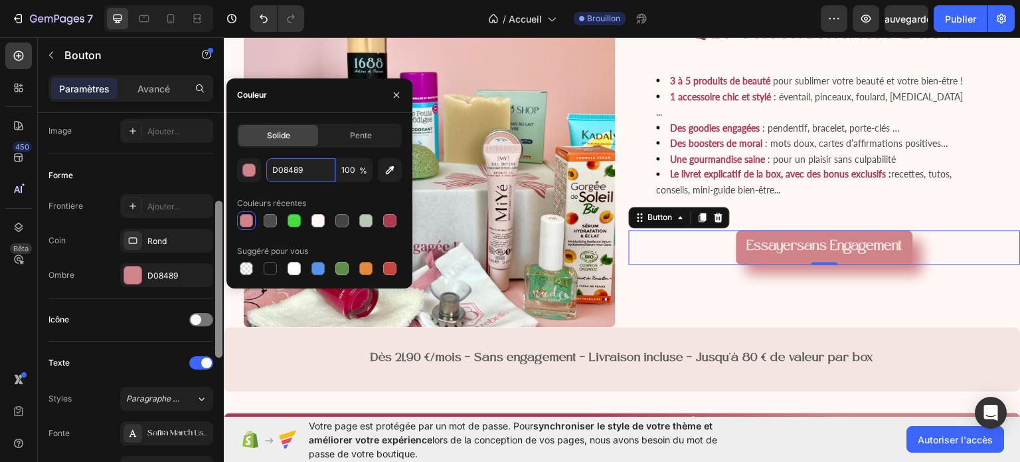
drag, startPoint x: 218, startPoint y: 230, endPoint x: 212, endPoint y: 318, distance: 87.8
click at [212, 318] on div "Taille Largeur Auto Hauteur Auto Rembourrage 11, 16, 11, 16 Arrière-plan Couleu…" at bounding box center [131, 306] width 186 height 386
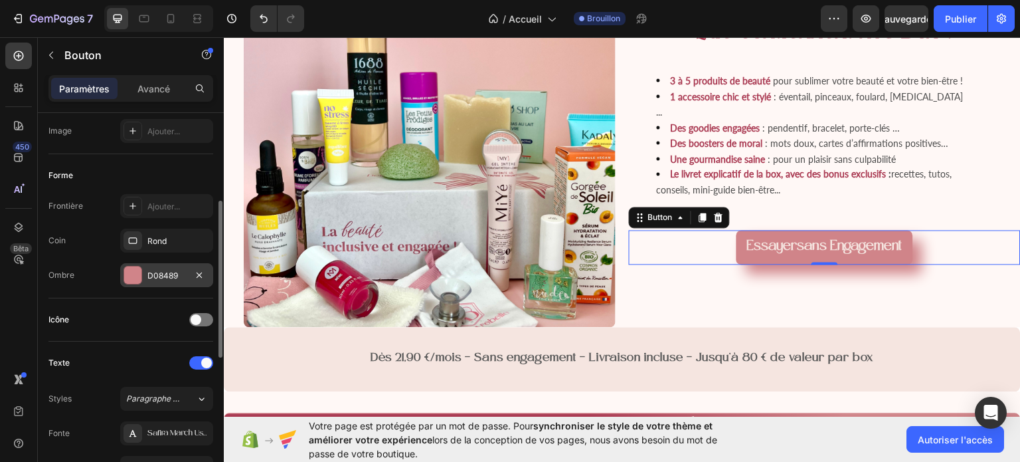
click at [153, 265] on div "D08489" at bounding box center [166, 275] width 93 height 24
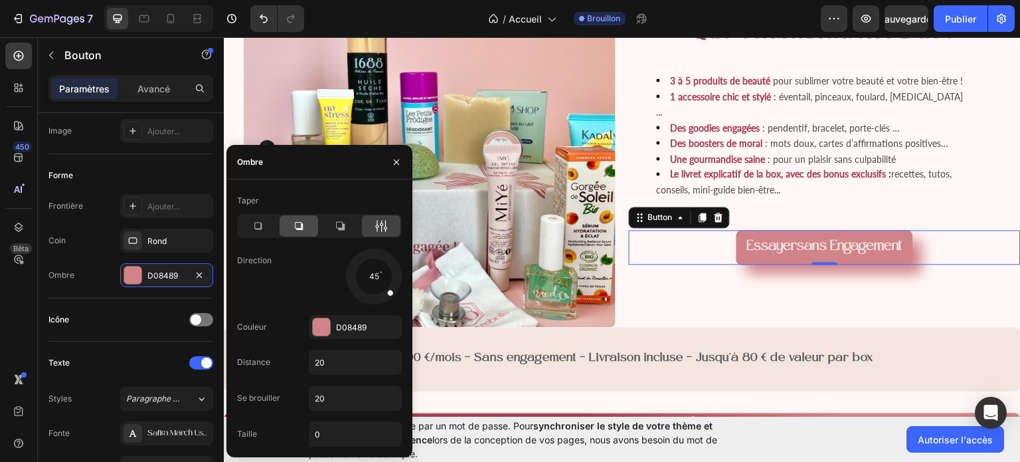
click at [309, 234] on div at bounding box center [299, 225] width 39 height 21
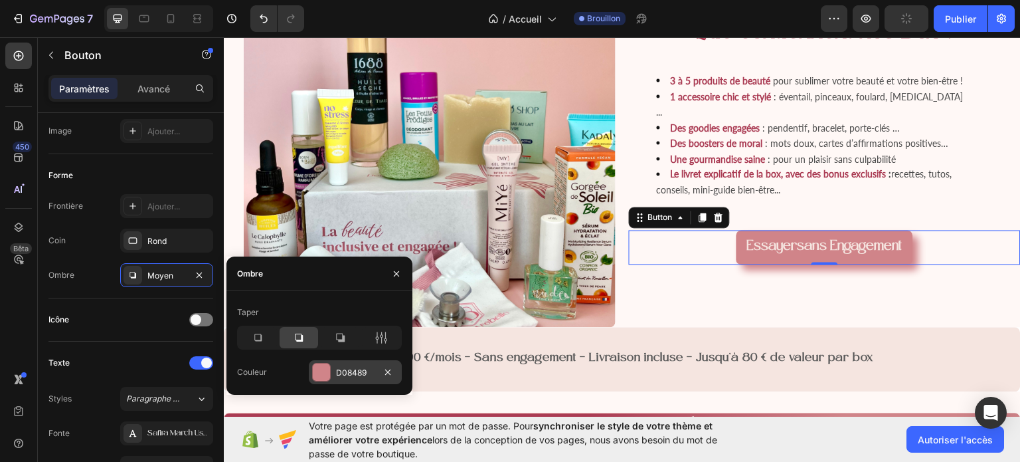
click at [344, 369] on font "D08489" at bounding box center [351, 372] width 31 height 10
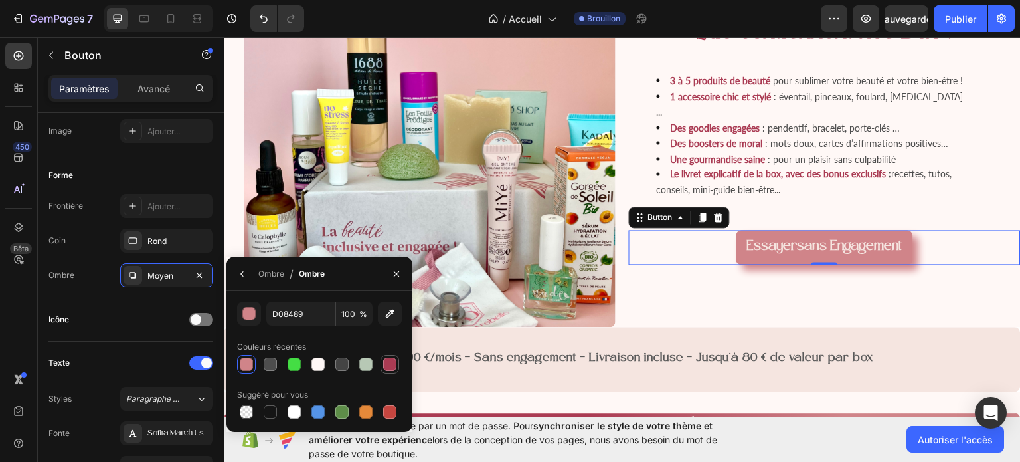
click at [388, 370] on div at bounding box center [389, 363] width 13 height 13
type input "AA3B53"
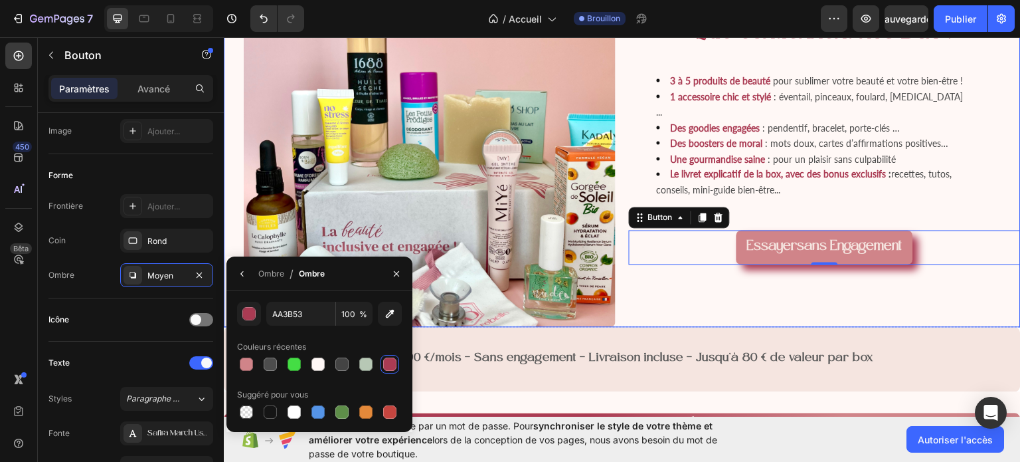
click at [999, 283] on div "Que contiennent nos Box ? Heading 3 à 5 produits de beauté pour sublimer votre …" at bounding box center [825, 140] width 392 height 372
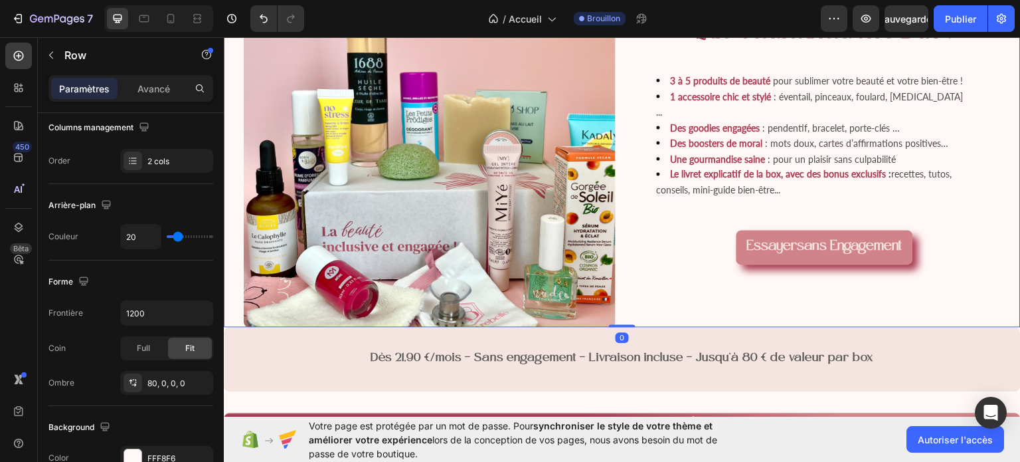
scroll to position [0, 0]
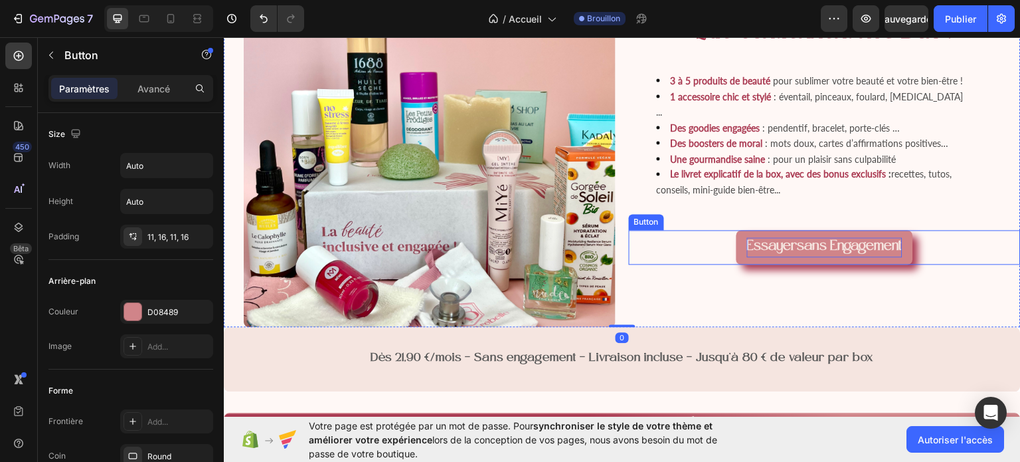
click at [857, 239] on strong "sans engagement" at bounding box center [850, 246] width 105 height 14
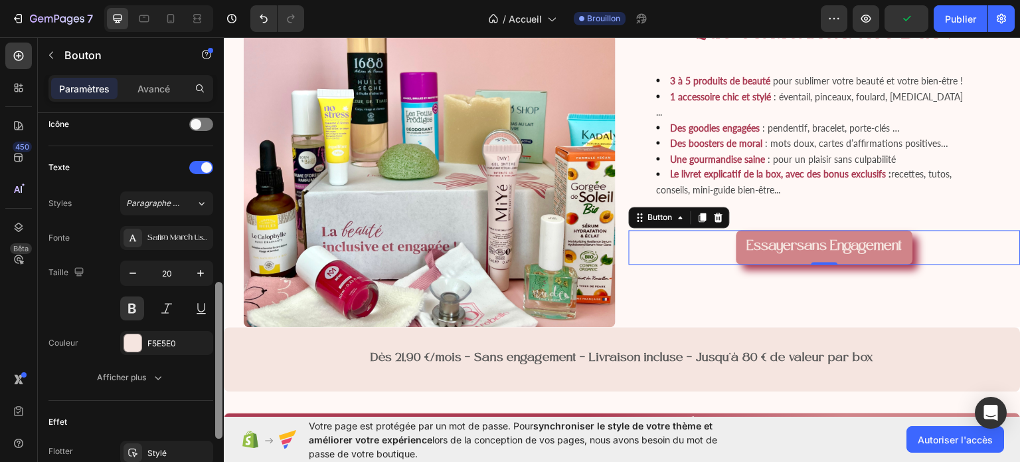
scroll to position [412, 0]
drag, startPoint x: 218, startPoint y: 250, endPoint x: 222, endPoint y: 418, distance: 168.1
click at [222, 418] on div at bounding box center [219, 306] width 10 height 386
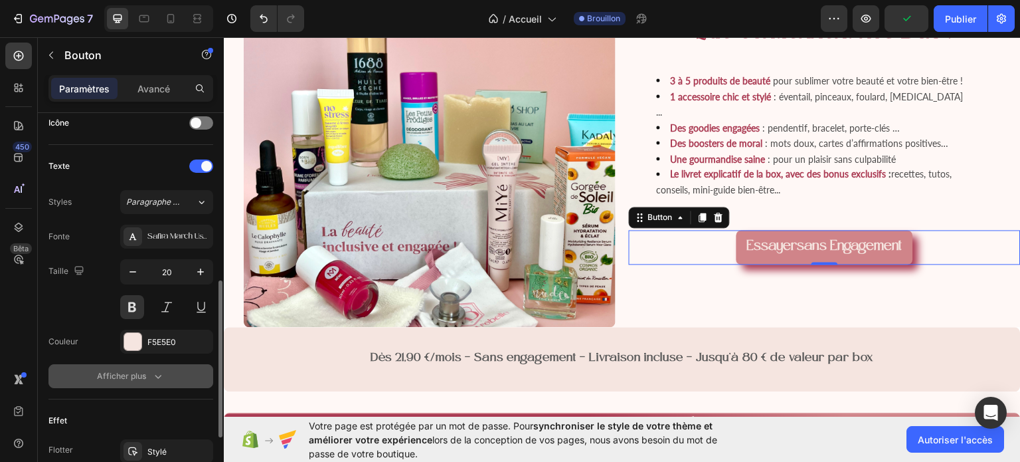
click at [142, 371] on font "Afficher plus" at bounding box center [121, 376] width 49 height 10
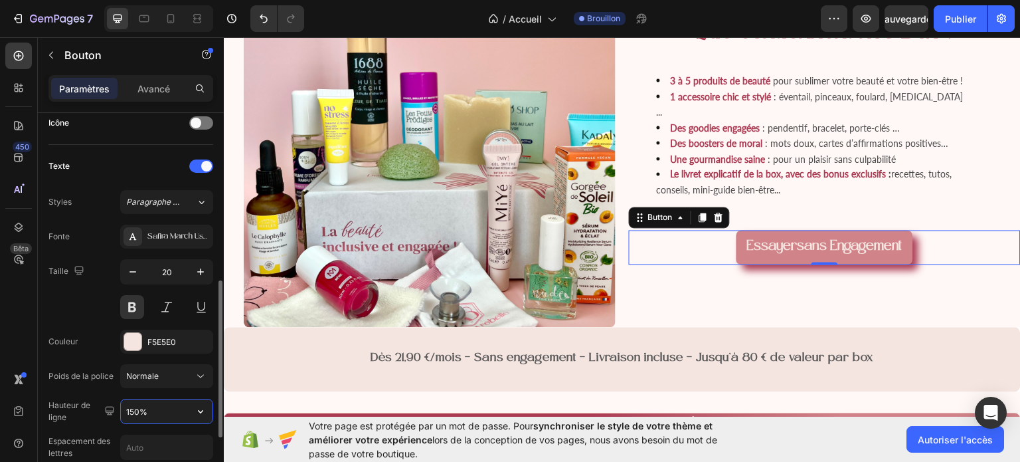
click at [153, 400] on input "150%" at bounding box center [167, 411] width 92 height 24
click at [205, 411] on icon "button" at bounding box center [200, 410] width 13 height 13
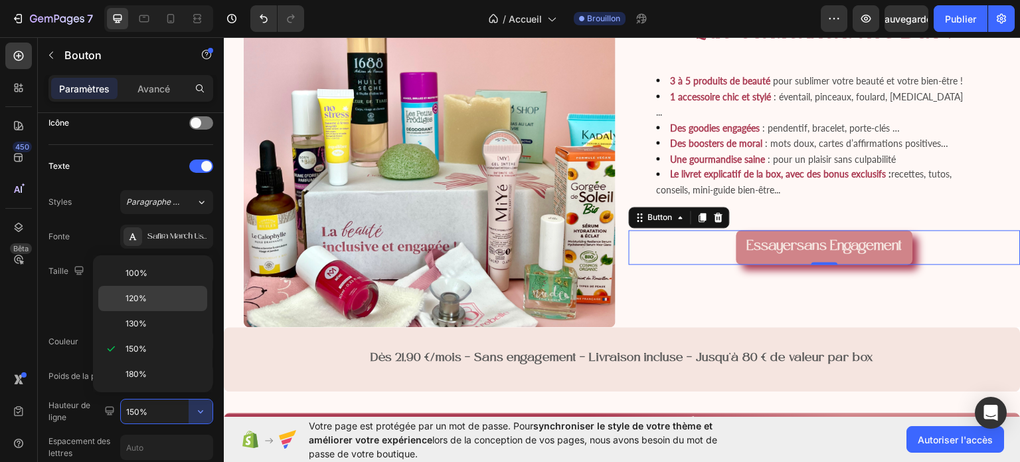
click at [145, 299] on font "120%" at bounding box center [136, 298] width 21 height 10
type input "120%"
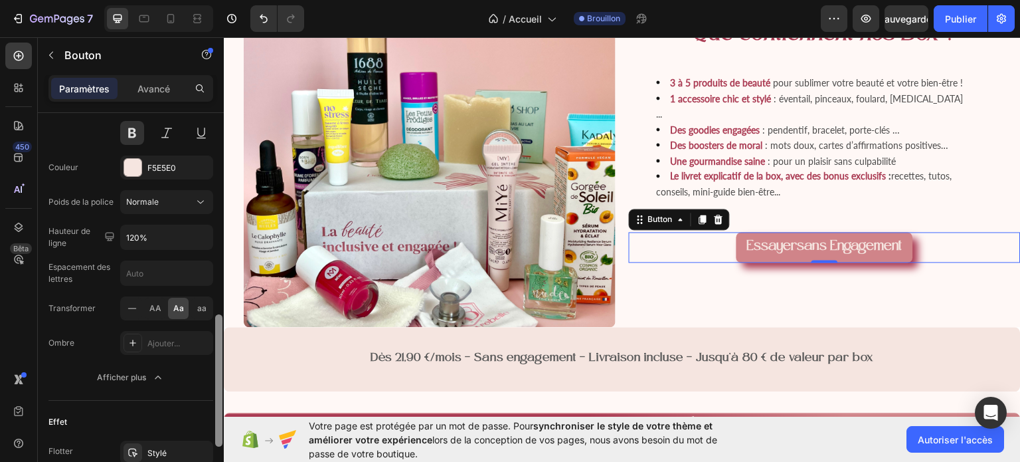
scroll to position [592, 0]
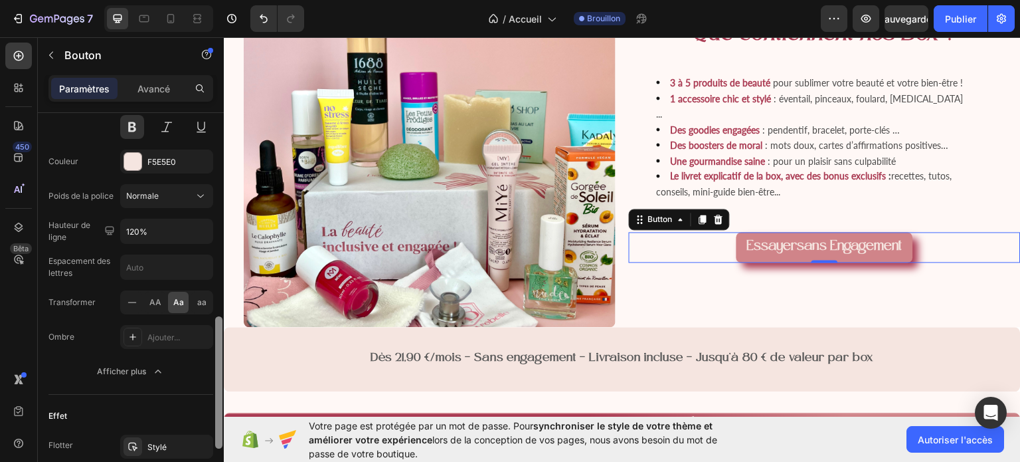
drag, startPoint x: 217, startPoint y: 333, endPoint x: 219, endPoint y: 394, distance: 61.8
click at [219, 394] on div at bounding box center [218, 382] width 7 height 132
click at [144, 361] on button "Afficher plus" at bounding box center [130, 371] width 165 height 24
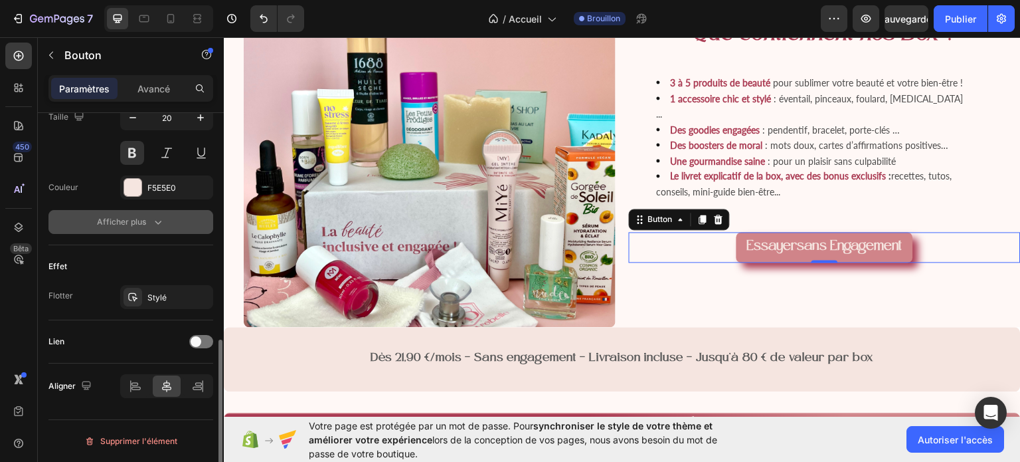
scroll to position [563, 0]
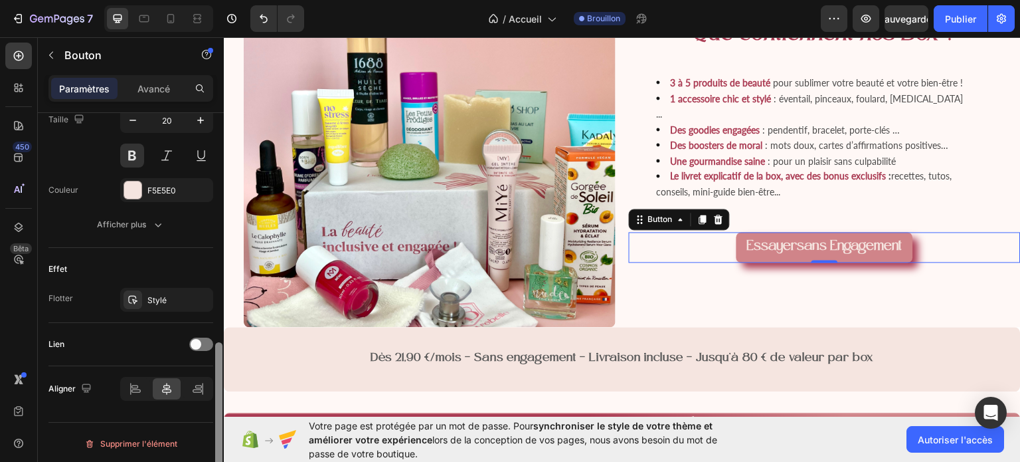
click at [219, 415] on div at bounding box center [218, 420] width 7 height 157
click at [145, 222] on font "Afficher plus" at bounding box center [121, 224] width 49 height 10
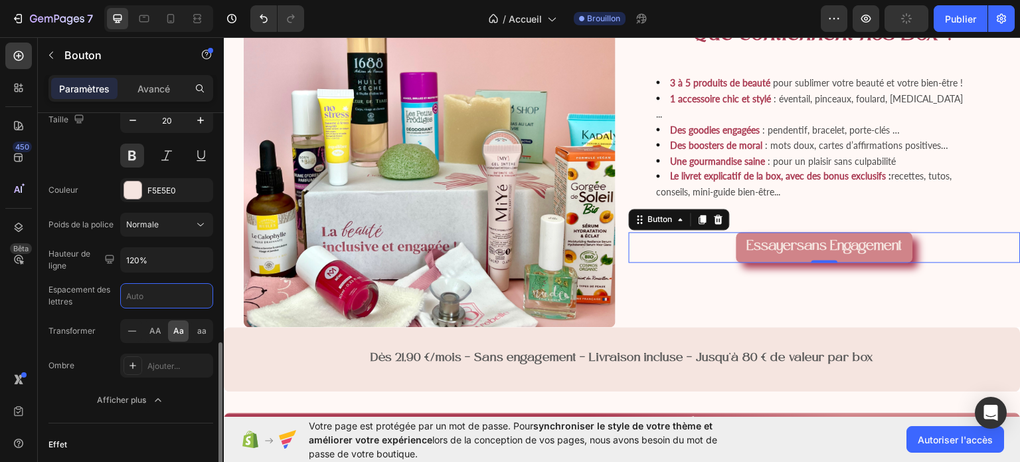
click at [147, 296] on input "text" at bounding box center [167, 296] width 92 height 24
type input "1"
click at [135, 120] on icon "button" at bounding box center [132, 120] width 7 height 1
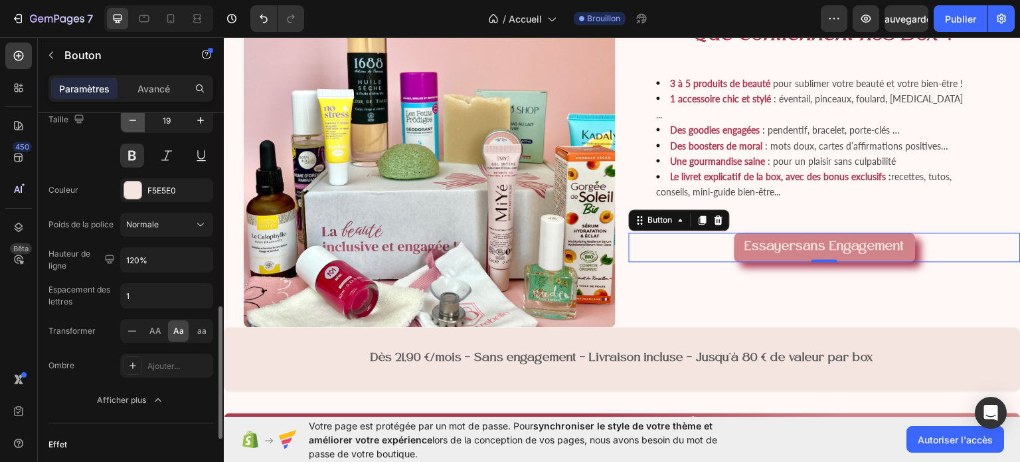
click at [135, 120] on icon "button" at bounding box center [132, 120] width 7 height 1
type input "18"
drag, startPoint x: 820, startPoint y: 247, endPoint x: 819, endPoint y: 238, distance: 9.3
click at [819, 238] on div "Essayer sans engagement Button 0" at bounding box center [825, 246] width 392 height 29
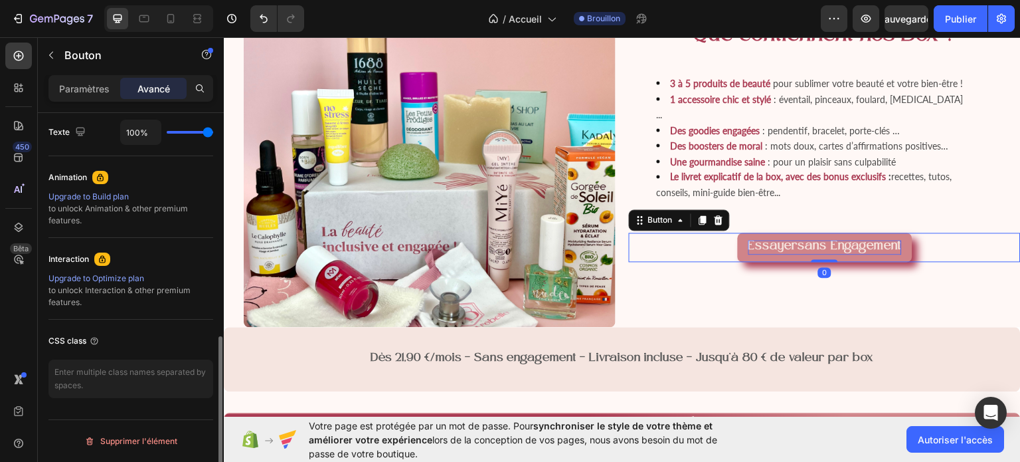
scroll to position [534, 0]
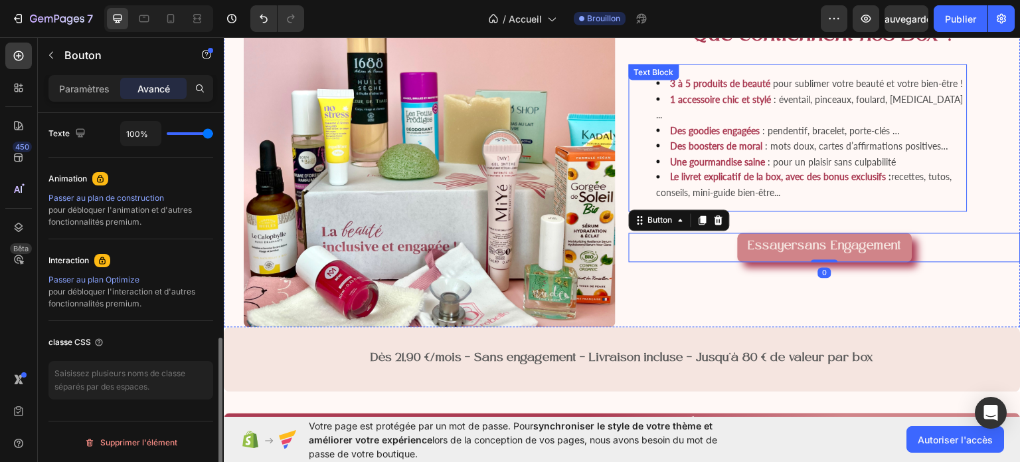
click at [799, 192] on div "3 à 5 produits de beauté pour sublimer votre beauté et votre bien-être ! 1 acce…" at bounding box center [798, 136] width 339 height 147
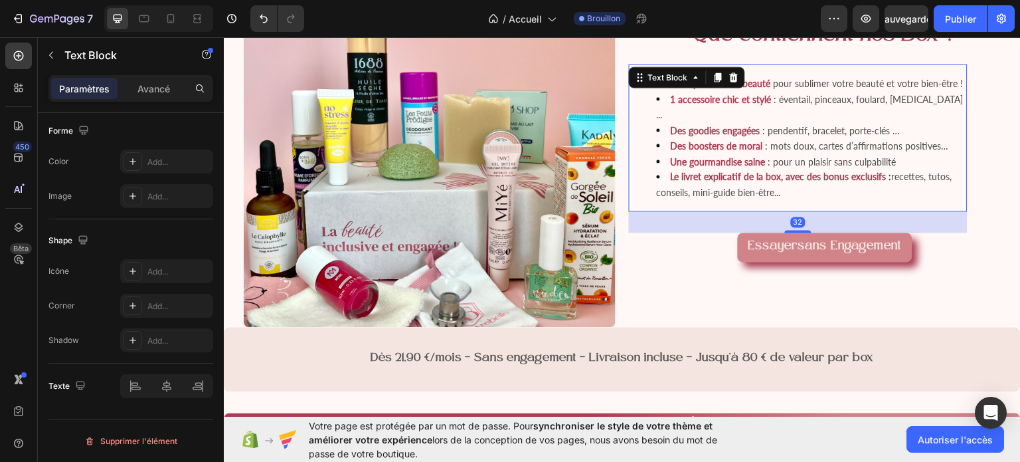
scroll to position [0, 0]
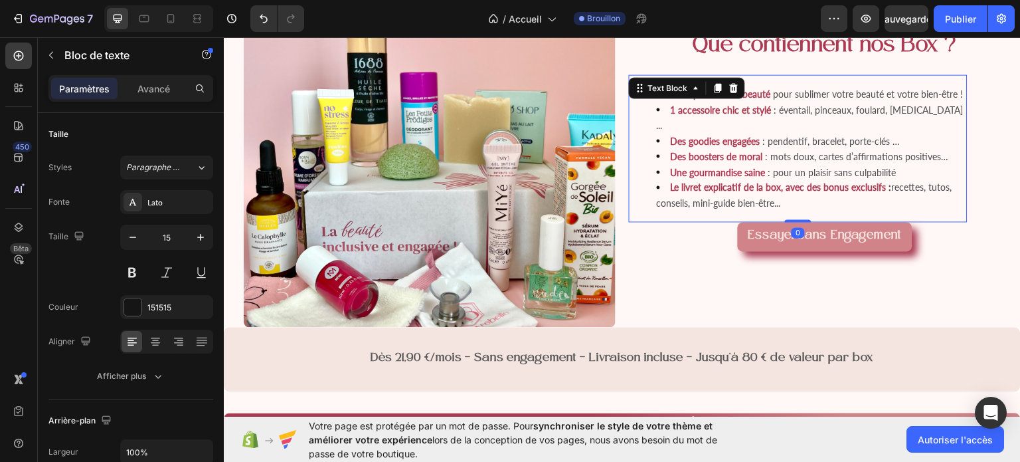
drag, startPoint x: 793, startPoint y: 219, endPoint x: 794, endPoint y: 199, distance: 20.6
click at [794, 199] on div "3 à 5 produits de beauté pour sublimer votre beauté et votre bien-être ! 1 acce…" at bounding box center [798, 147] width 339 height 147
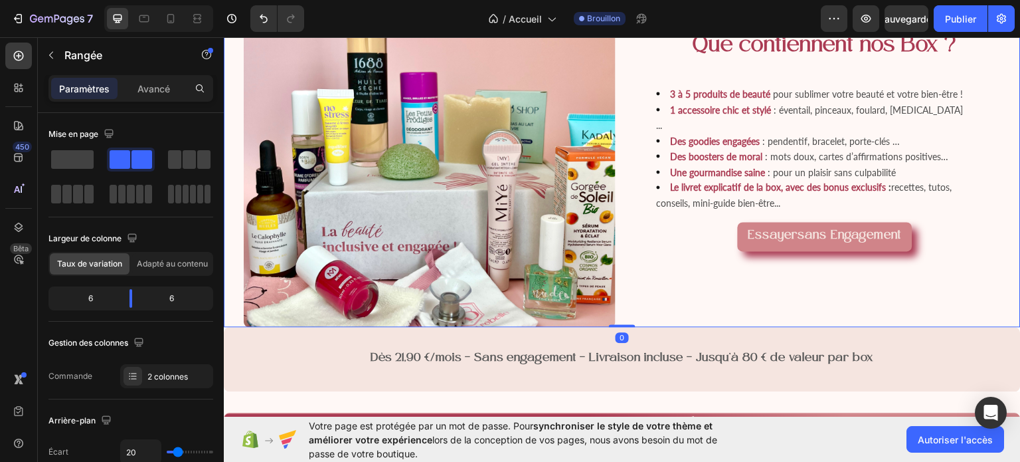
drag, startPoint x: 619, startPoint y: 317, endPoint x: 618, endPoint y: 301, distance: 16.6
click at [618, 301] on div "Image Que contiennent nos Box ? Heading 3 à 5 produits de beauté pour sublimer …" at bounding box center [622, 113] width 797 height 425
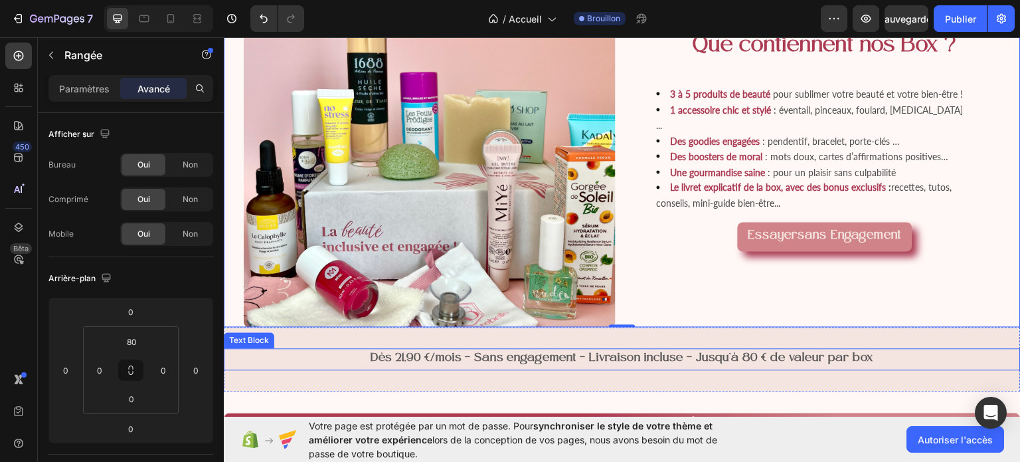
click at [452, 352] on strong "Dès 21,90 €/mois – Sans engagement – Livraison incluse – Jusqu’à 80 € de valeur…" at bounding box center [622, 357] width 503 height 13
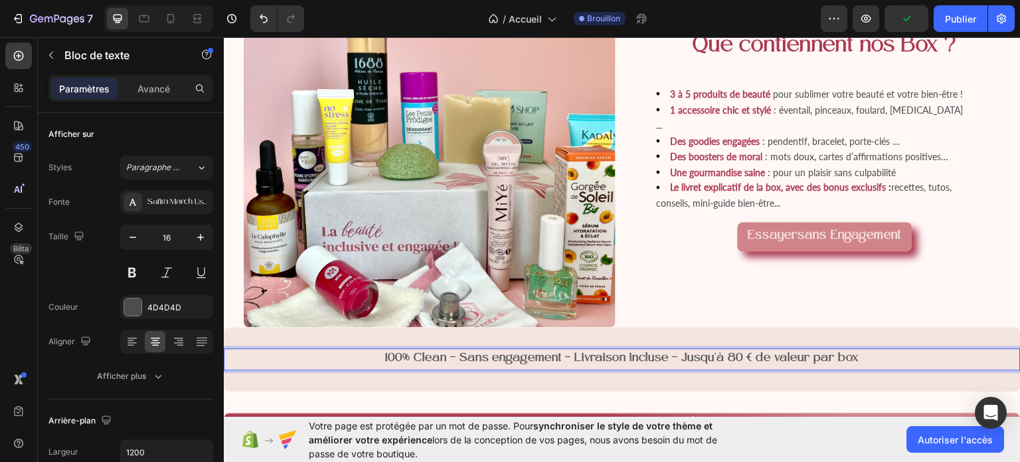
click at [628, 351] on strong "100% Clean – Sans engagement – Livraison incluse – Jusqu’à 80 € de valeur par b…" at bounding box center [622, 357] width 473 height 13
click at [747, 353] on strong "100% Clean – Sans engagement – Livraison gratuite – Jusqu’à 80 € de valeur par …" at bounding box center [622, 357] width 478 height 13
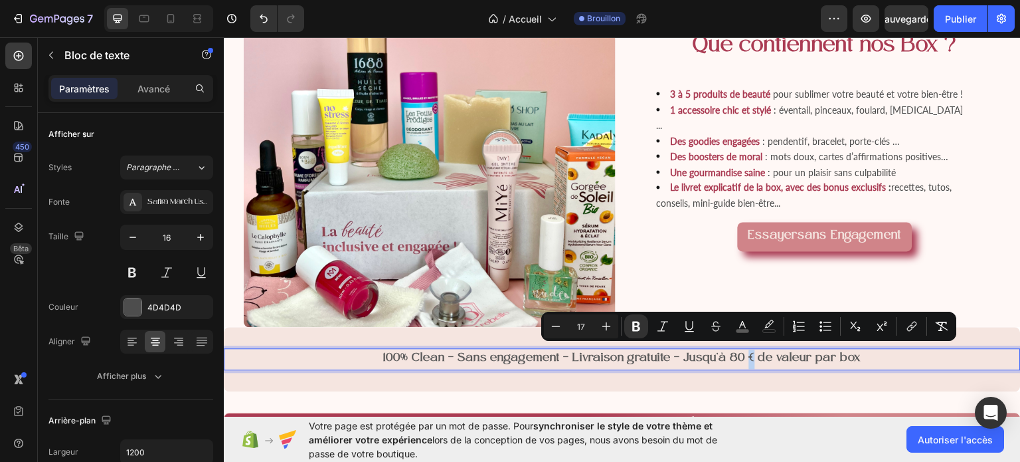
click at [747, 353] on strong "100% Clean – Sans engagement – Livraison gratuite – Jusqu’à 80 € de valeur par …" at bounding box center [622, 357] width 478 height 13
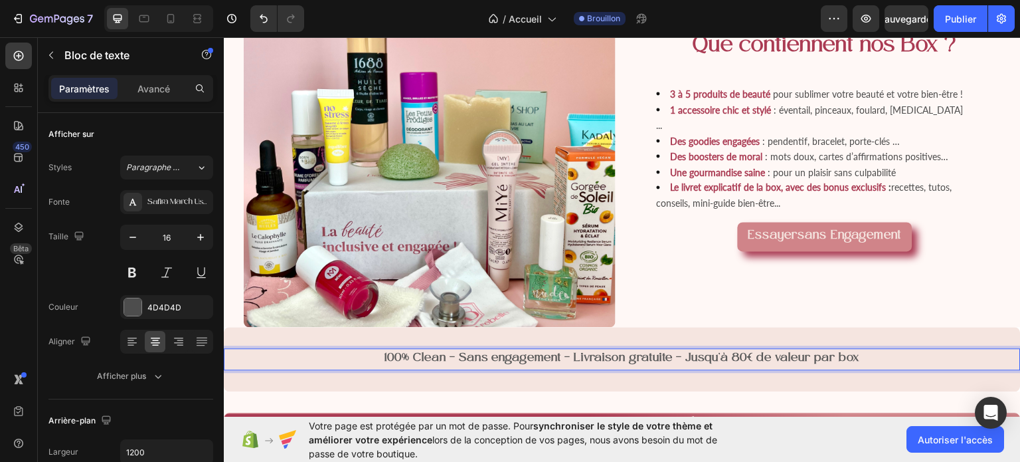
click at [723, 353] on strong "100% Clean – Sans engagement – Livraison gratuite – Jusqu’à 80€ de valeur par b…" at bounding box center [622, 357] width 475 height 13
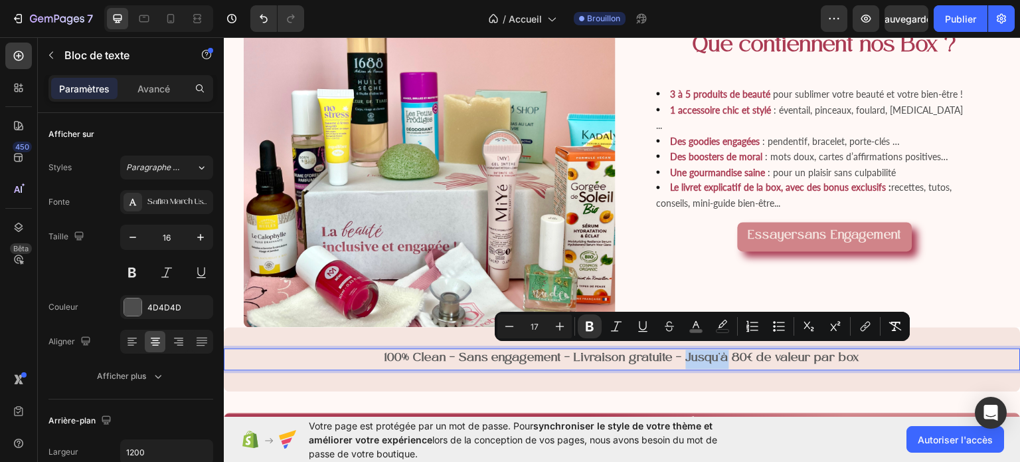
drag, startPoint x: 722, startPoint y: 352, endPoint x: 681, endPoint y: 353, distance: 41.2
click at [681, 353] on strong "100% Clean – Sans engagement – Livraison gratuite – Jusqu’à 80€ de valeur par b…" at bounding box center [622, 357] width 475 height 13
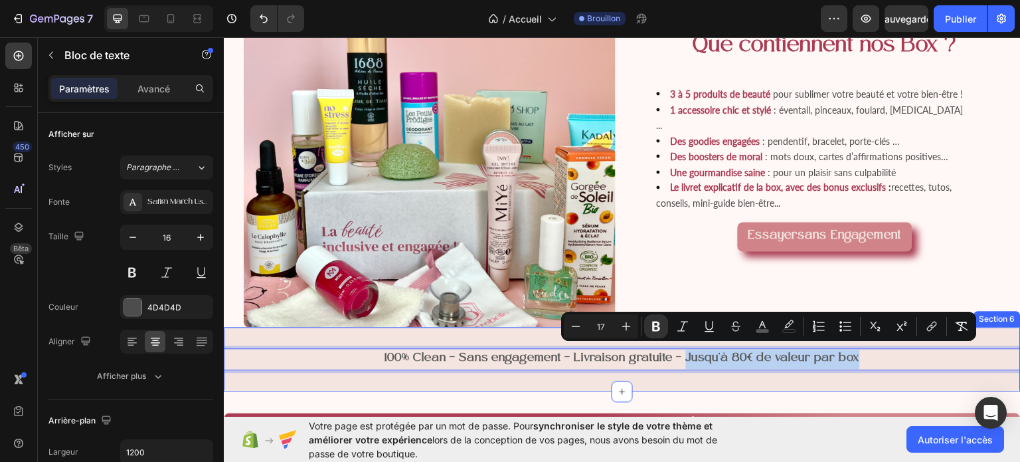
drag, startPoint x: 681, startPoint y: 353, endPoint x: 896, endPoint y: 336, distance: 215.8
click at [896, 336] on div "100% Clean – Sans engagement – Livraison gratuite – Jusqu’à 80€ de valeur par b…" at bounding box center [622, 358] width 797 height 64
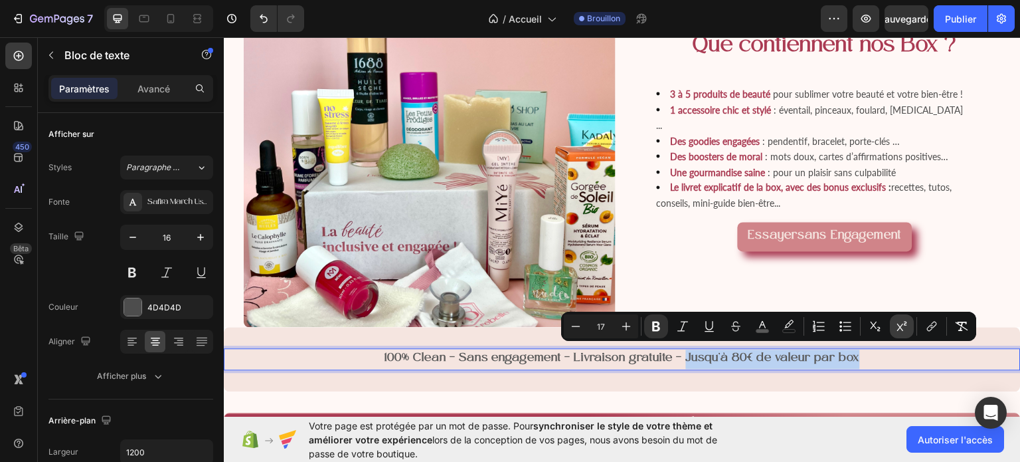
copy strong "Jusqu’à 80€ de valeur par box"
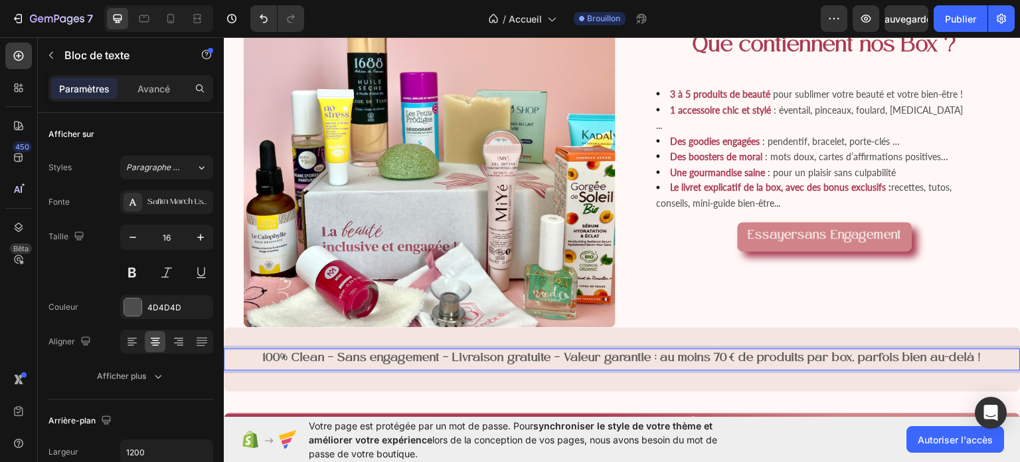
click at [664, 351] on strong "100% Clean – Sans engagement – Livraison gratuite – Valeur garantie : au moins …" at bounding box center [622, 357] width 719 height 13
click at [709, 351] on strong "100% Clean – Sans engagement – Livraison gratuite – Valeur garantie : au moins …" at bounding box center [622, 357] width 719 height 13
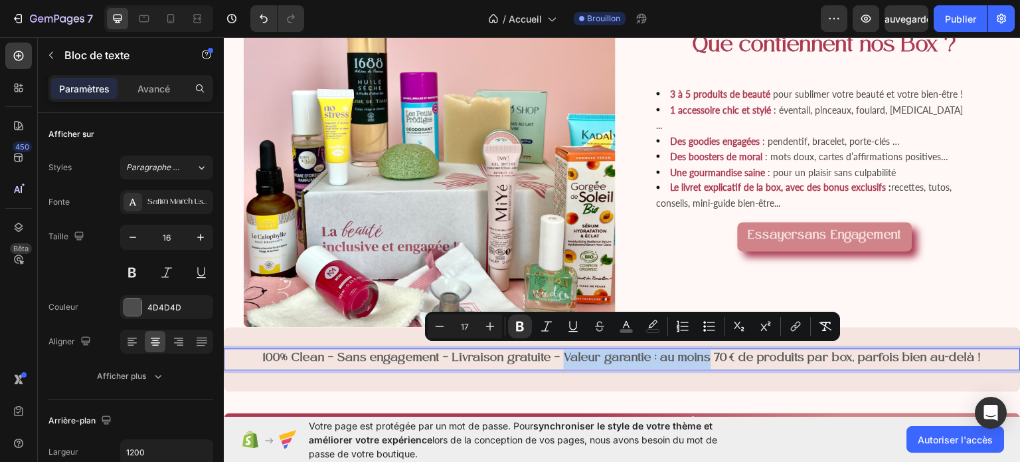
drag, startPoint x: 708, startPoint y: 353, endPoint x: 560, endPoint y: 347, distance: 148.2
click at [560, 351] on strong "100% Clean – Sans engagement – Livraison gratuite – Valeur garantie : au moins …" at bounding box center [622, 357] width 719 height 13
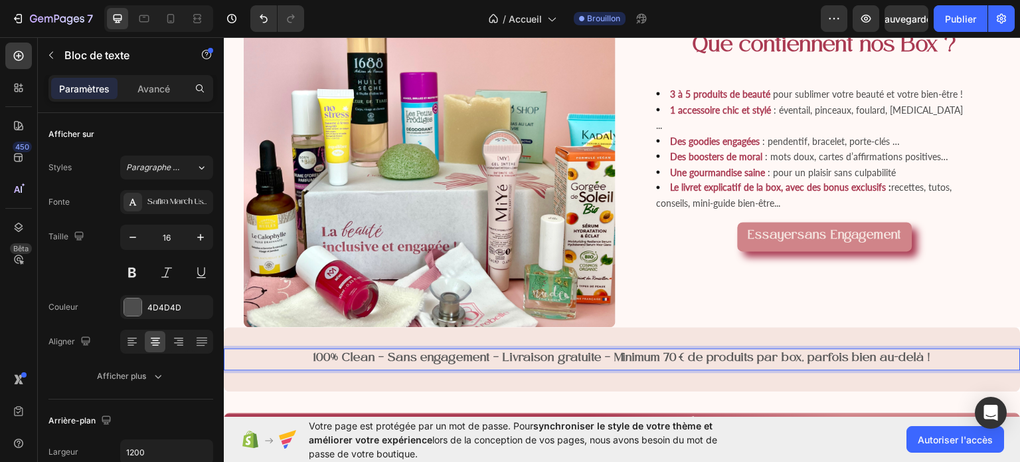
click at [675, 351] on strong "100% Clean – Sans engagement – Livraison gratuite – Minimum 70 € de produits pa…" at bounding box center [622, 357] width 618 height 13
click at [705, 351] on strong "100% Clean – Sans engagement – Livraison gratuite – Minimum 70€ de produits par…" at bounding box center [623, 357] width 616 height 13
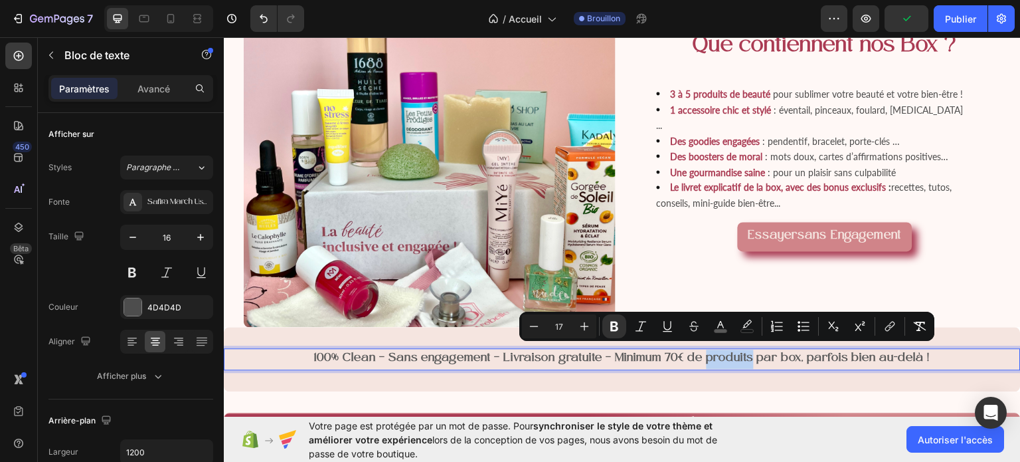
drag, startPoint x: 704, startPoint y: 349, endPoint x: 750, endPoint y: 353, distance: 45.9
click at [750, 353] on strong "100% Clean – Sans engagement – Livraison gratuite – Minimum 70€ de produits par…" at bounding box center [623, 357] width 616 height 13
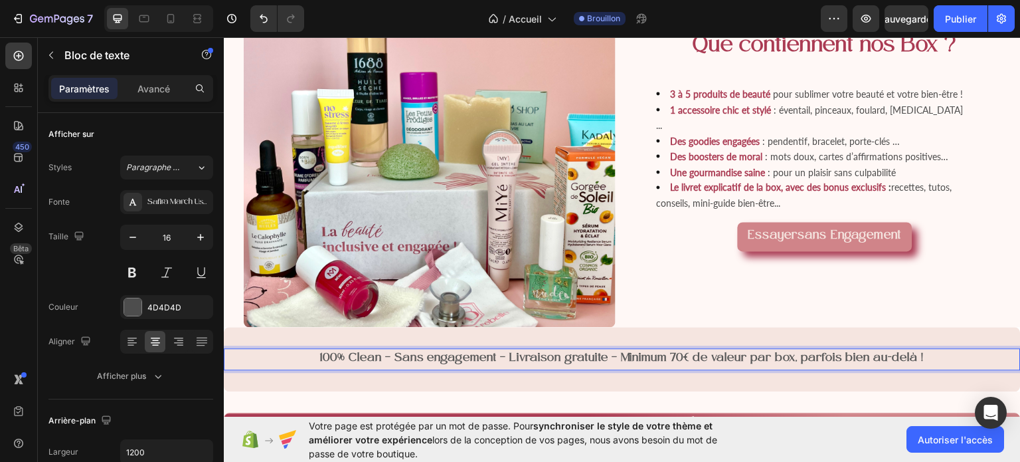
click at [927, 349] on p "100% Clean – Sans engagement – Livraison gratuite – Minimum 70€ de valeur par b…" at bounding box center [622, 358] width 794 height 19
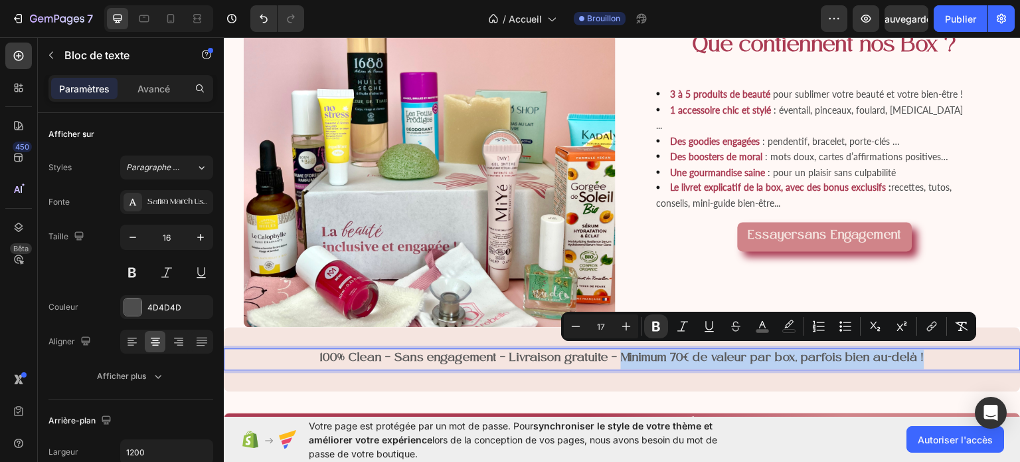
drag, startPoint x: 927, startPoint y: 346, endPoint x: 616, endPoint y: 350, distance: 310.8
click at [616, 350] on p "100% Clean – Sans engagement – Livraison gratuite – Minimum 70€ de valeur par b…" at bounding box center [622, 358] width 794 height 19
copy strong "Minimum 70€ de valeur par box, parfois bien au-delà !"
click at [800, 353] on strong "100% Clean – Sans engagement – Livraison gratuite – Minimum 70€ de valeur par b…" at bounding box center [622, 357] width 604 height 13
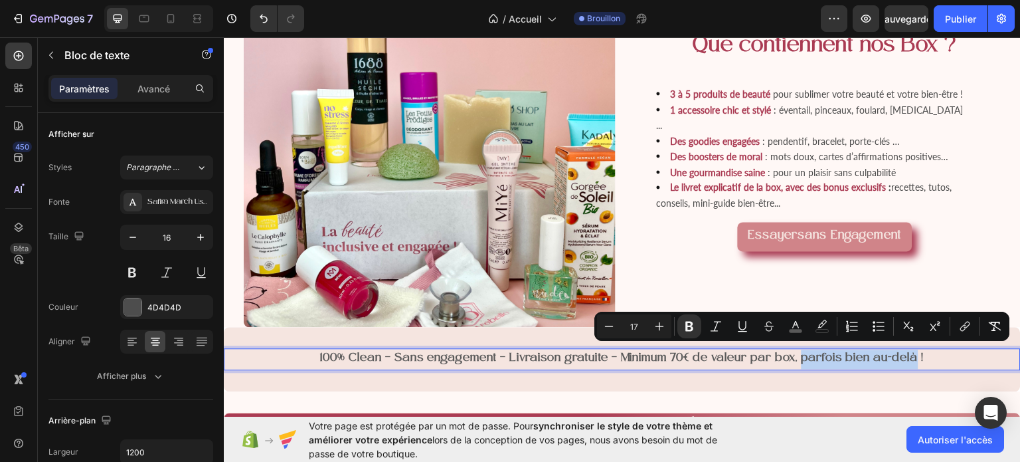
drag, startPoint x: 800, startPoint y: 353, endPoint x: 914, endPoint y: 352, distance: 114.2
click at [914, 352] on strong "100% Clean – Sans engagement – Livraison gratuite – Minimum 70€ de valeur par b…" at bounding box center [622, 357] width 604 height 13
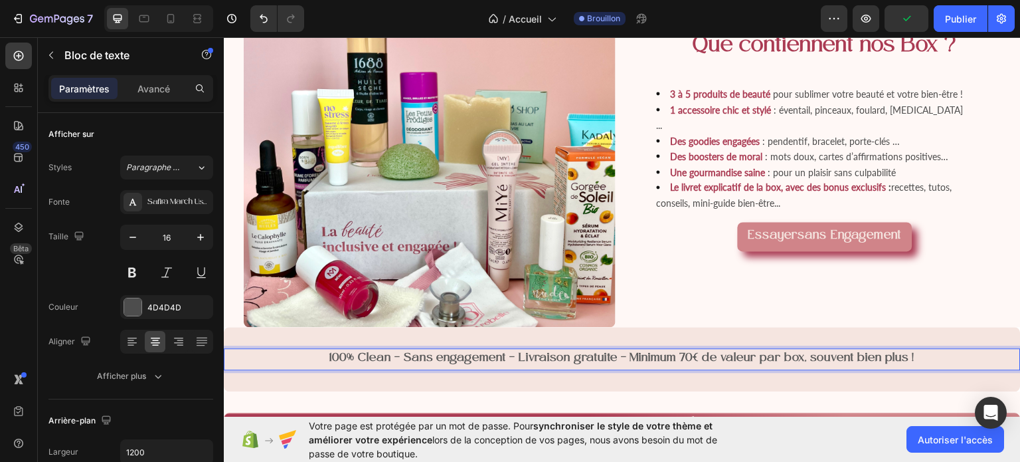
click at [628, 353] on strong "100% Clean – Sans engagement – Livraison gratuite – Minimum 70€ de valeur par b…" at bounding box center [622, 357] width 586 height 13
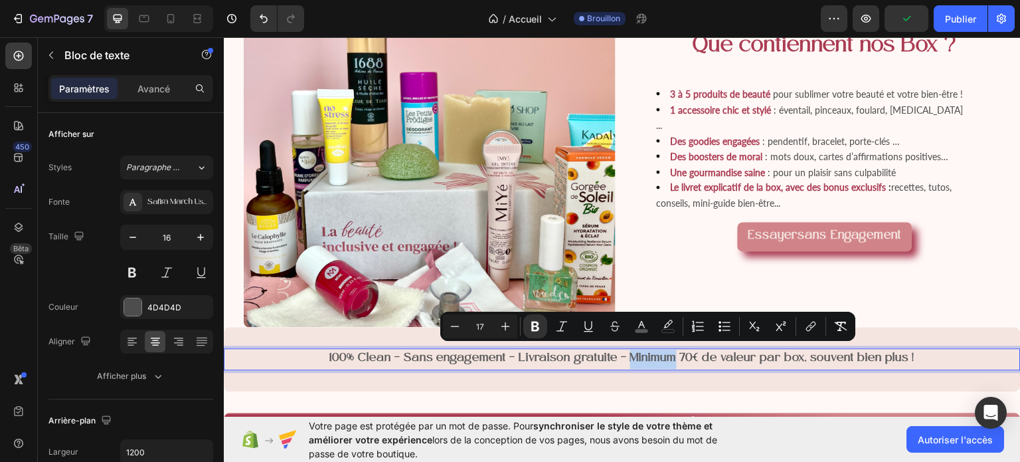
click at [628, 353] on strong "100% Clean – Sans engagement – Livraison gratuite – Minimum 70€ de valeur par b…" at bounding box center [622, 357] width 586 height 13
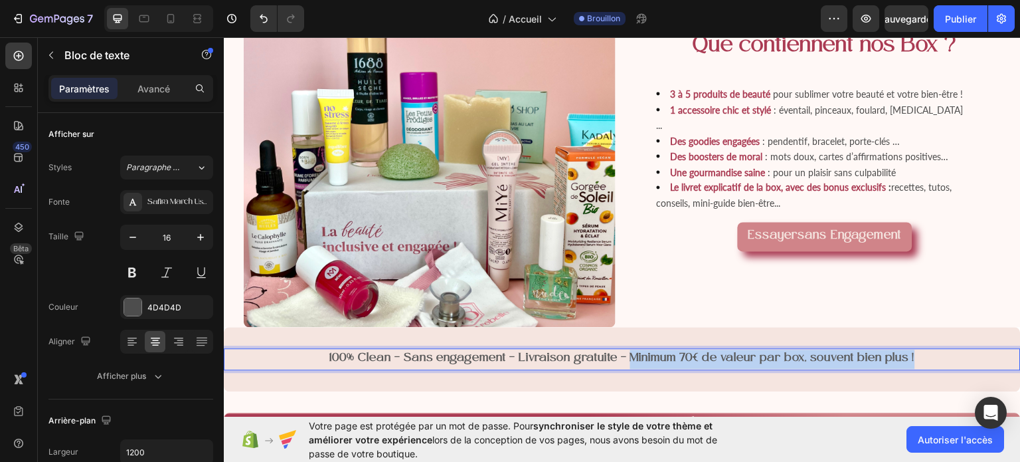
drag, startPoint x: 628, startPoint y: 353, endPoint x: 937, endPoint y: 356, distance: 308.8
click at [937, 356] on p "100% Clean – Sans engagement – Livraison gratuite – Minimum 70€ de valeur par b…" at bounding box center [622, 358] width 794 height 19
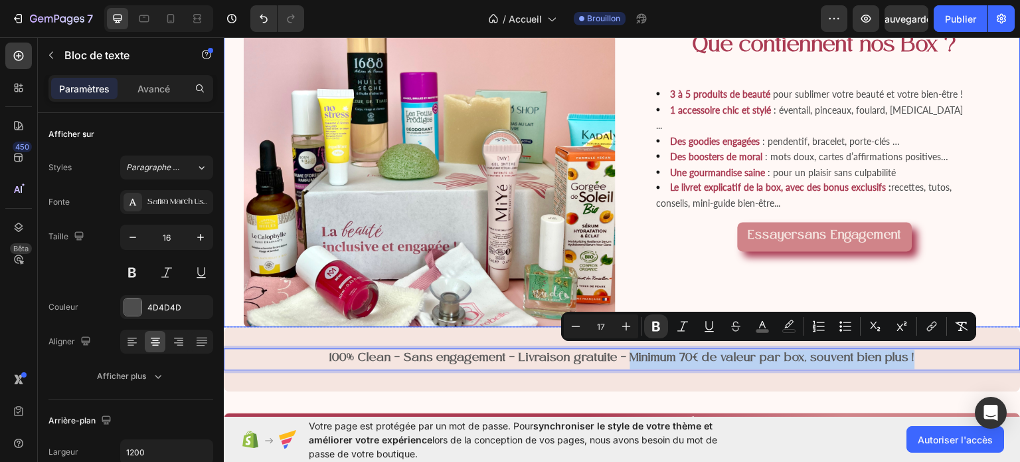
click at [719, 259] on div "Que contiennent nos Box ? Heading 3 à 5 produits de beauté pour sublimer votre …" at bounding box center [825, 140] width 392 height 372
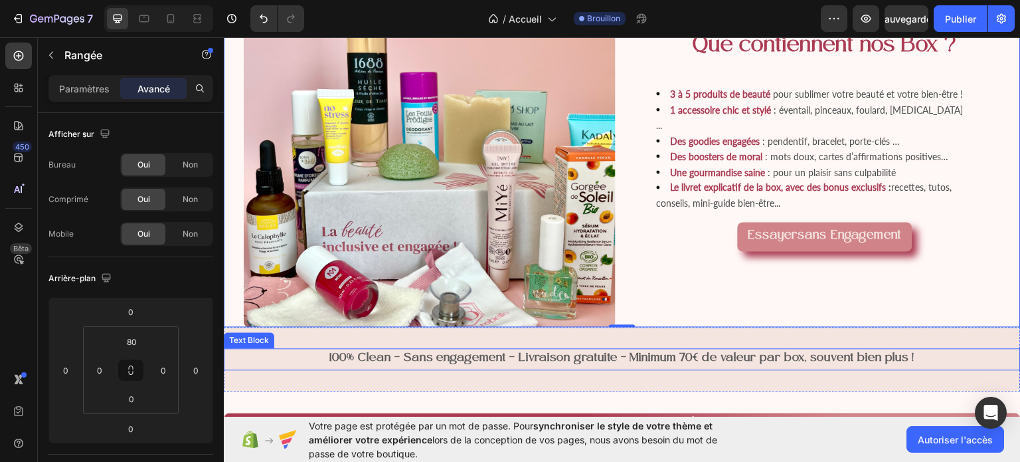
click at [669, 351] on strong "100% Clean – Sans engagement – Livraison gratuite – Minimum 70€ de valeur par b…" at bounding box center [622, 357] width 586 height 13
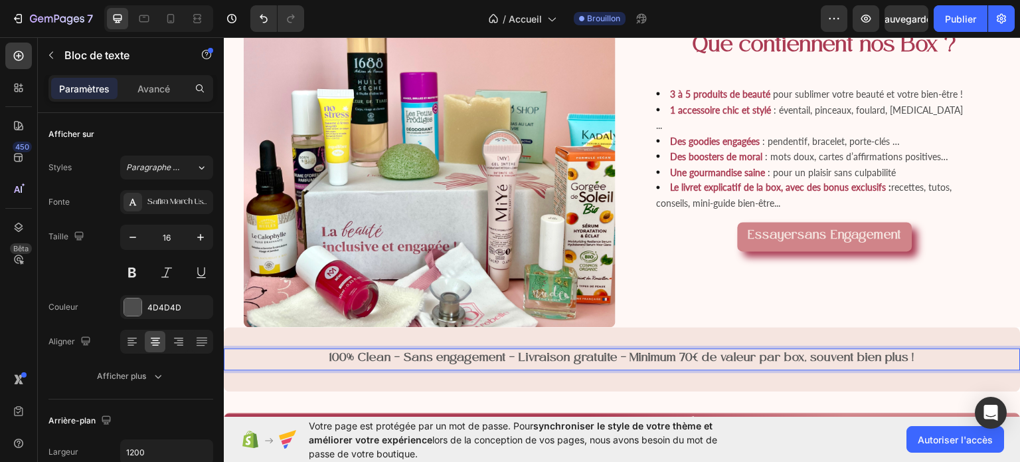
click at [669, 351] on strong "100% Clean – Sans engagement – Livraison gratuite – Minimum 70€ de valeur par b…" at bounding box center [622, 357] width 586 height 13
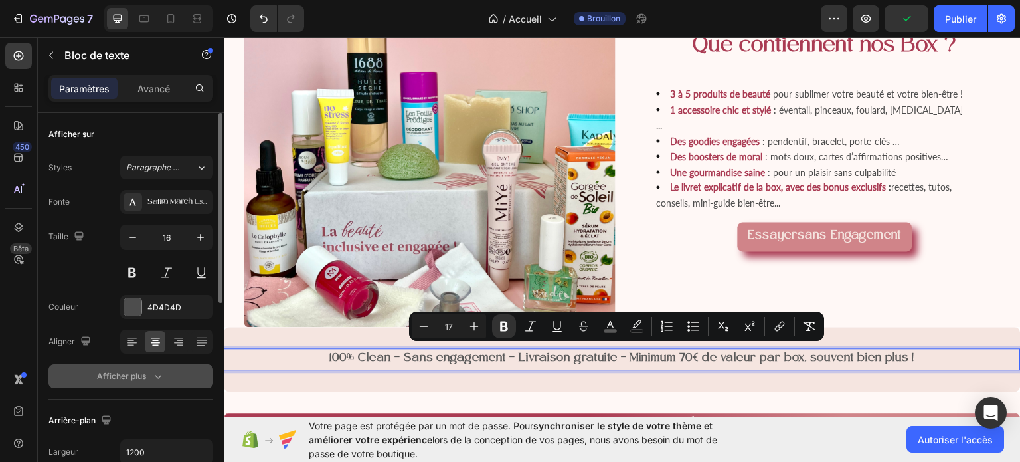
click at [149, 382] on button "Afficher plus" at bounding box center [130, 376] width 165 height 24
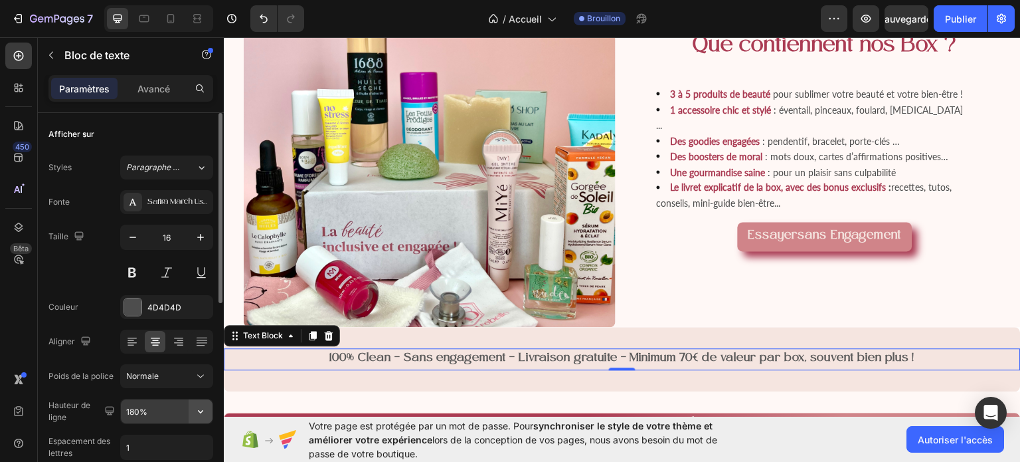
click at [203, 406] on icon "button" at bounding box center [200, 410] width 13 height 13
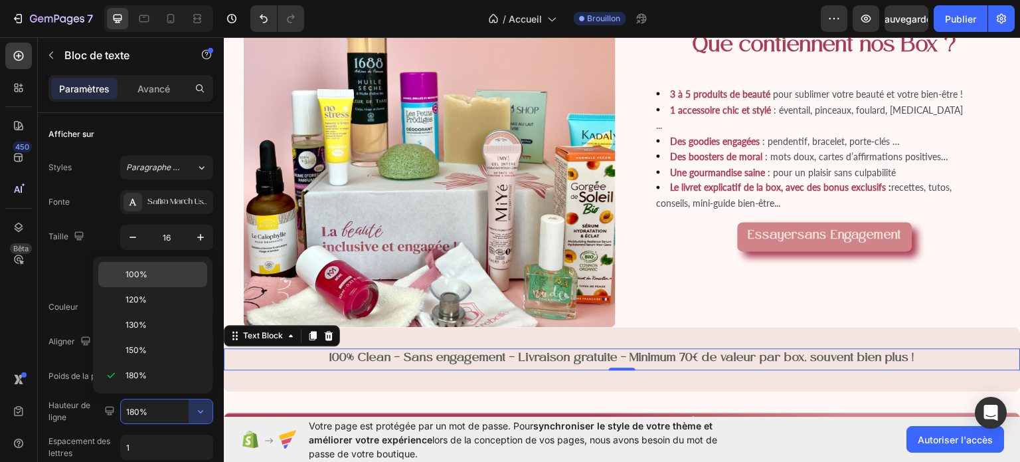
click at [155, 276] on p "100%" at bounding box center [164, 274] width 76 height 12
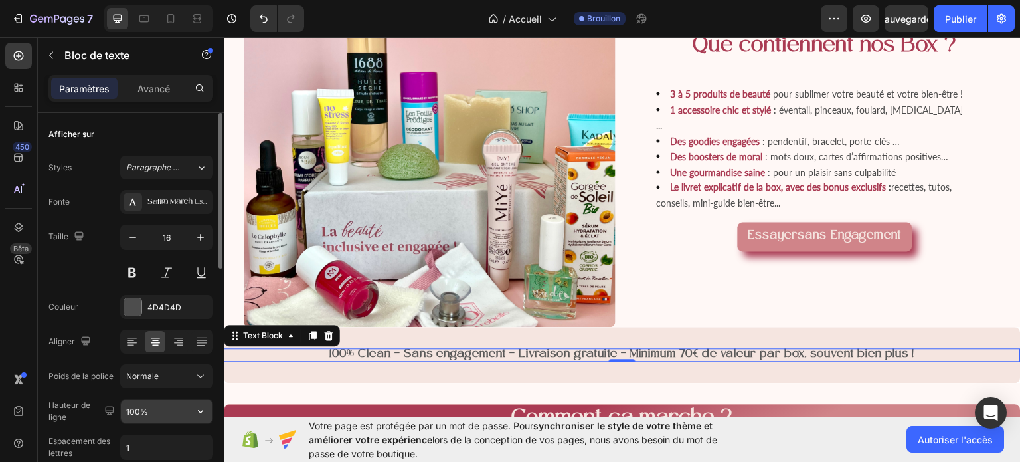
click at [201, 409] on icon "button" at bounding box center [200, 410] width 13 height 13
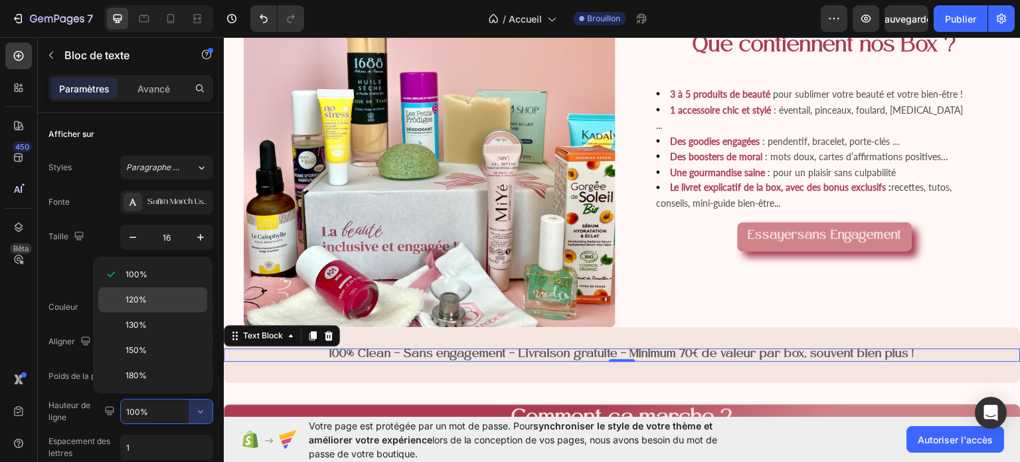
click at [149, 296] on p "120%" at bounding box center [164, 300] width 76 height 12
type input "120%"
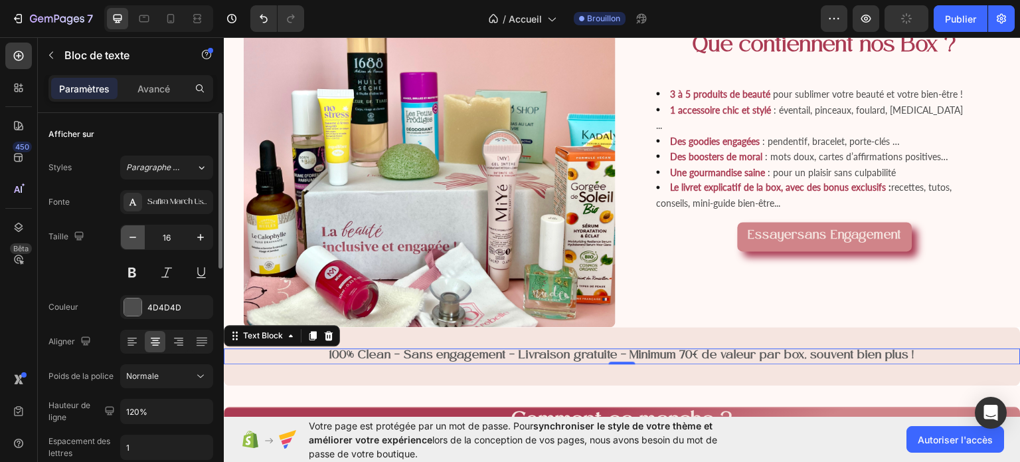
click at [137, 234] on icon "button" at bounding box center [132, 236] width 13 height 13
type input "15"
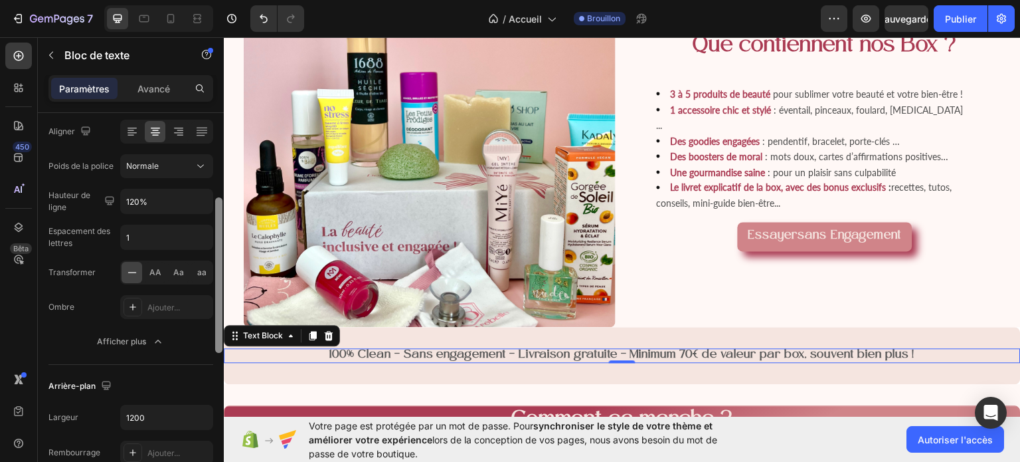
scroll to position [232, 0]
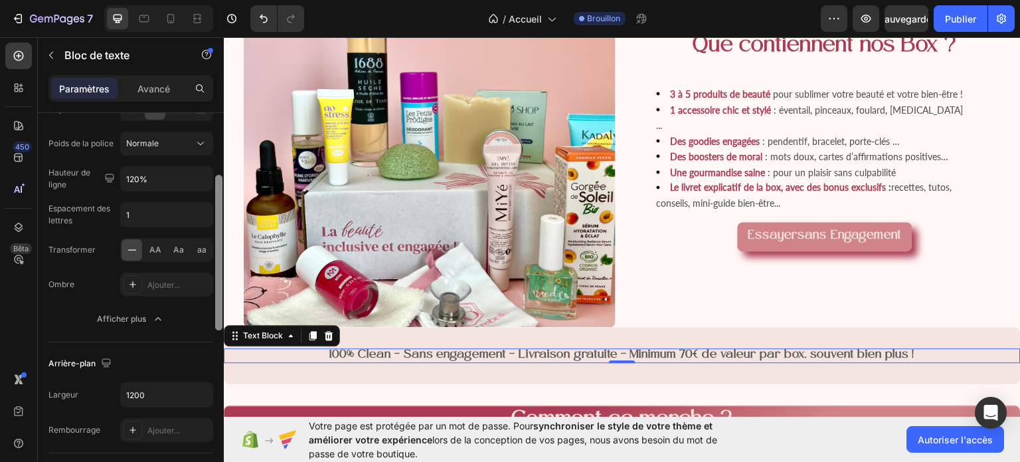
drag, startPoint x: 218, startPoint y: 220, endPoint x: 216, endPoint y: 313, distance: 93.7
click at [216, 313] on div at bounding box center [218, 252] width 7 height 155
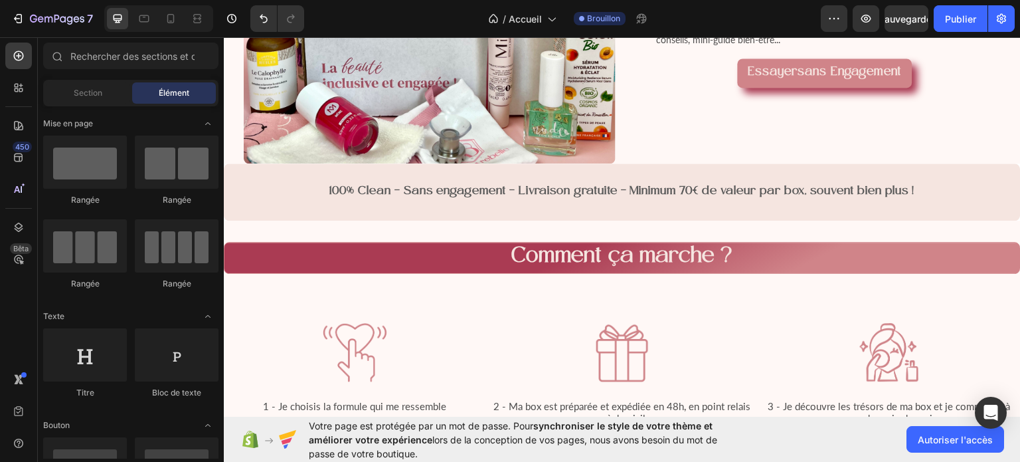
scroll to position [1337, 0]
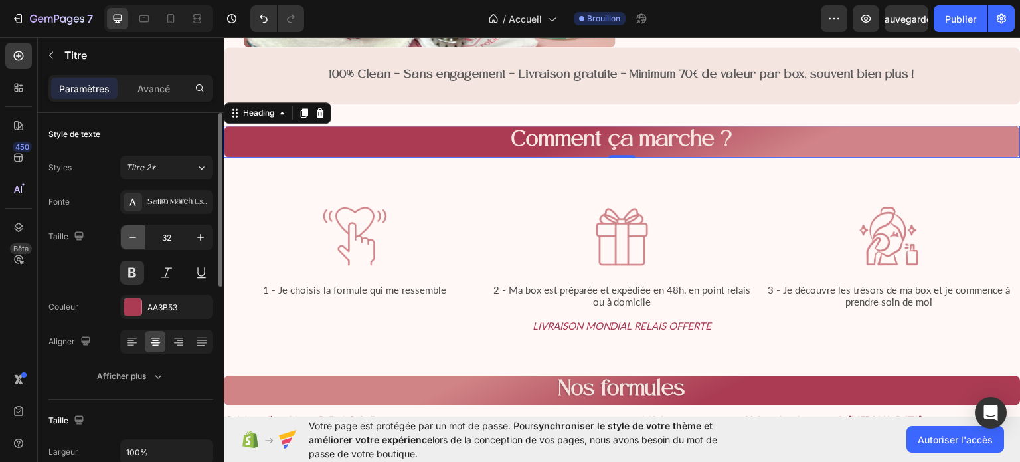
click at [129, 238] on icon "button" at bounding box center [132, 236] width 13 height 13
type input "30"
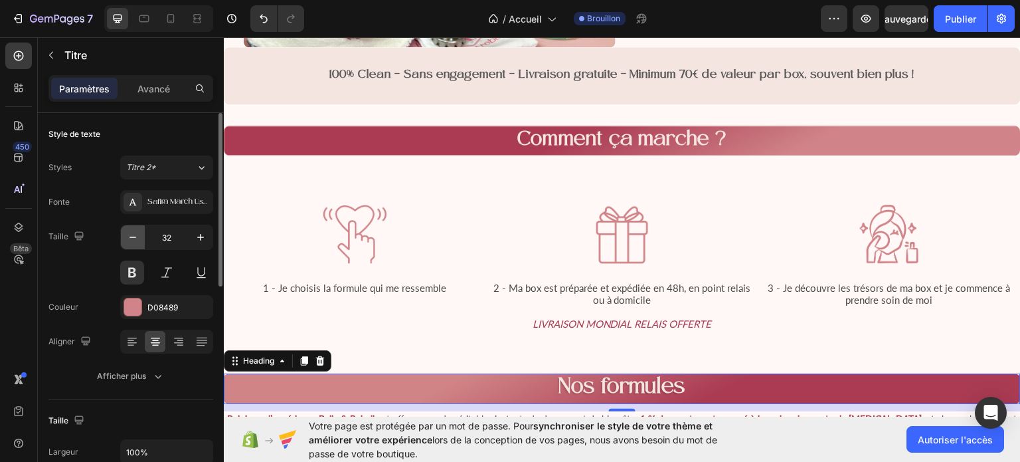
click at [129, 238] on icon "button" at bounding box center [132, 236] width 13 height 13
type input "30"
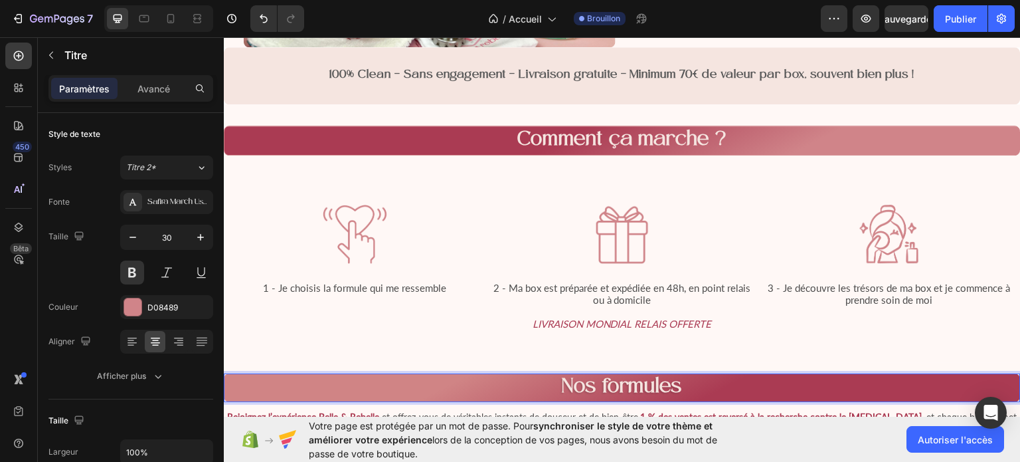
click at [671, 376] on span "Nos formules" at bounding box center [622, 386] width 121 height 21
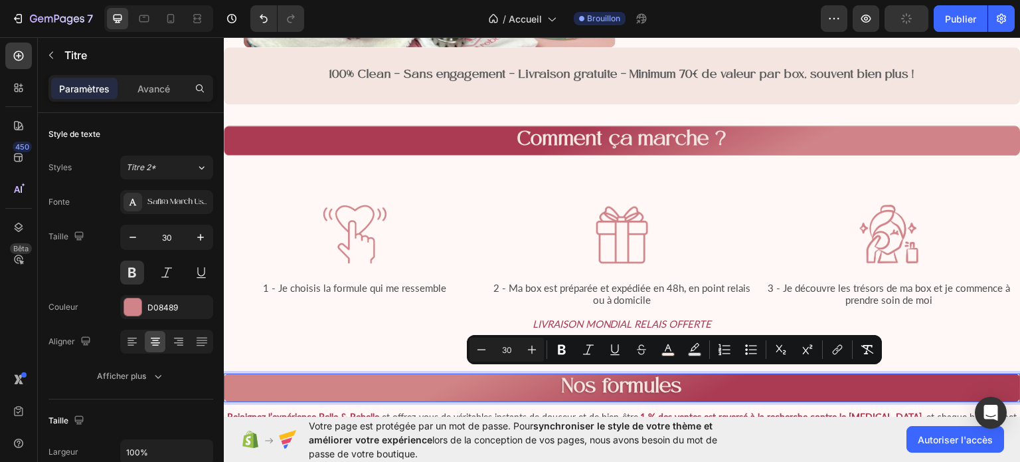
click at [671, 376] on span "Nos formules" at bounding box center [622, 386] width 121 height 21
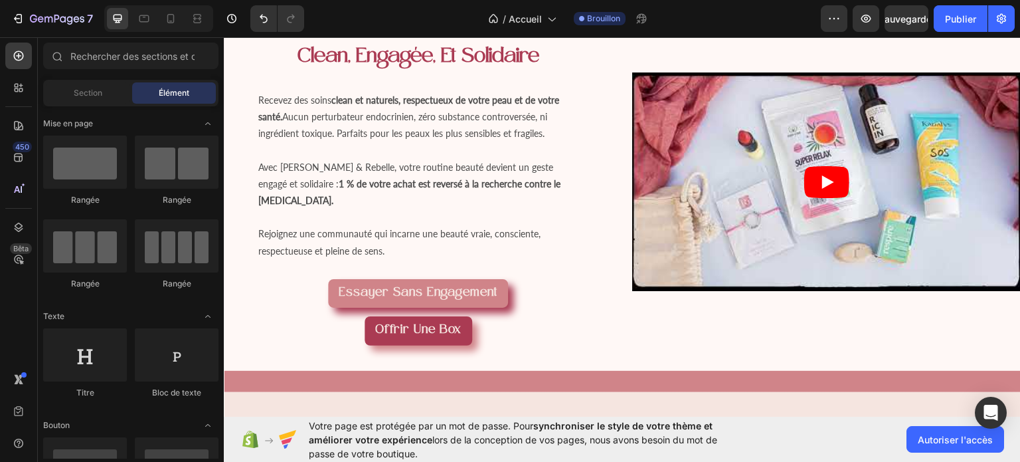
scroll to position [98, 0]
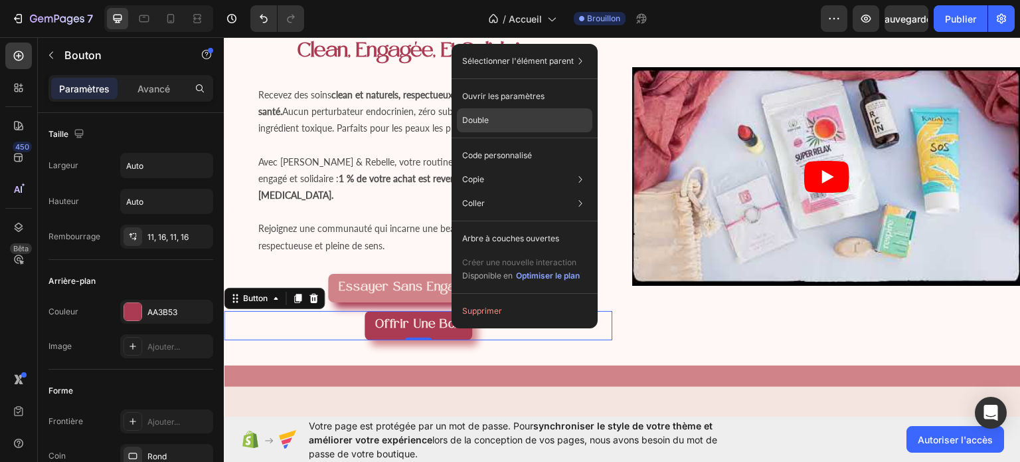
click at [473, 121] on font "Double" at bounding box center [475, 120] width 27 height 10
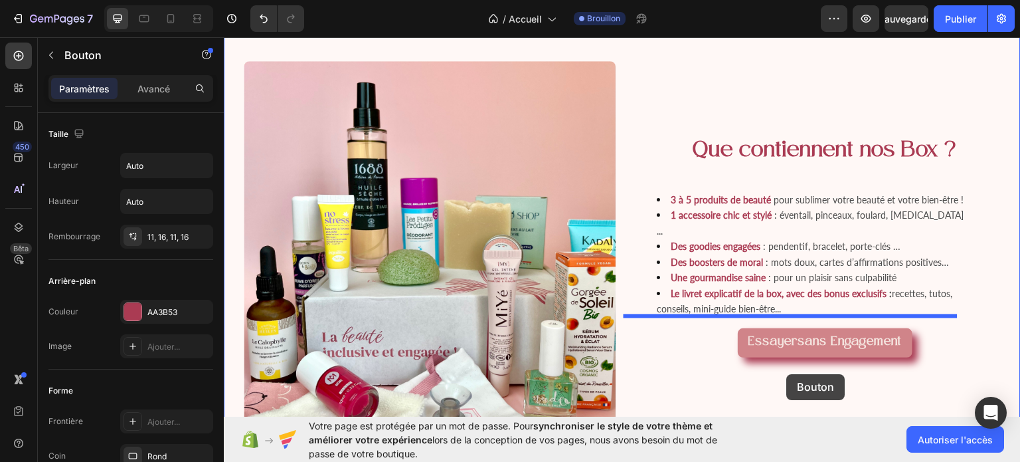
drag, startPoint x: 426, startPoint y: 337, endPoint x: 787, endPoint y: 373, distance: 363.1
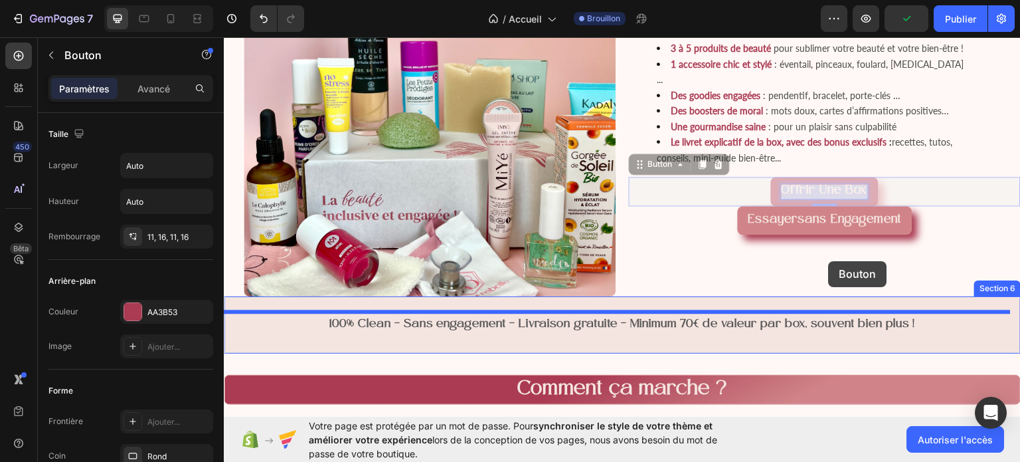
scroll to position [1122, 0]
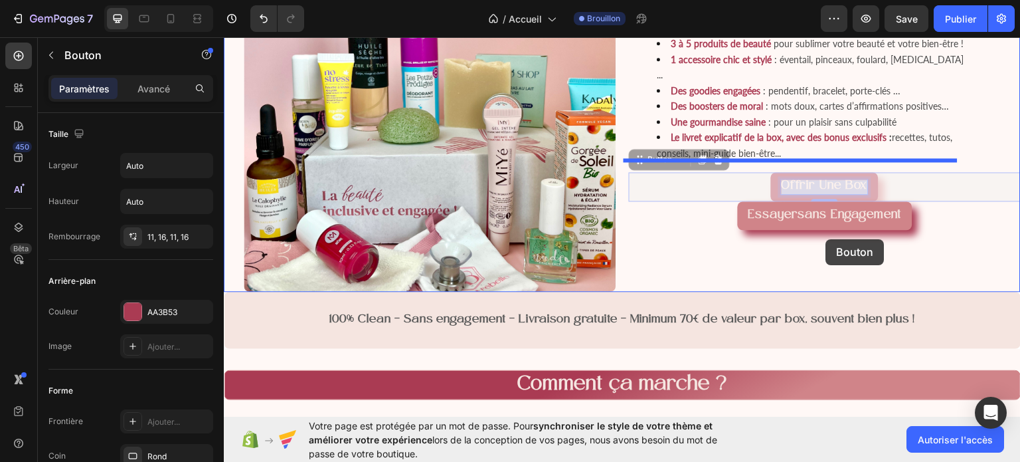
drag, startPoint x: 817, startPoint y: 304, endPoint x: 825, endPoint y: 240, distance: 64.9
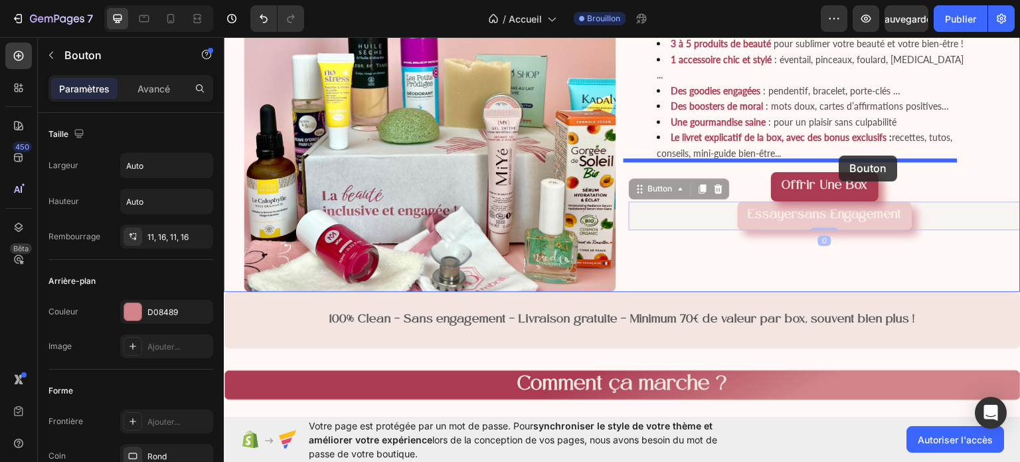
drag, startPoint x: 846, startPoint y: 205, endPoint x: 839, endPoint y: 155, distance: 49.6
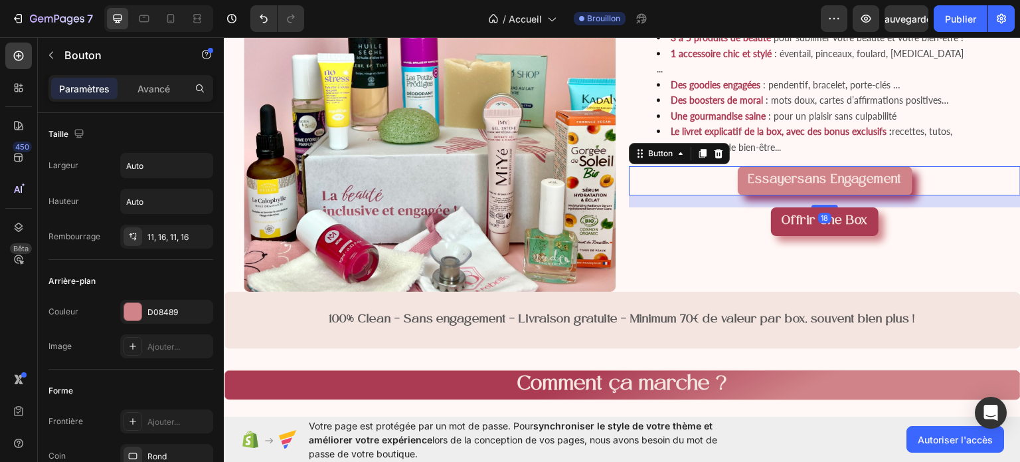
drag, startPoint x: 820, startPoint y: 185, endPoint x: 820, endPoint y: 197, distance: 11.3
click at [820, 197] on div "Que contiennent nos Box ? Heading 3 à 5 produits de beauté pour sublimer votre …" at bounding box center [825, 105] width 392 height 372
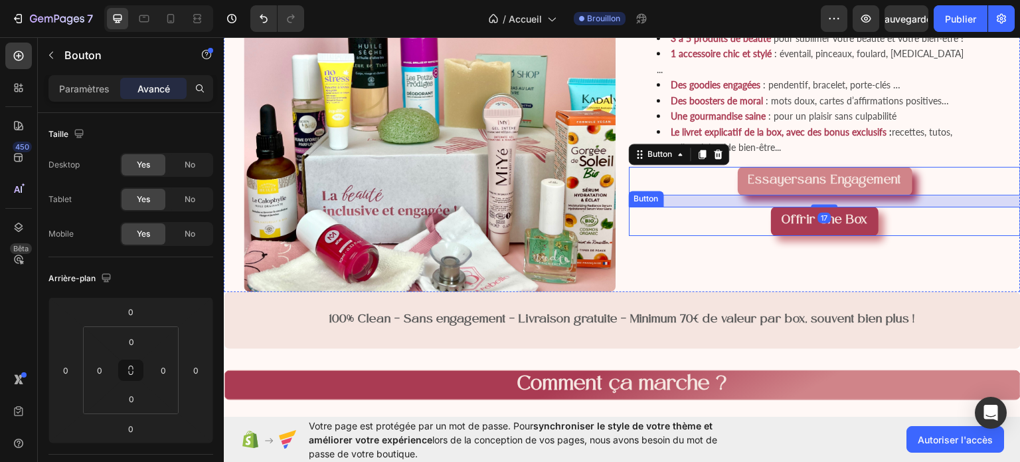
click at [935, 216] on div "Offrir une box Button" at bounding box center [825, 220] width 392 height 29
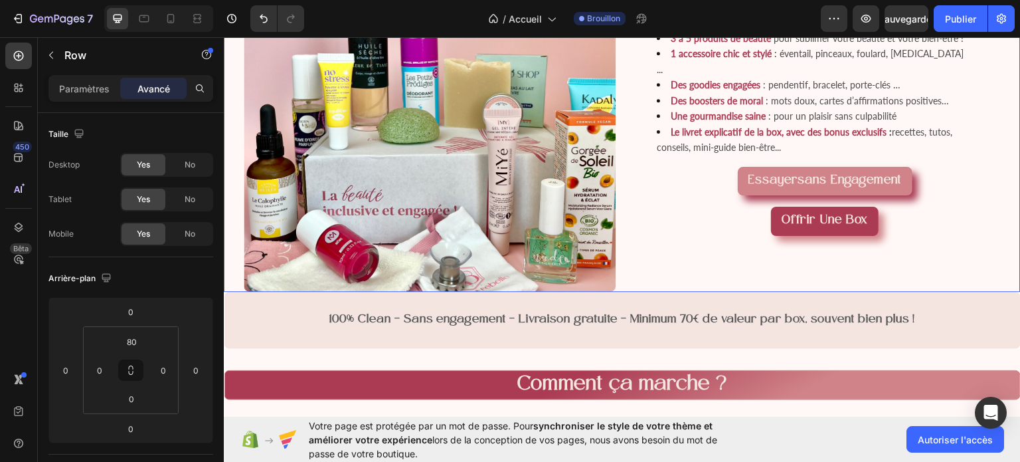
click at [938, 270] on div "Que contiennent nos Box ? Heading 3 à 5 produits de beauté pour sublimer votre …" at bounding box center [825, 105] width 392 height 372
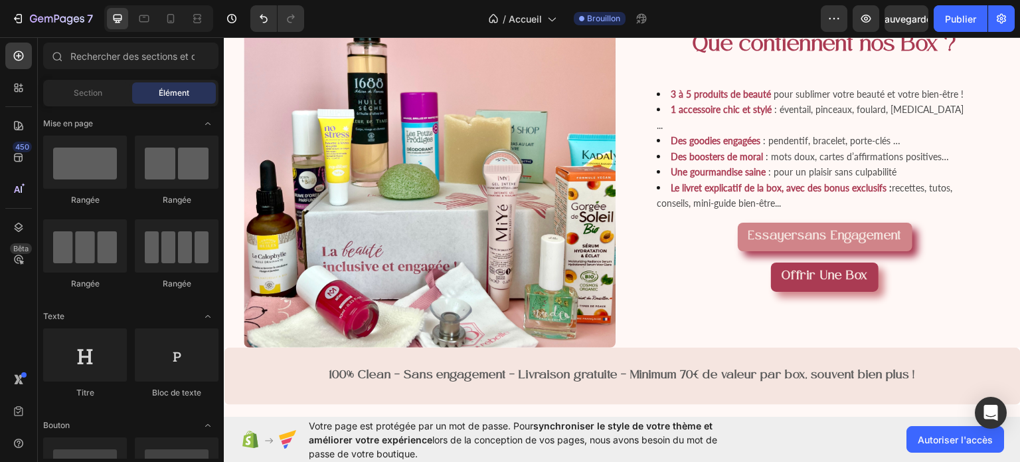
scroll to position [1060, 0]
